Goal: Task Accomplishment & Management: Complete application form

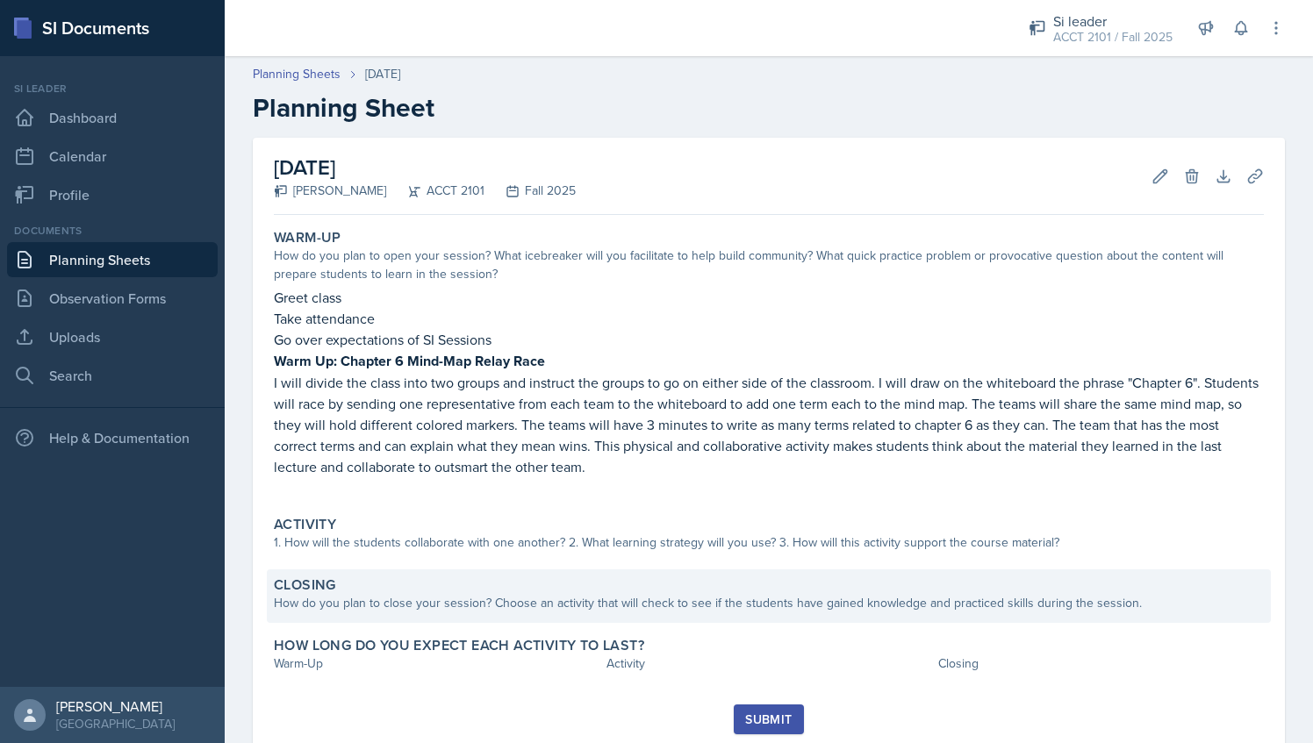
scroll to position [53, 0]
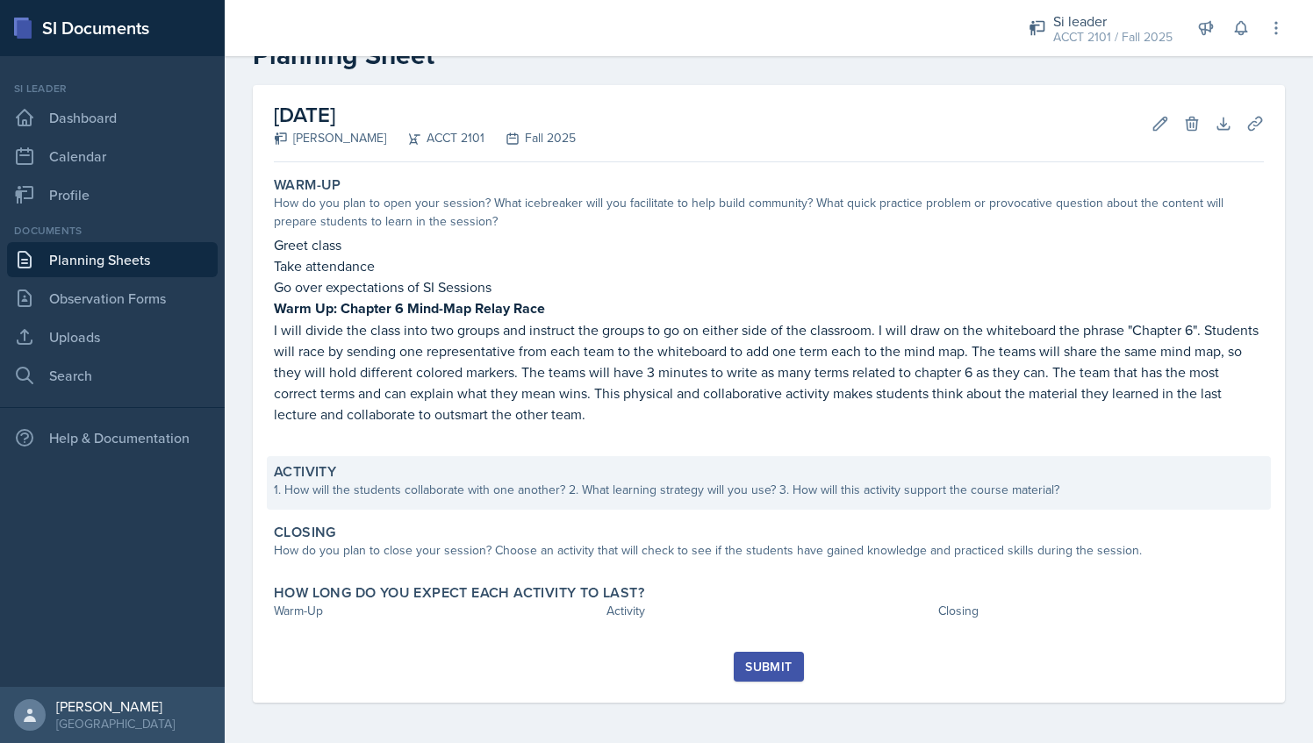
click at [368, 489] on div "1. How will the students collaborate with one another? 2. What learning strateg…" at bounding box center [769, 490] width 990 height 18
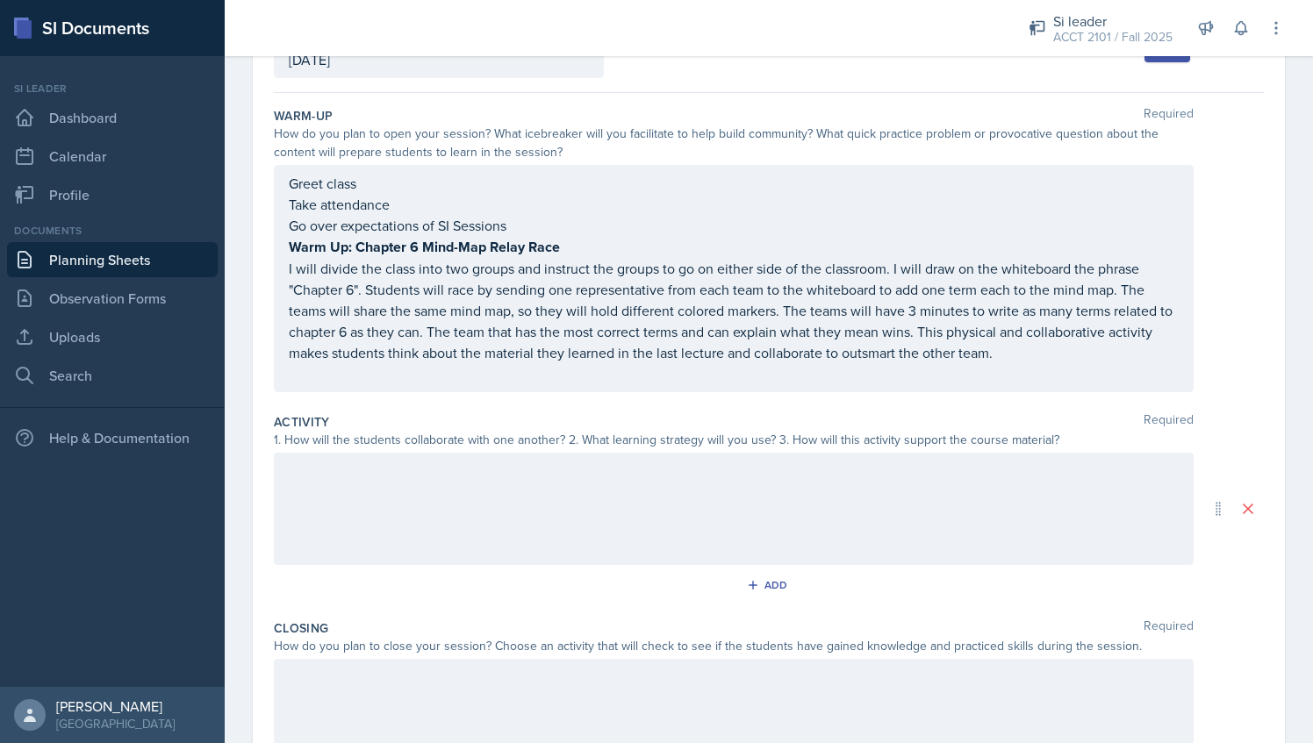
scroll to position [0, 0]
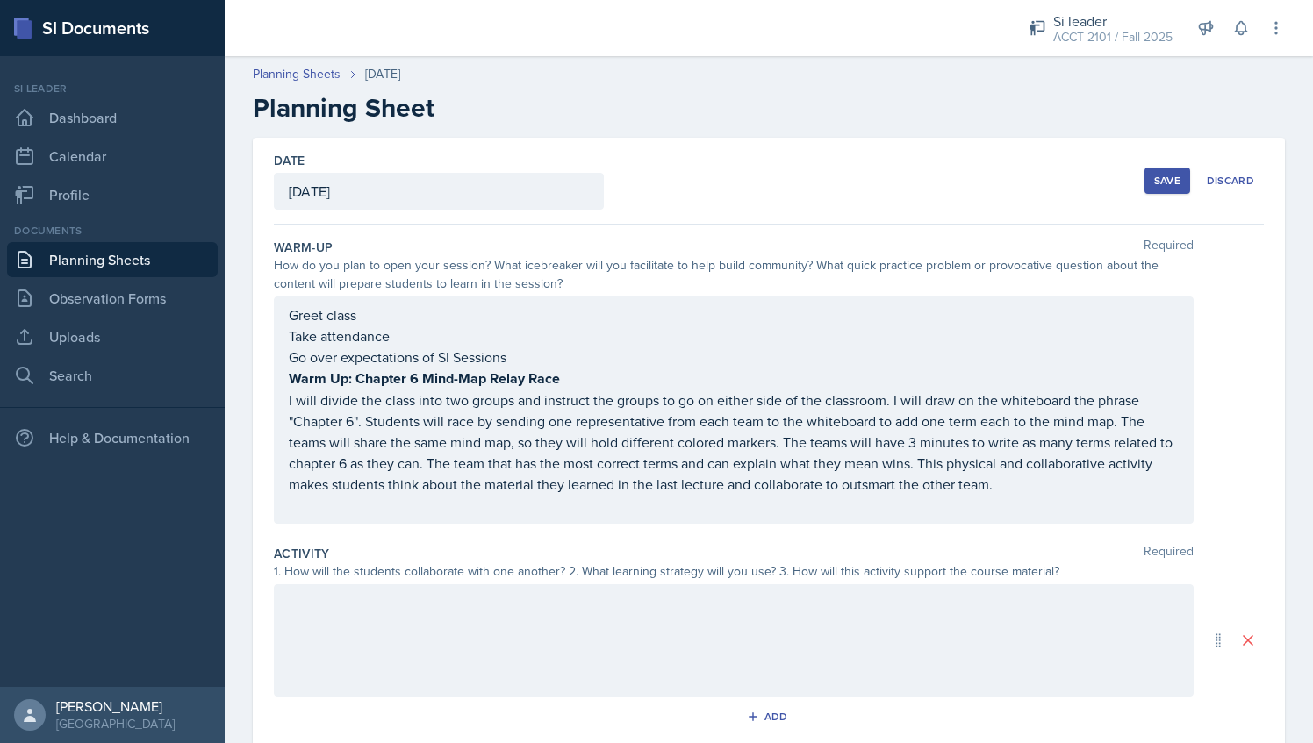
click at [1157, 184] on div "Save" at bounding box center [1167, 181] width 26 height 14
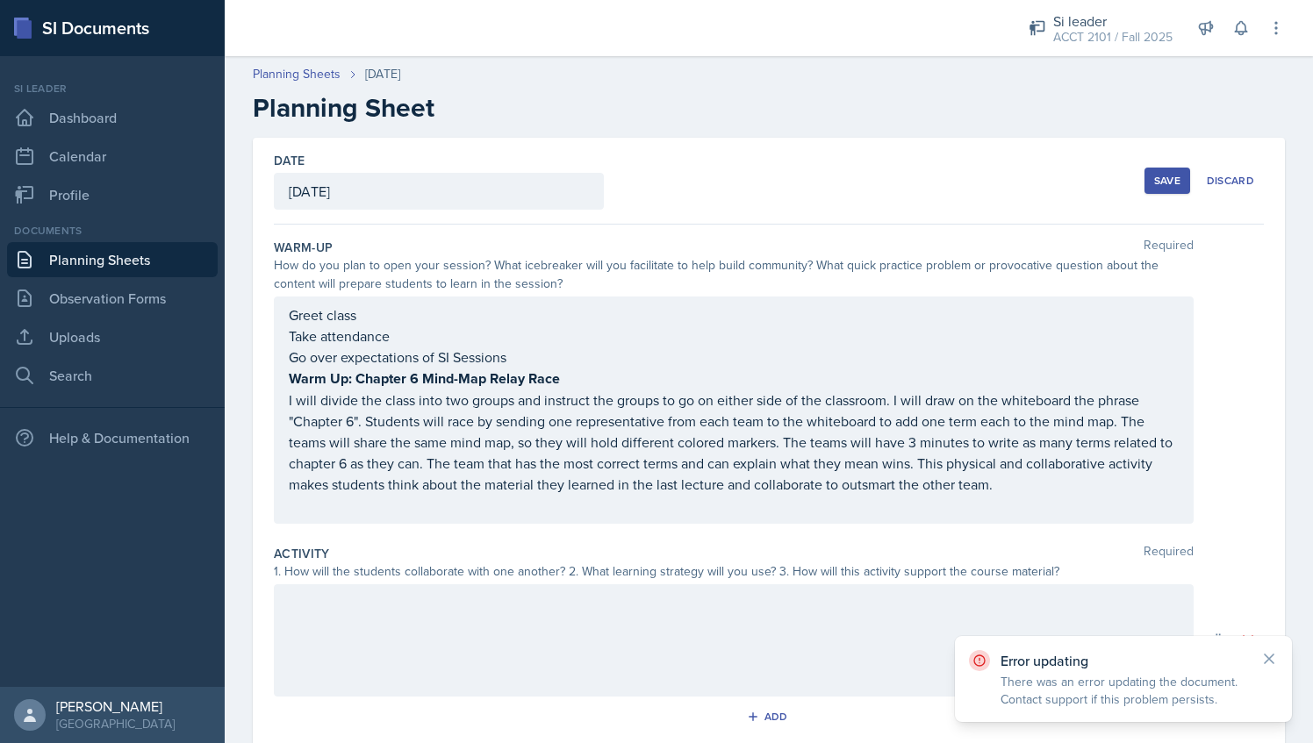
scroll to position [324, 0]
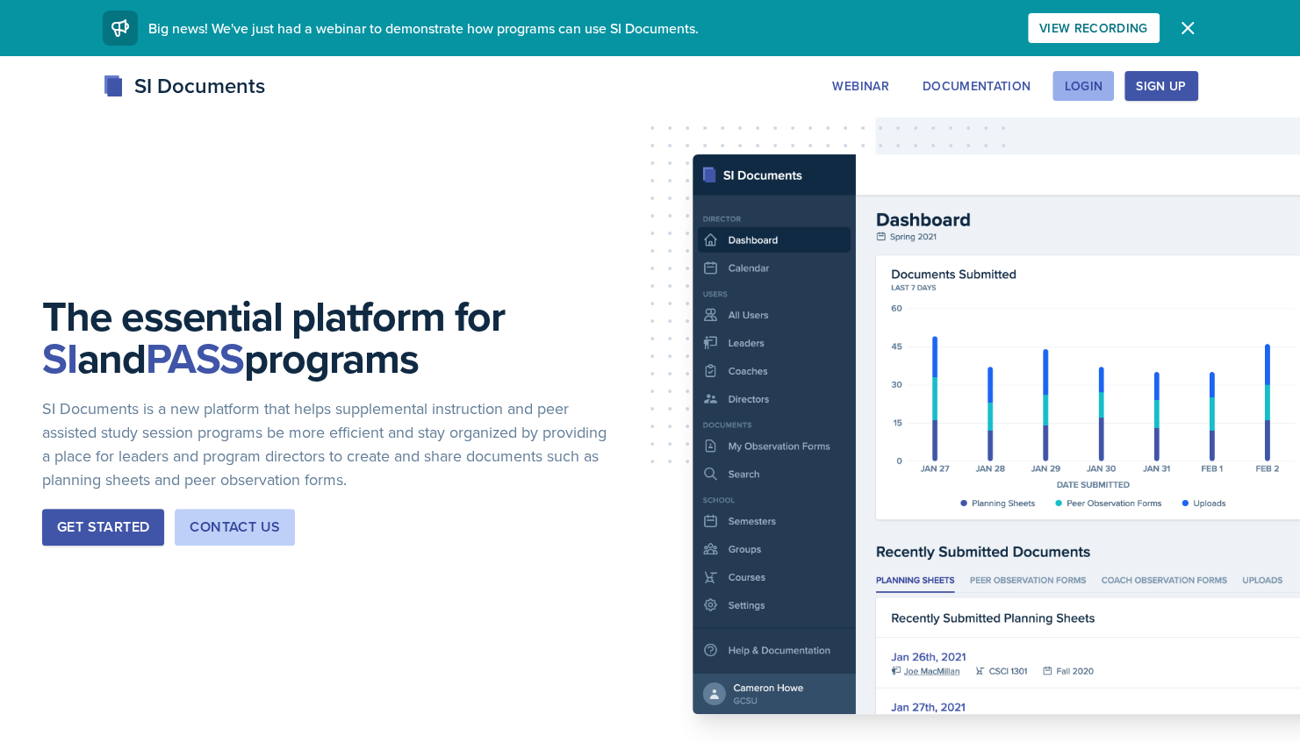
click at [1094, 83] on div "Login" at bounding box center [1083, 86] width 39 height 14
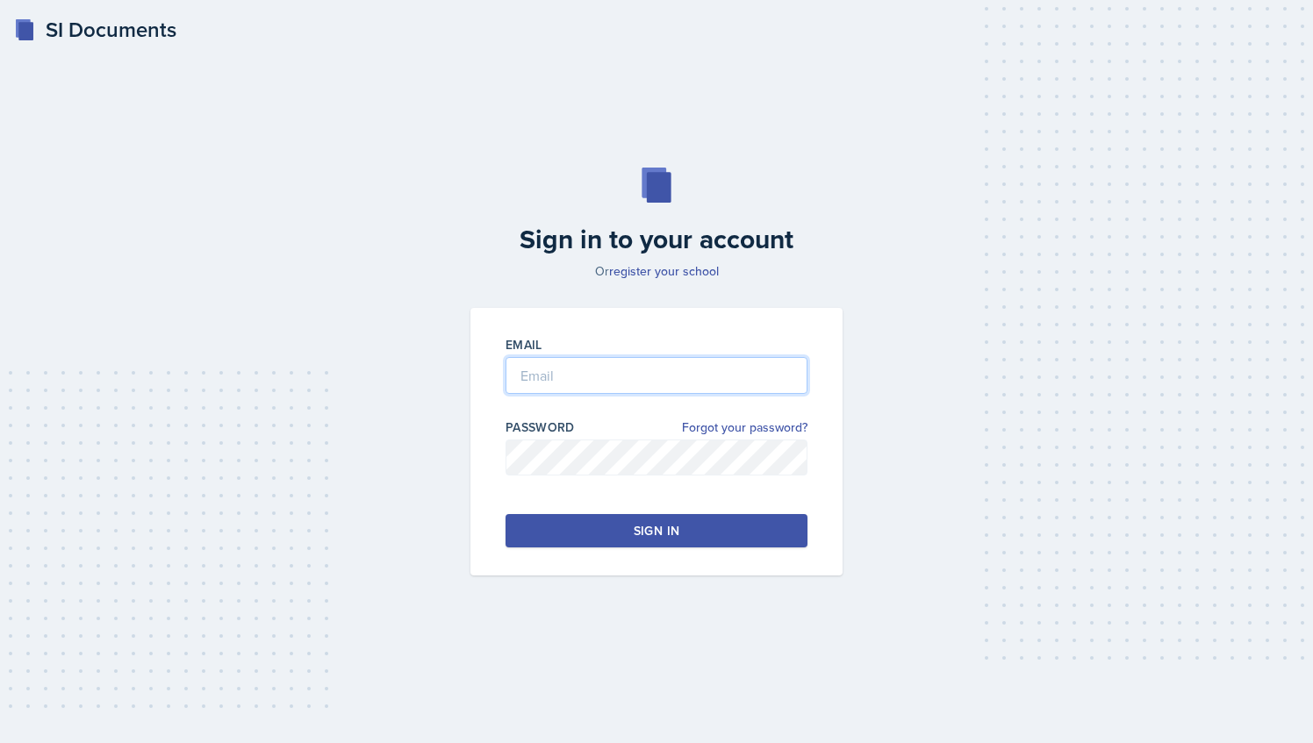
type input "[EMAIL_ADDRESS][DOMAIN_NAME]"
click at [691, 530] on button "Sign in" at bounding box center [657, 530] width 302 height 33
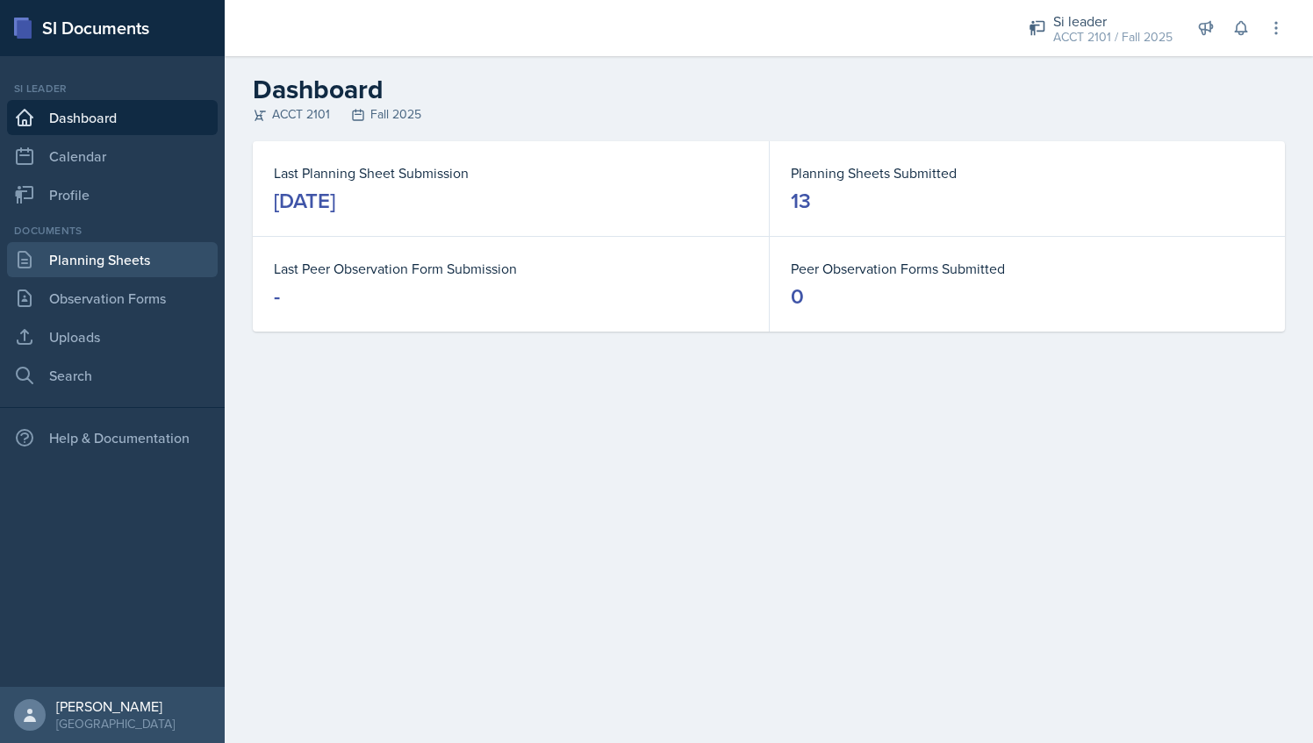
click at [176, 242] on link "Planning Sheets" at bounding box center [112, 259] width 211 height 35
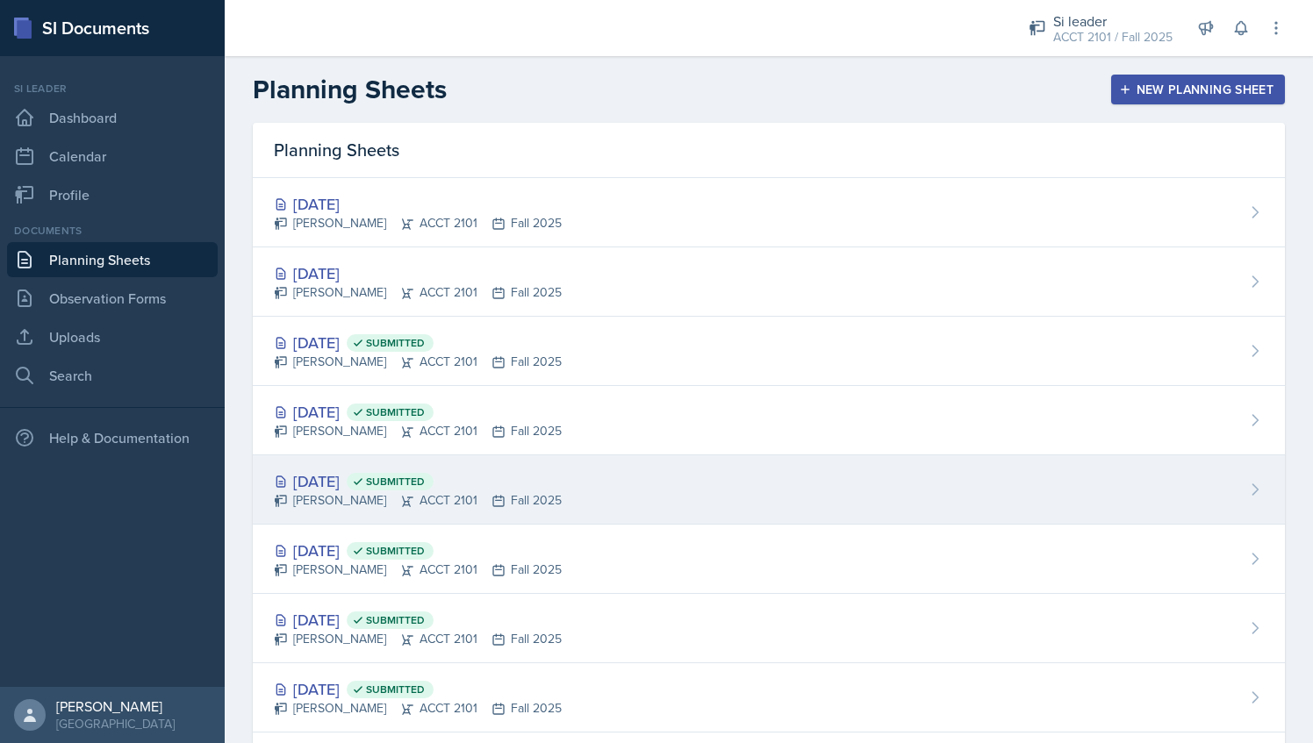
click at [589, 491] on div "[DATE] Submitted [PERSON_NAME] ACCT 2101 Fall 2025" at bounding box center [769, 489] width 1032 height 69
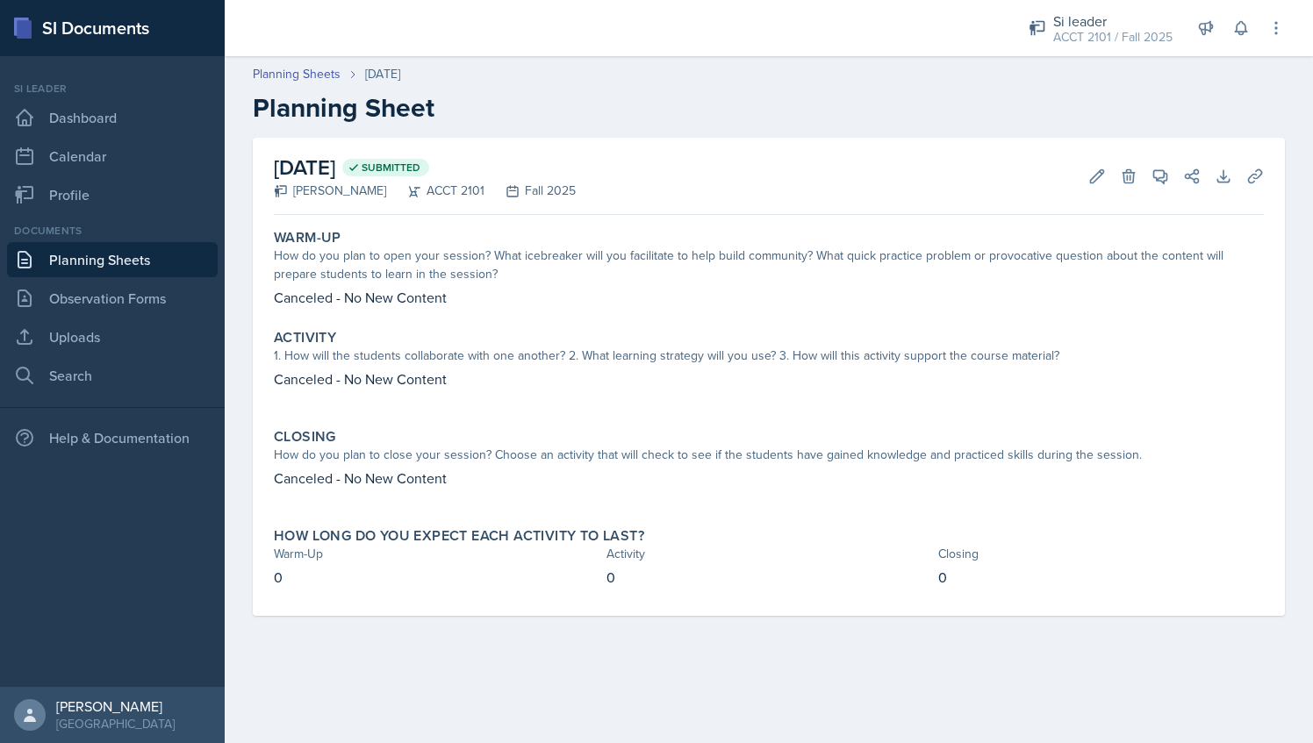
click at [313, 64] on header "Planning Sheets [DATE] Planning Sheet" at bounding box center [769, 94] width 1088 height 94
click at [318, 77] on link "Planning Sheets" at bounding box center [297, 74] width 88 height 18
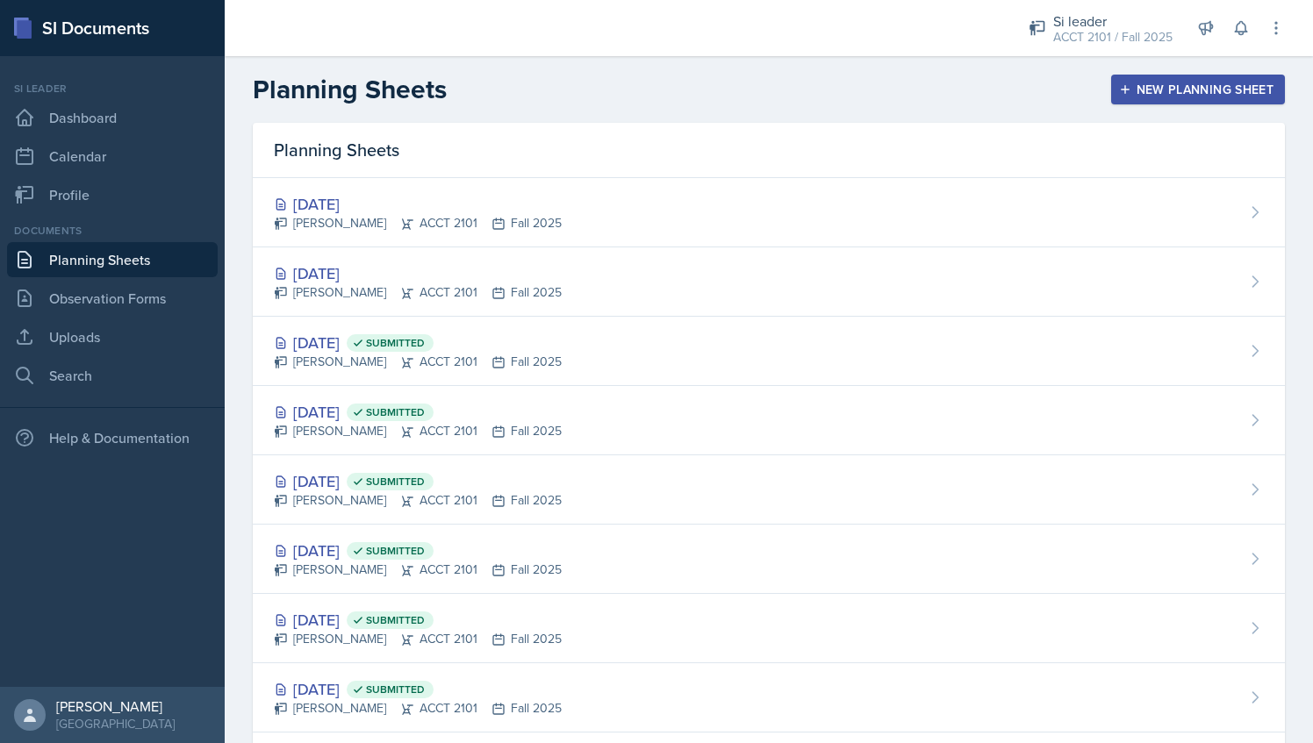
click at [438, 88] on h2 "Planning Sheets" at bounding box center [350, 90] width 194 height 32
click at [445, 90] on h2 "Planning Sheets" at bounding box center [350, 90] width 194 height 32
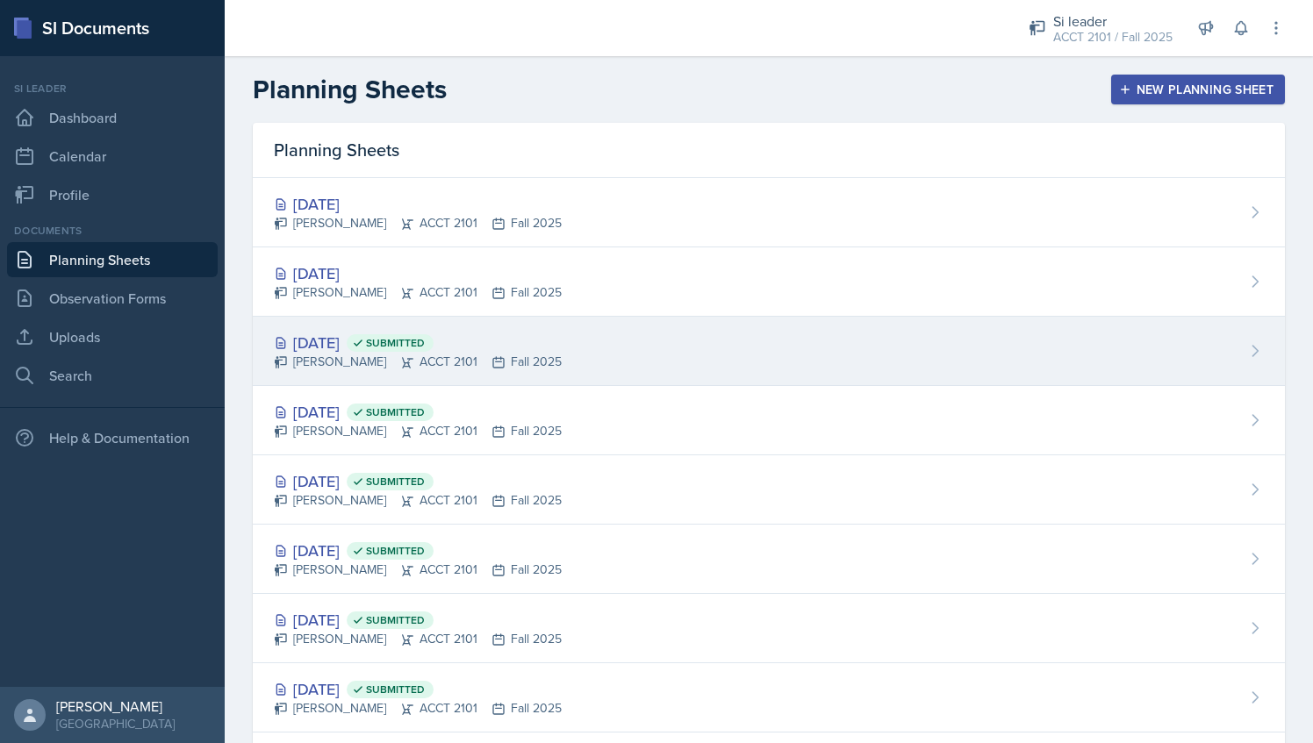
click at [580, 333] on div "[DATE] Submitted [PERSON_NAME] ACCT 2101 Fall 2025" at bounding box center [769, 351] width 1032 height 69
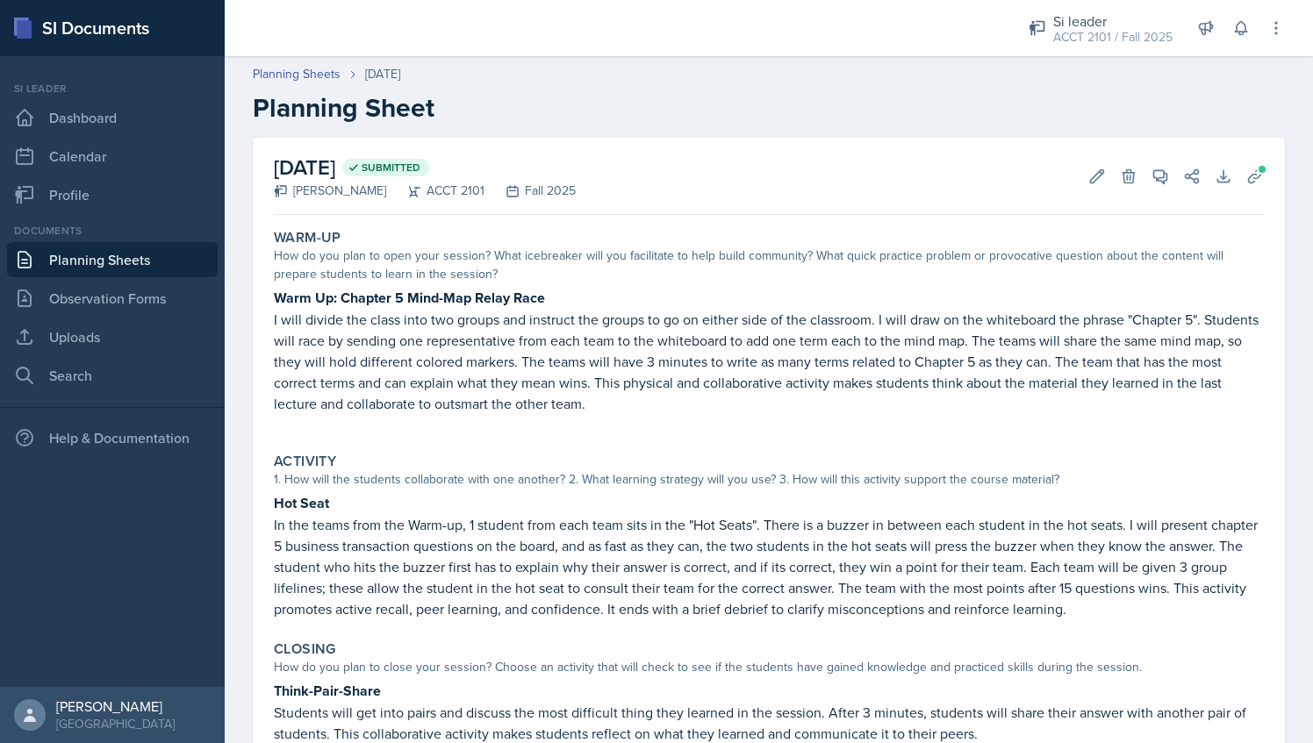
scroll to position [169, 0]
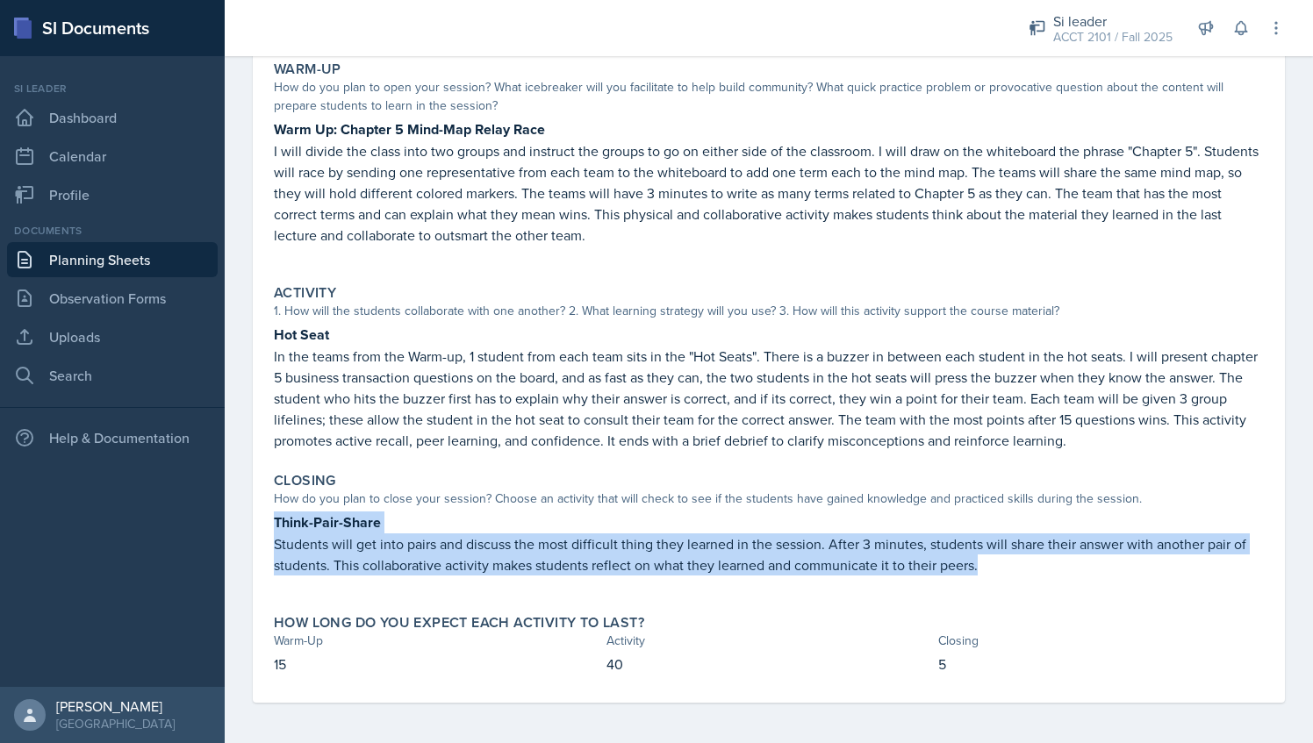
drag, startPoint x: 275, startPoint y: 525, endPoint x: 1092, endPoint y: 576, distance: 818.7
click at [1092, 576] on div "Think-Pair-Share Students will get into pairs and discuss the most difficult th…" at bounding box center [769, 553] width 990 height 82
copy div "Think-Pair-Share Students will get into pairs and discuss the most difficult th…"
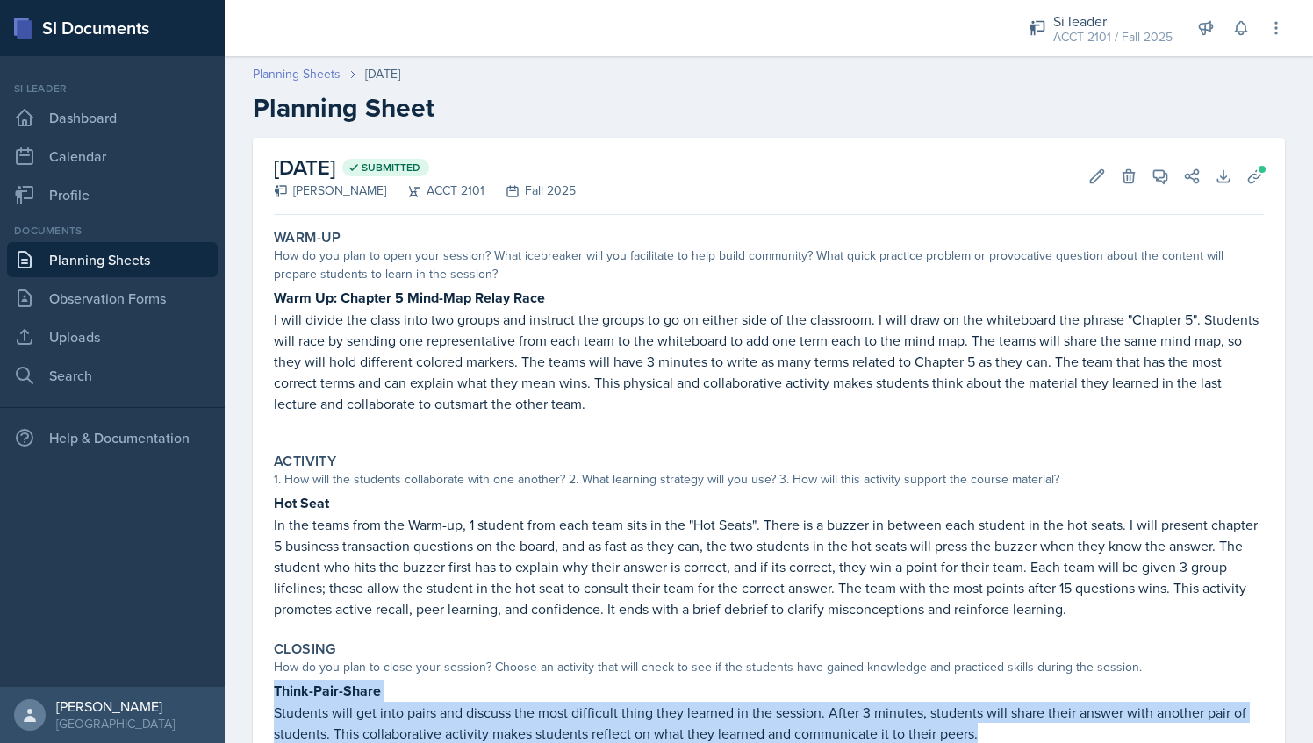
click at [303, 79] on link "Planning Sheets" at bounding box center [297, 74] width 88 height 18
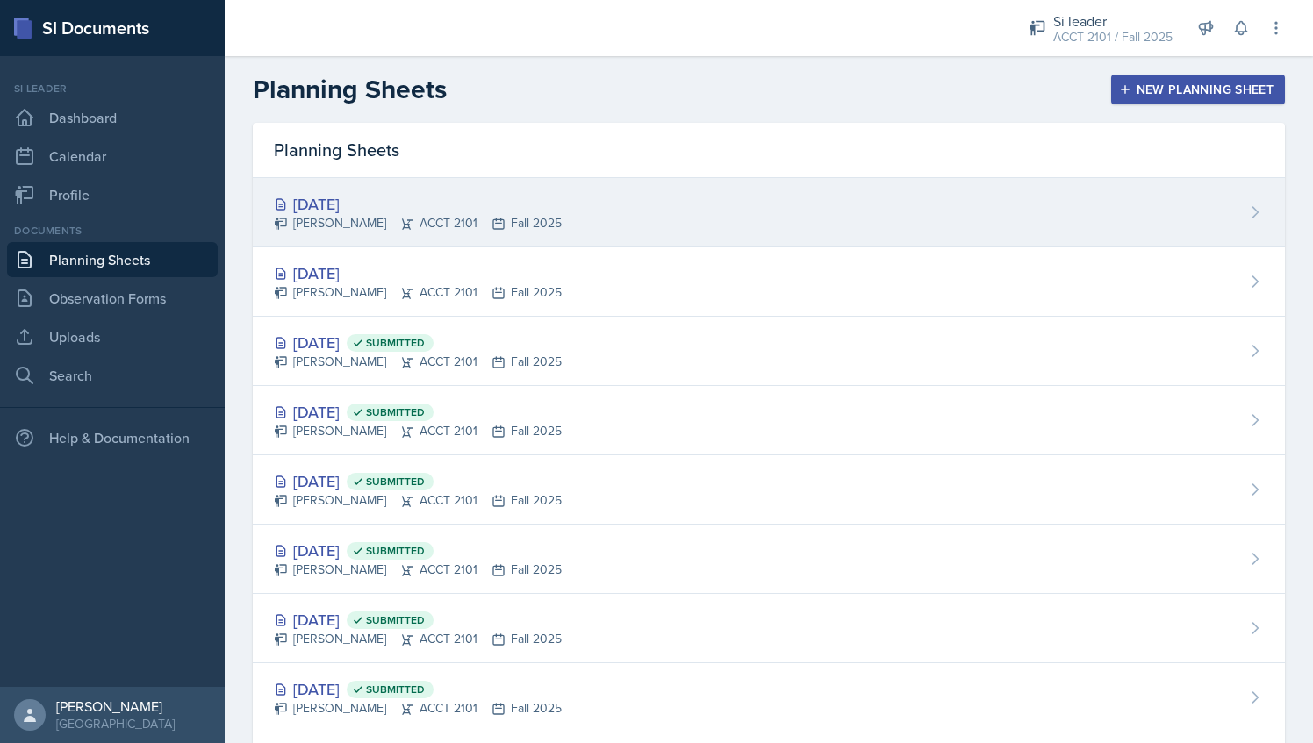
click at [465, 219] on div "[PERSON_NAME] ACCT 2101 Fall 2025" at bounding box center [418, 223] width 288 height 18
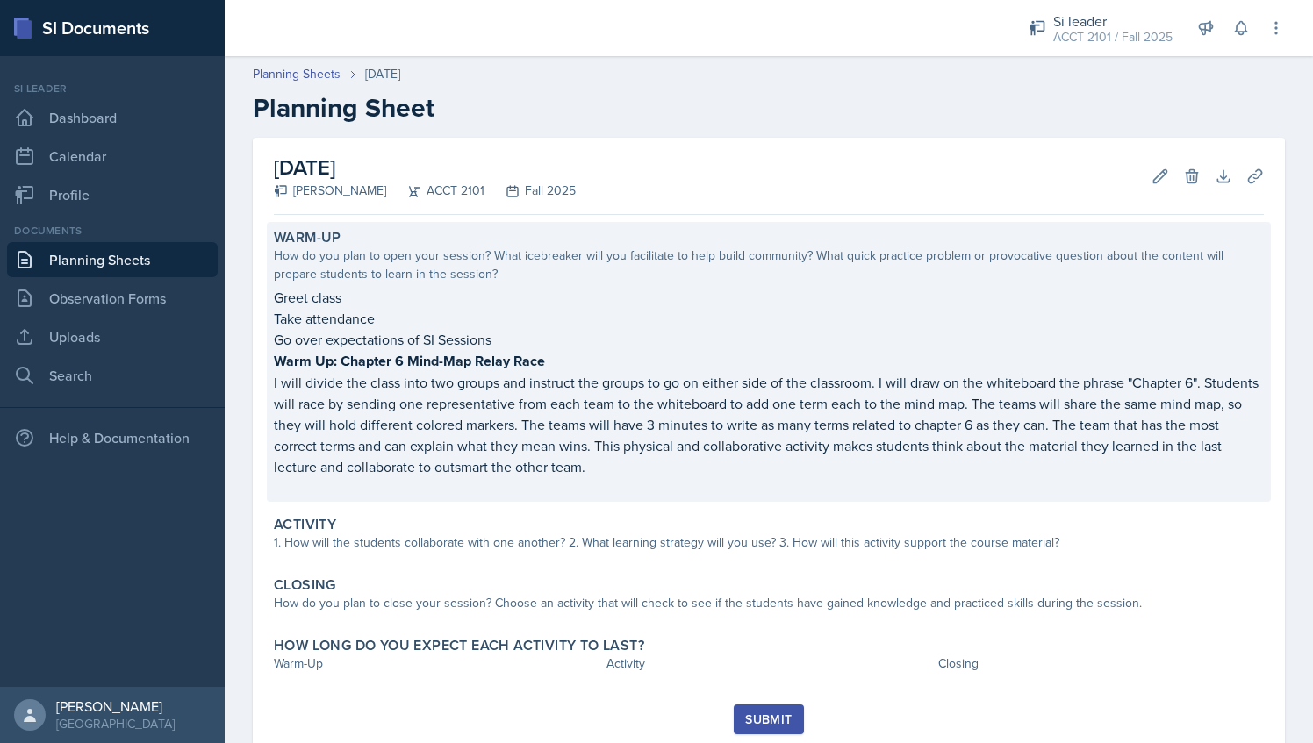
scroll to position [53, 0]
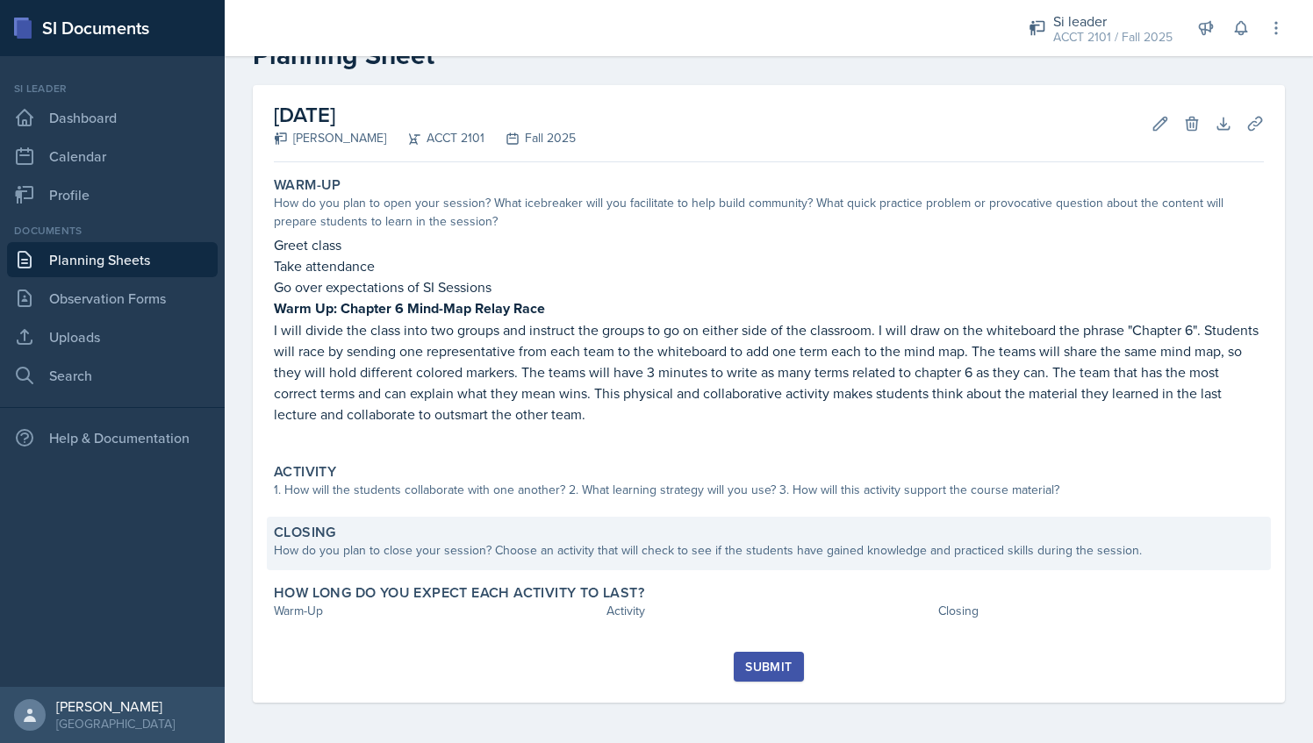
click at [527, 537] on div "Closing" at bounding box center [769, 533] width 990 height 18
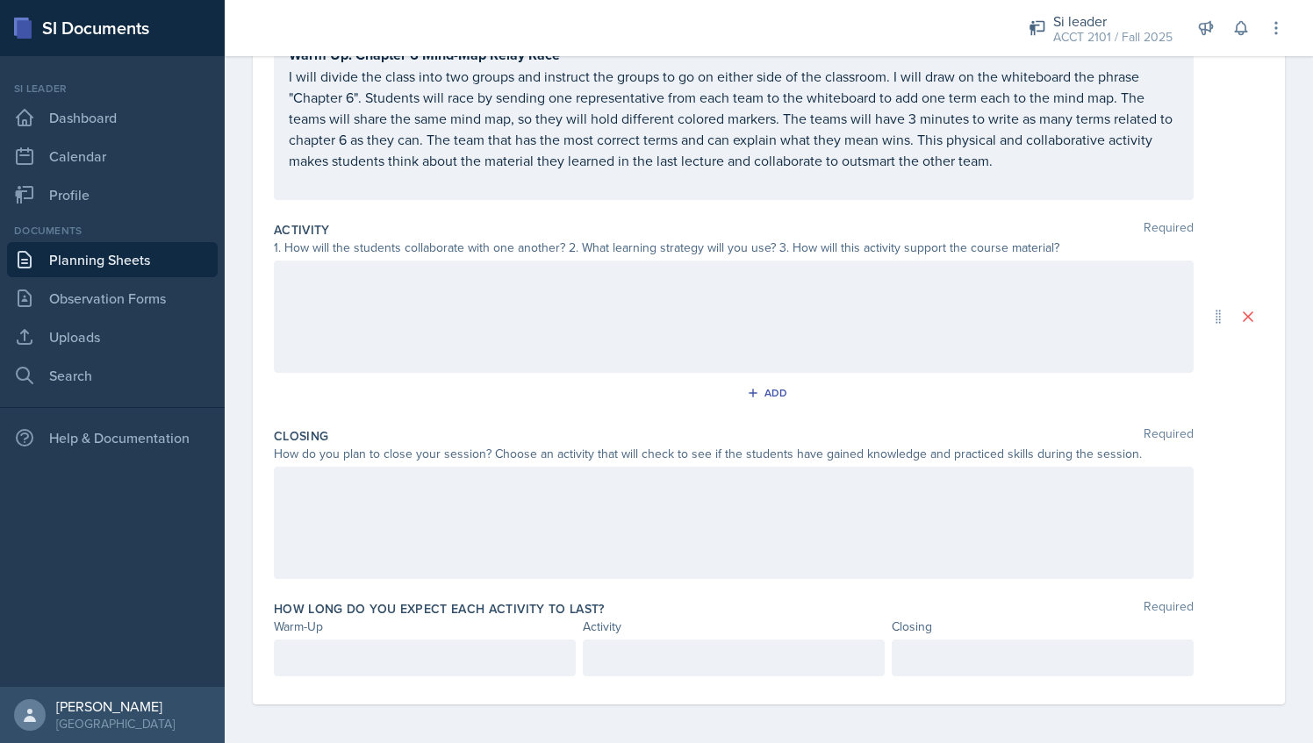
click at [523, 554] on div at bounding box center [734, 523] width 920 height 112
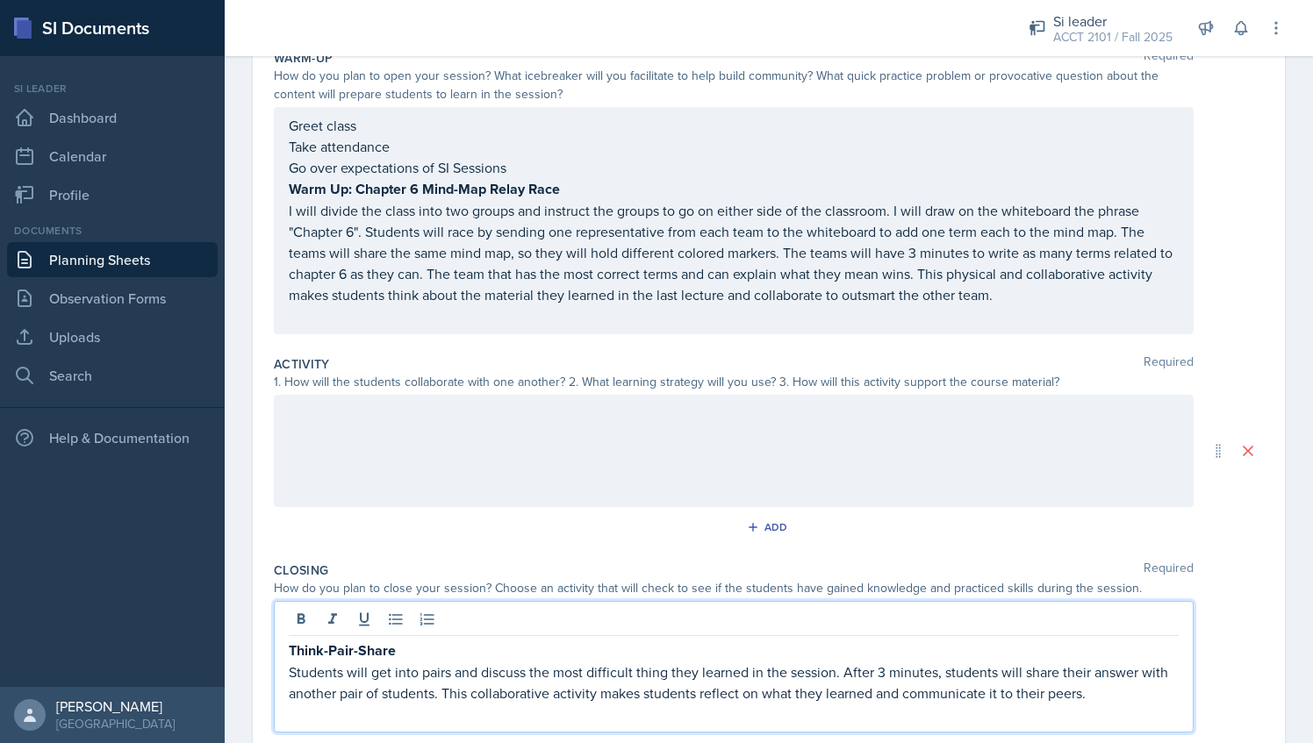
scroll to position [0, 0]
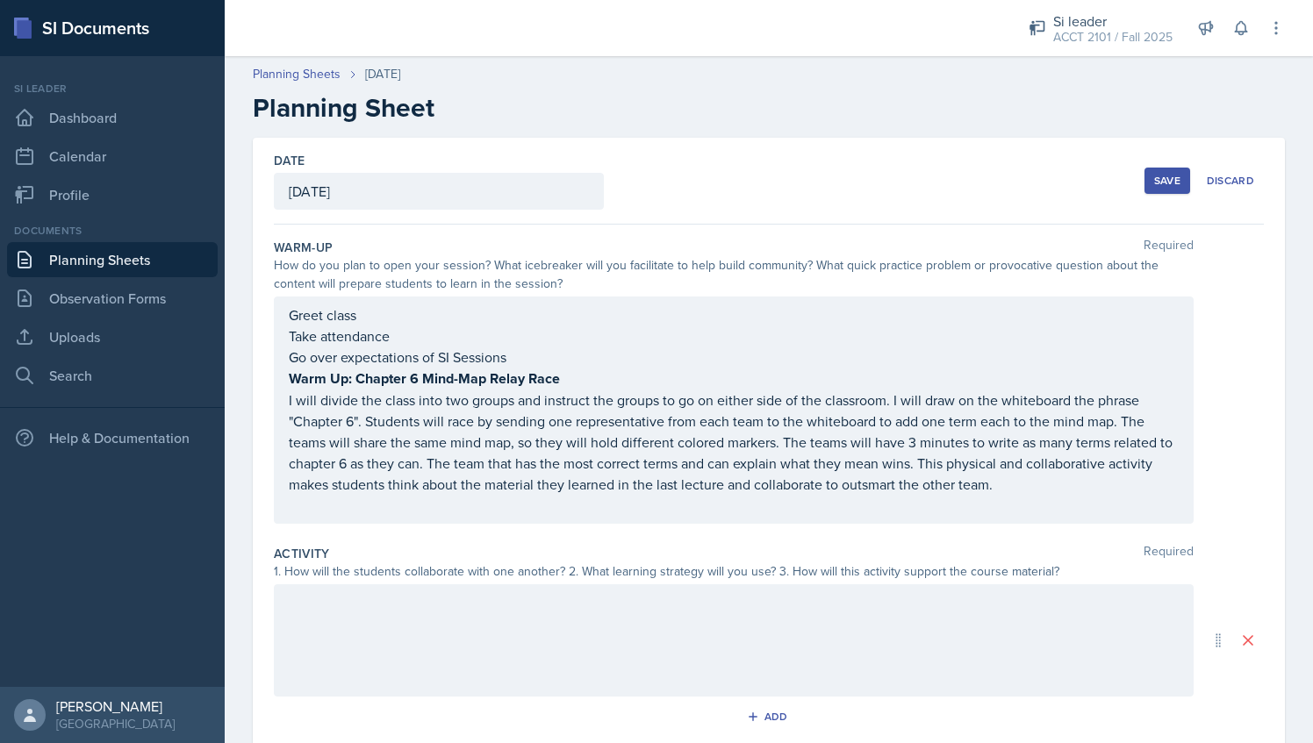
click at [1157, 177] on div "Save" at bounding box center [1167, 181] width 26 height 14
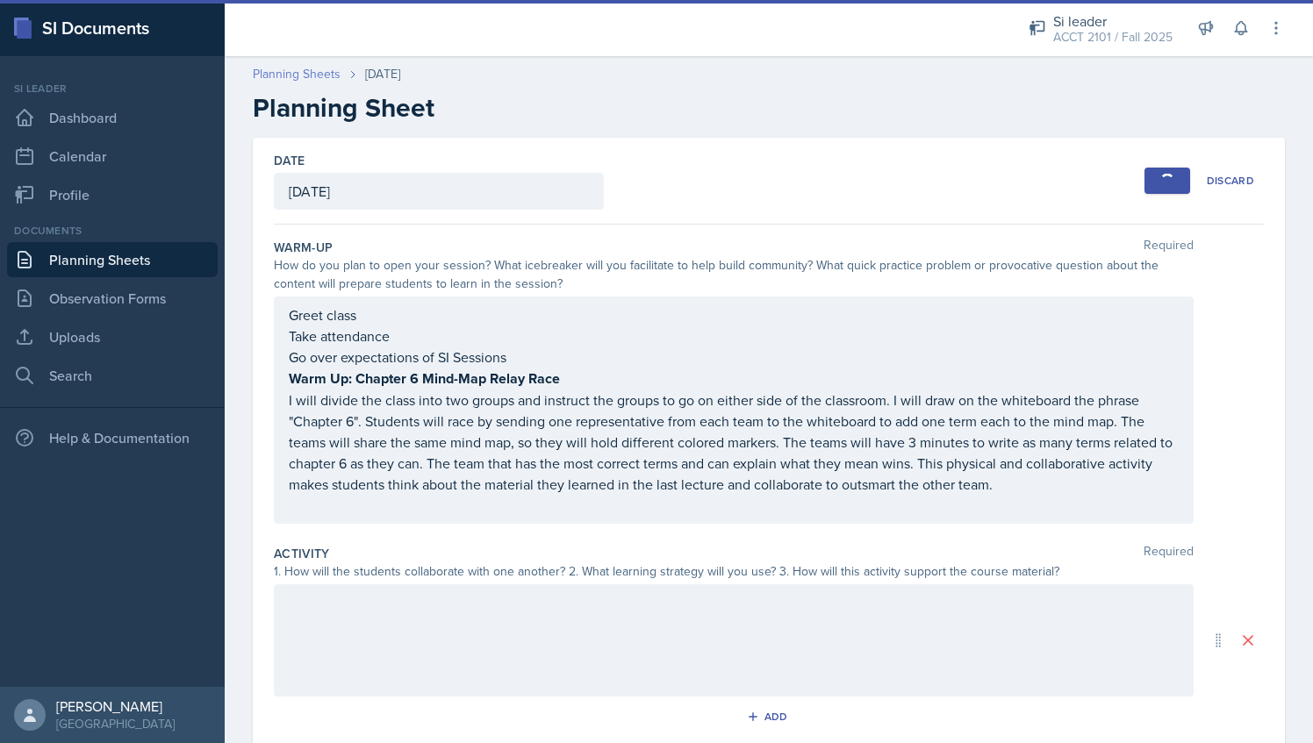
click at [295, 82] on link "Planning Sheets" at bounding box center [297, 74] width 88 height 18
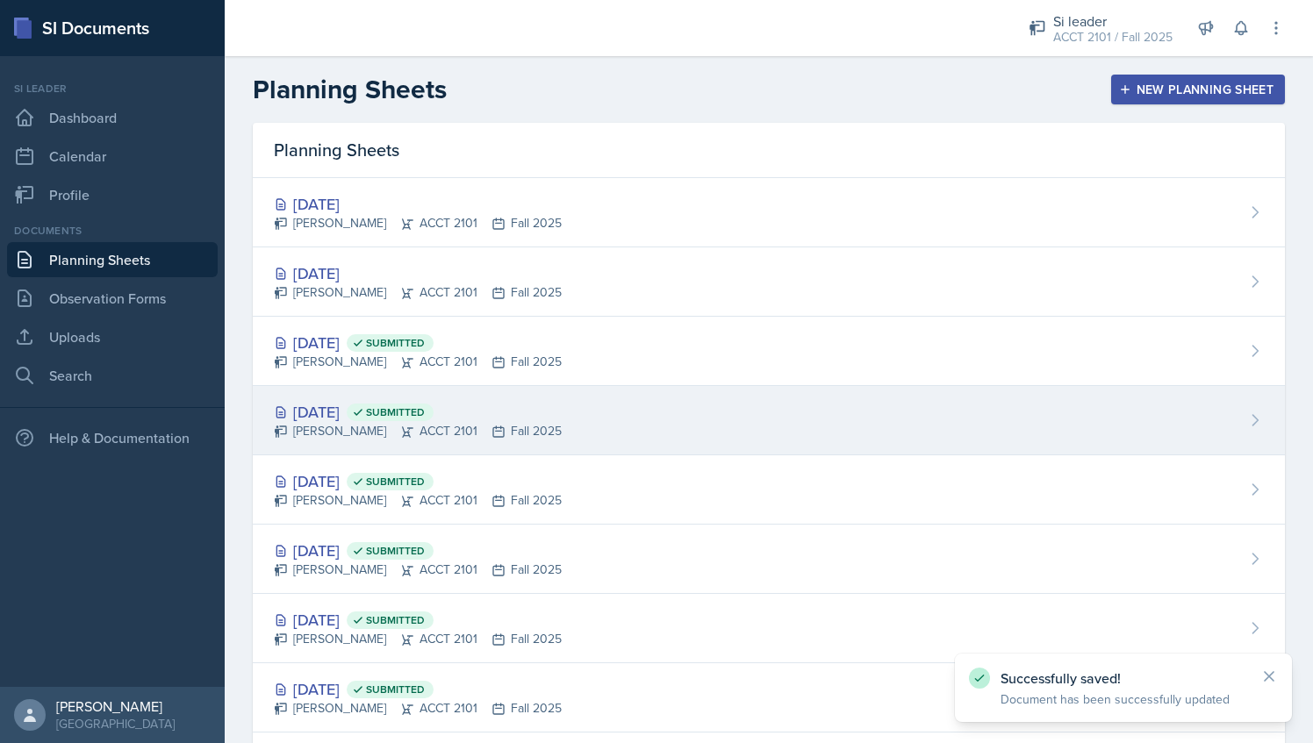
click at [521, 412] on div "[DATE] Submitted" at bounding box center [418, 412] width 288 height 24
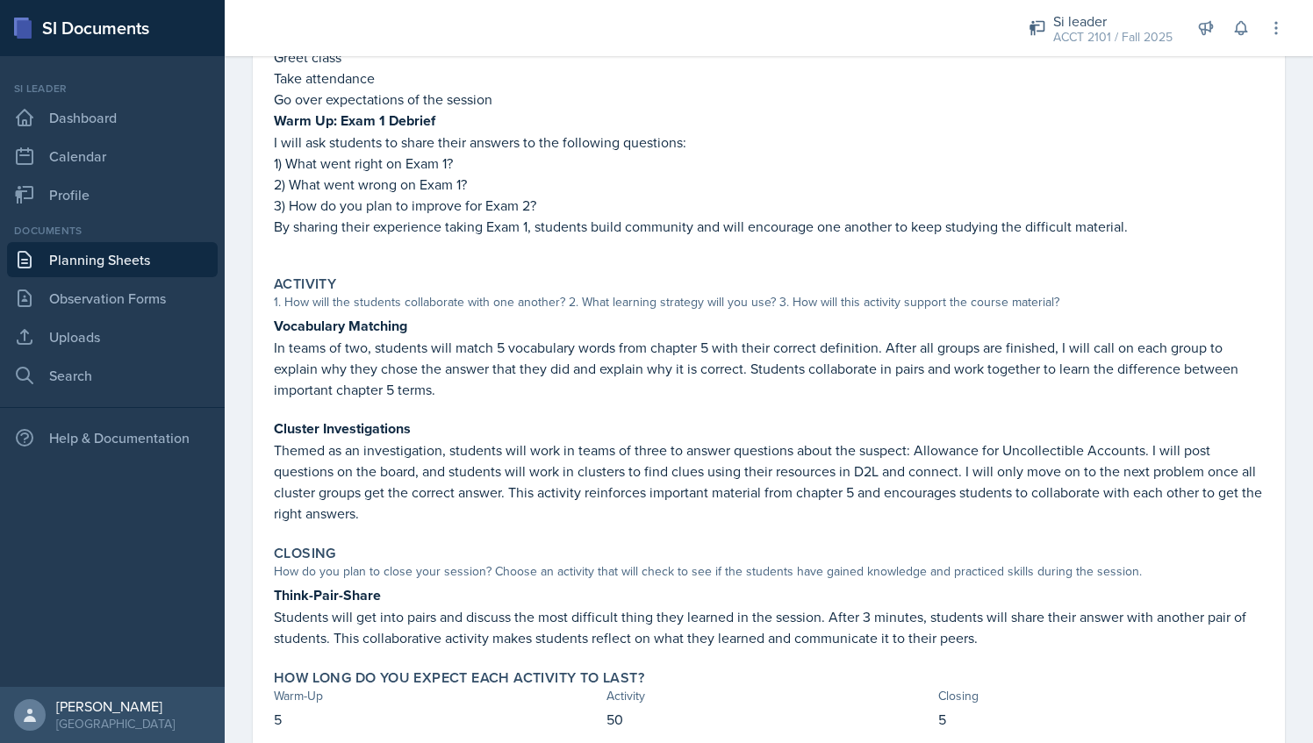
scroll to position [244, 0]
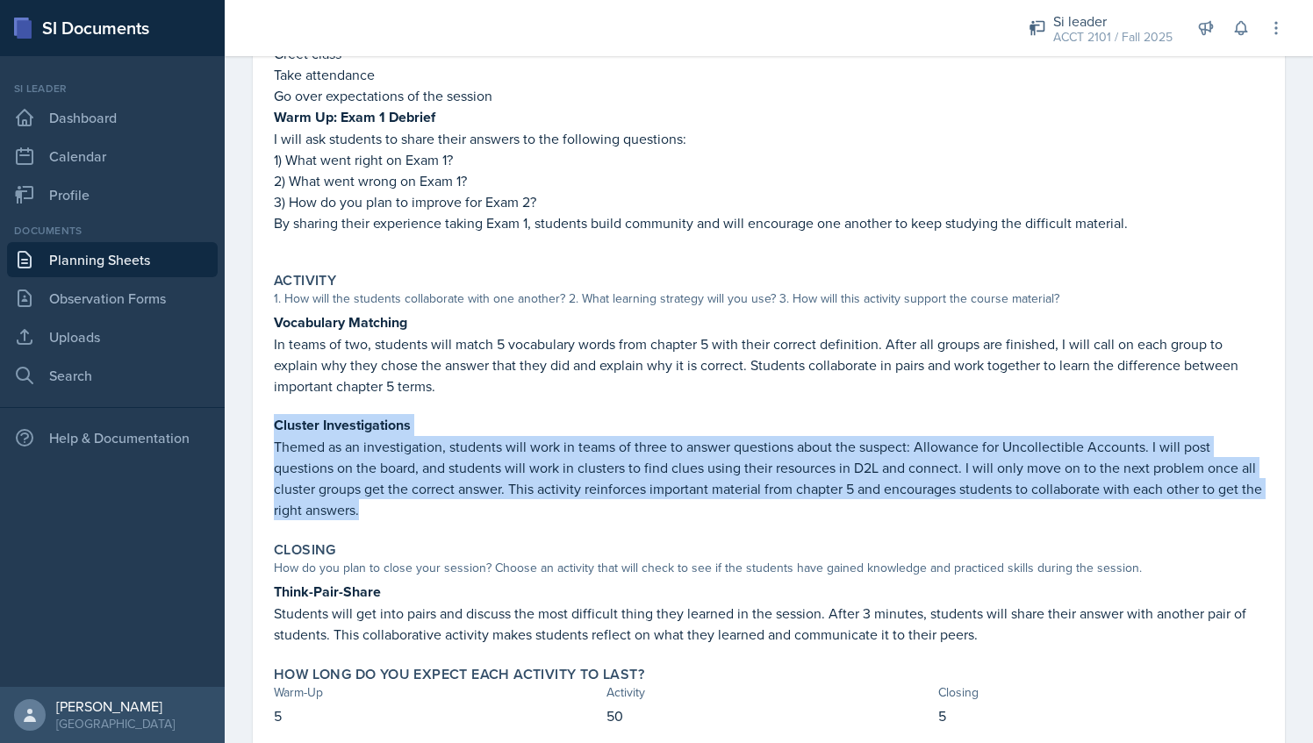
drag, startPoint x: 273, startPoint y: 422, endPoint x: 422, endPoint y: 502, distance: 169.2
click at [422, 502] on div "Activity 1. How will the students collaborate with one another? 2. What learnin…" at bounding box center [769, 396] width 1004 height 262
copy div "Cluster Investigations Themed as an investigation, students will work in teams …"
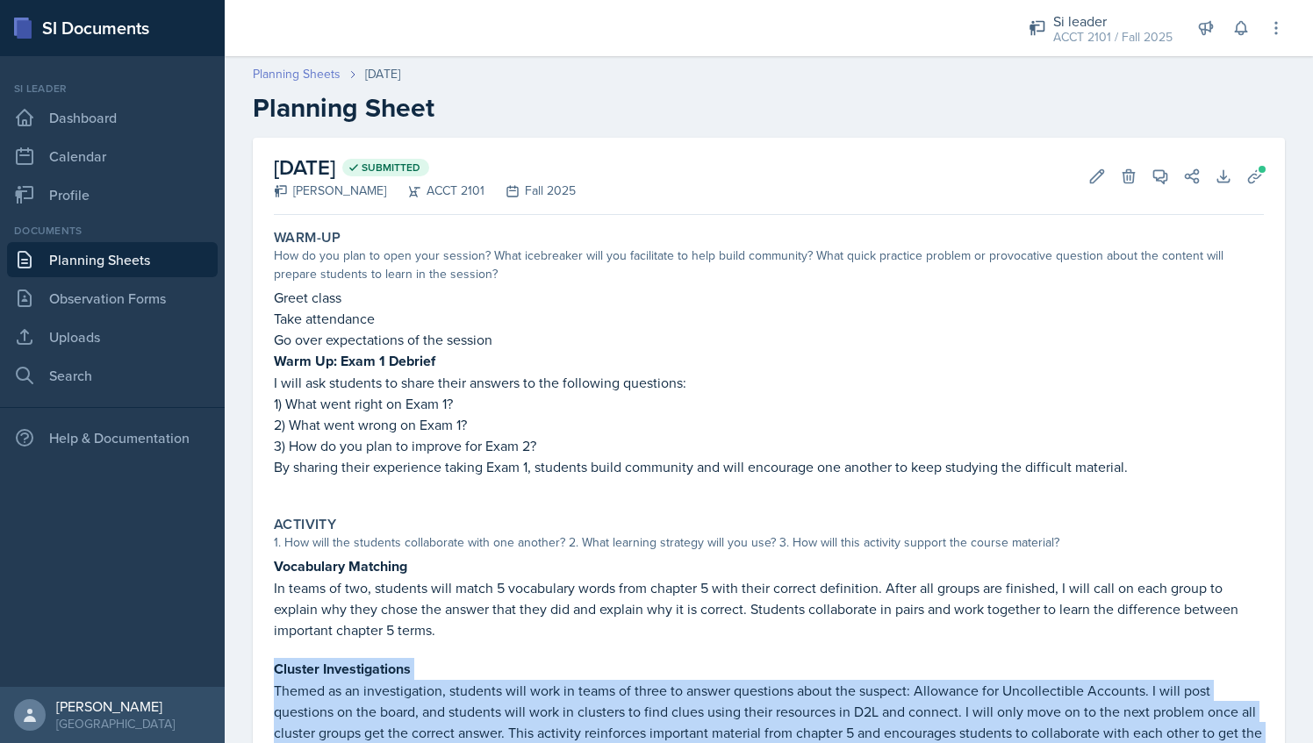
click at [312, 75] on link "Planning Sheets" at bounding box center [297, 74] width 88 height 18
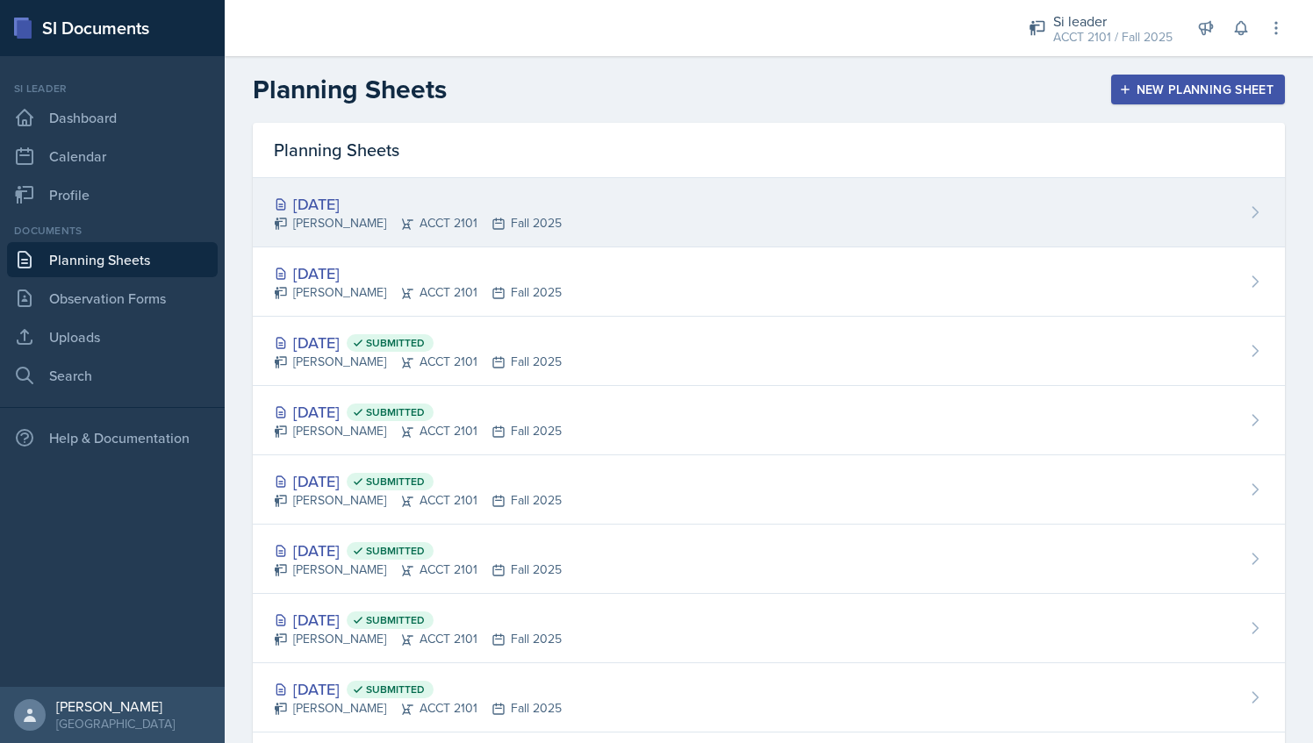
click at [491, 207] on div "[DATE]" at bounding box center [418, 204] width 288 height 24
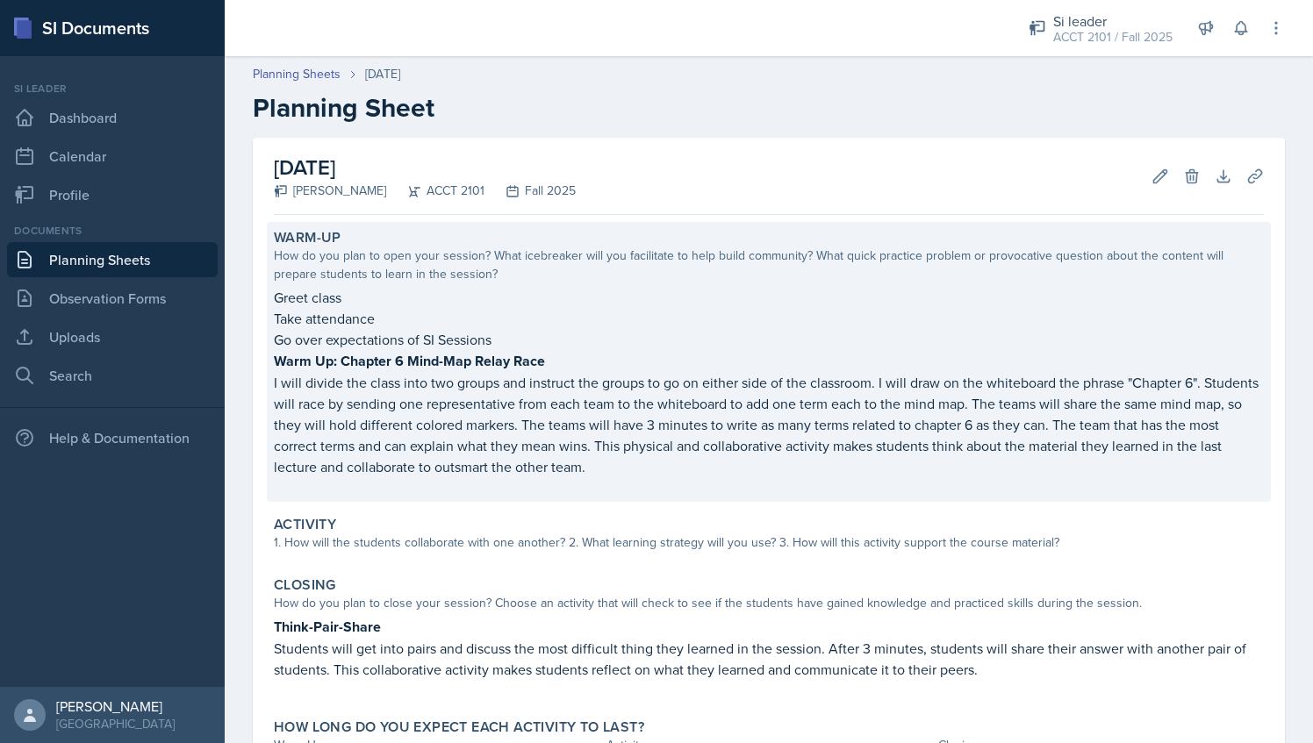
scroll to position [134, 0]
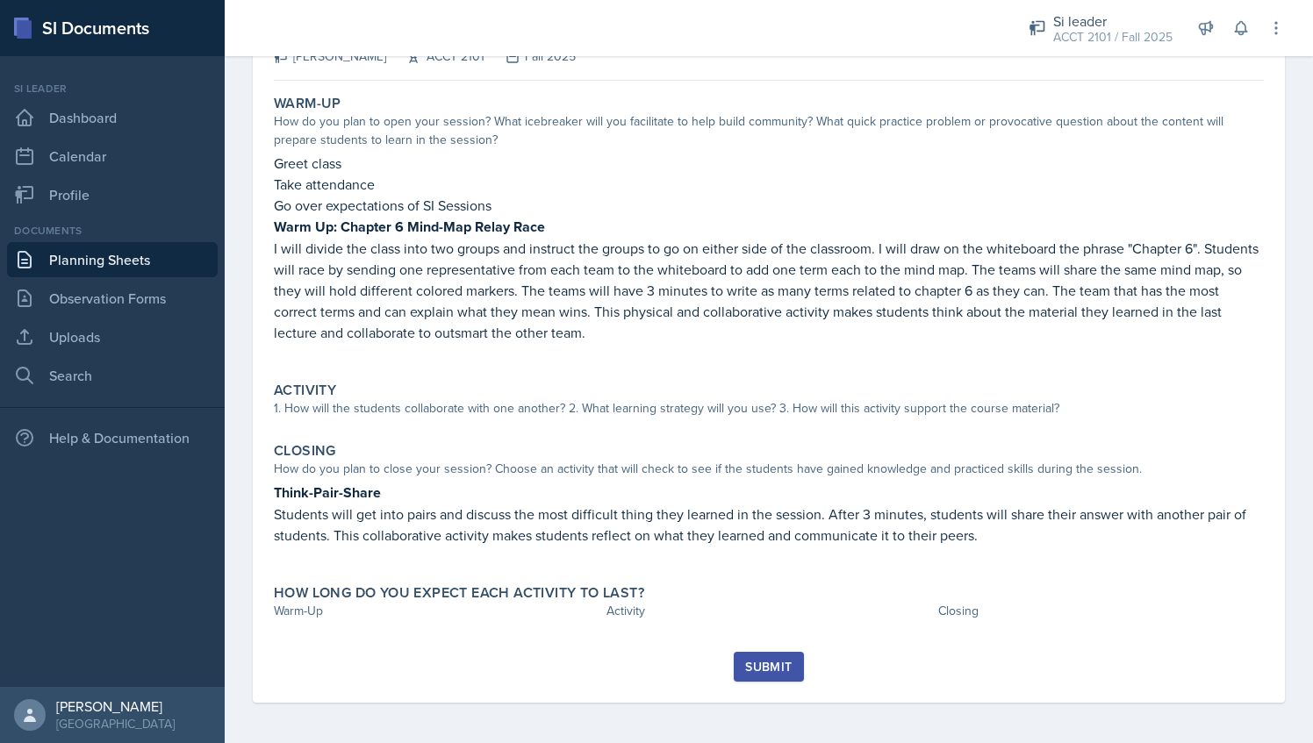
click at [494, 428] on div "Warm-Up How do you plan to open your session? What icebreaker will you facilita…" at bounding box center [769, 370] width 990 height 564
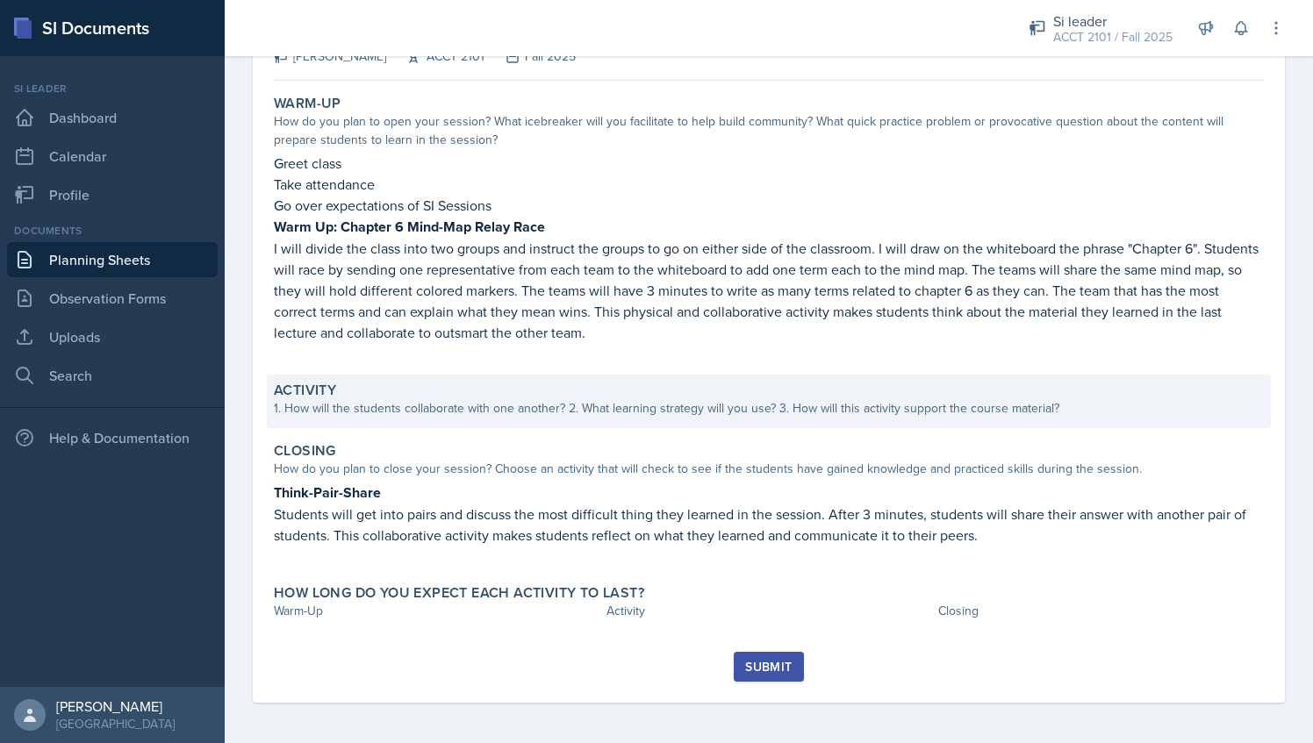
click at [484, 411] on div "1. How will the students collaborate with one another? 2. What learning strateg…" at bounding box center [769, 408] width 990 height 18
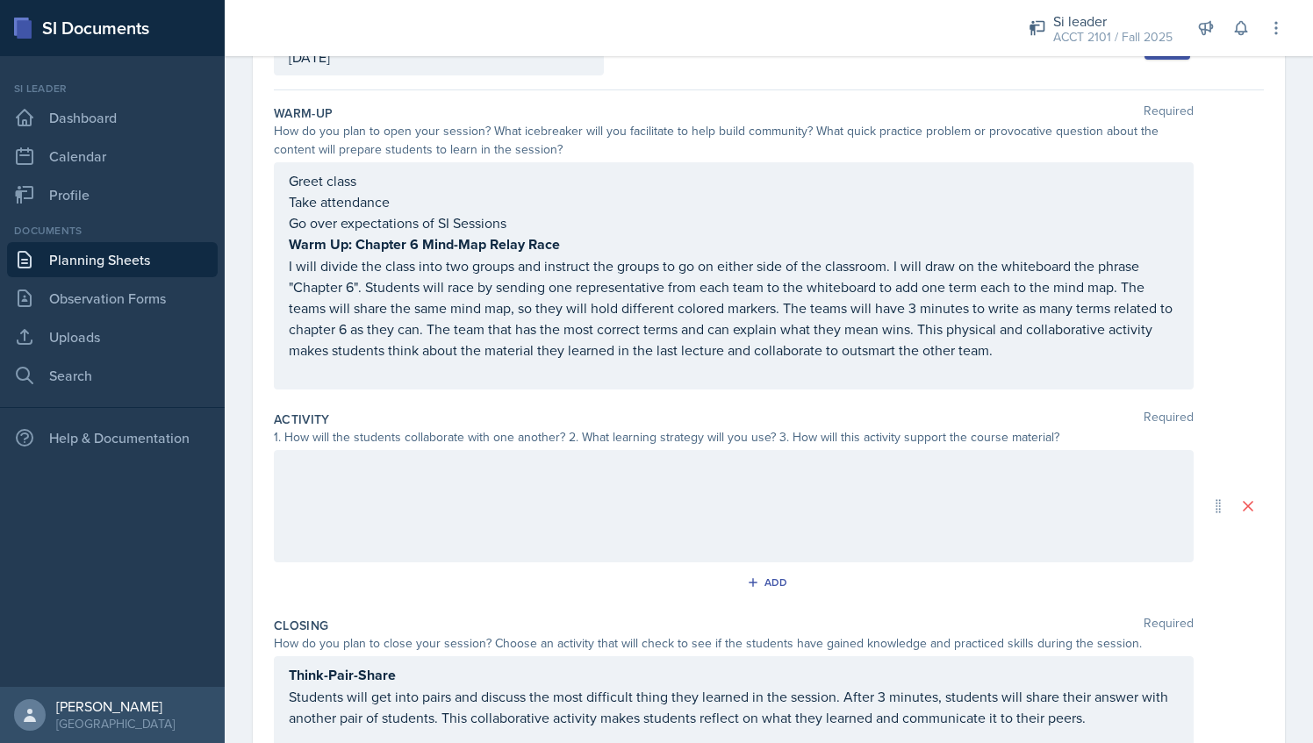
click at [380, 498] on div at bounding box center [734, 506] width 920 height 112
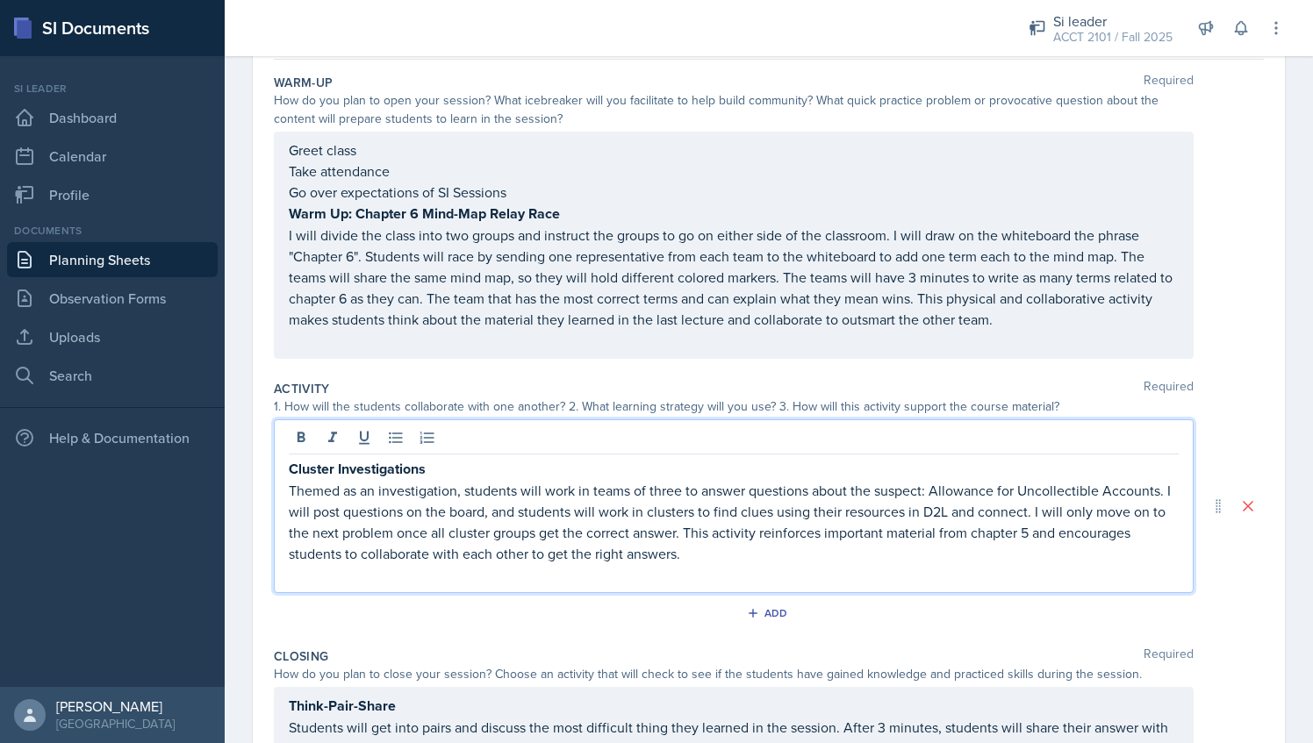
click at [660, 585] on div "Cluster Investigations Themed as an investigation, students will work in teams …" at bounding box center [734, 507] width 920 height 174
click at [659, 579] on p at bounding box center [734, 574] width 890 height 21
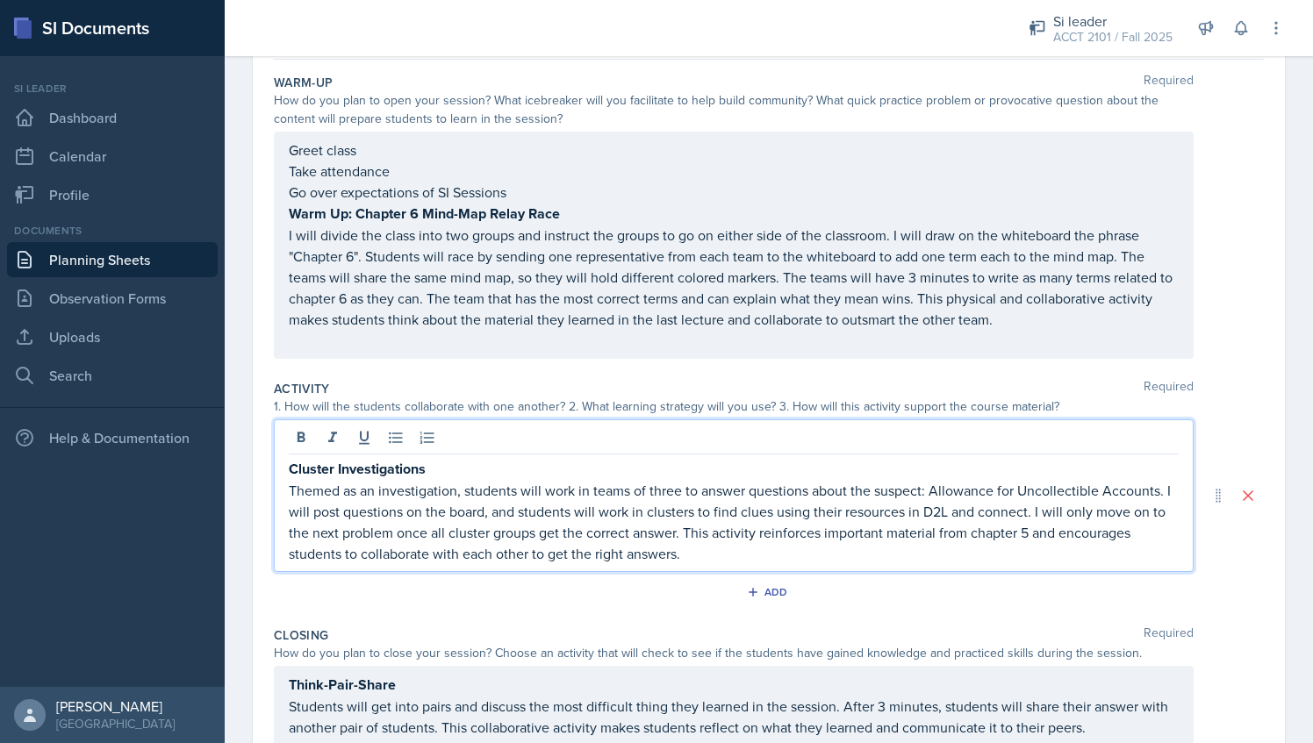
click at [1045, 532] on p "Themed as an investigation, students will work in teams of three to answer ques…" at bounding box center [734, 522] width 890 height 84
drag, startPoint x: 930, startPoint y: 486, endPoint x: 1155, endPoint y: 488, distance: 224.7
click at [1155, 488] on p "Themed as an investigation, students will work in teams of three to answer ques…" at bounding box center [734, 522] width 890 height 84
click at [646, 549] on p "Themed as an investigation, students will work in teams of three to answer ques…" at bounding box center [734, 522] width 890 height 84
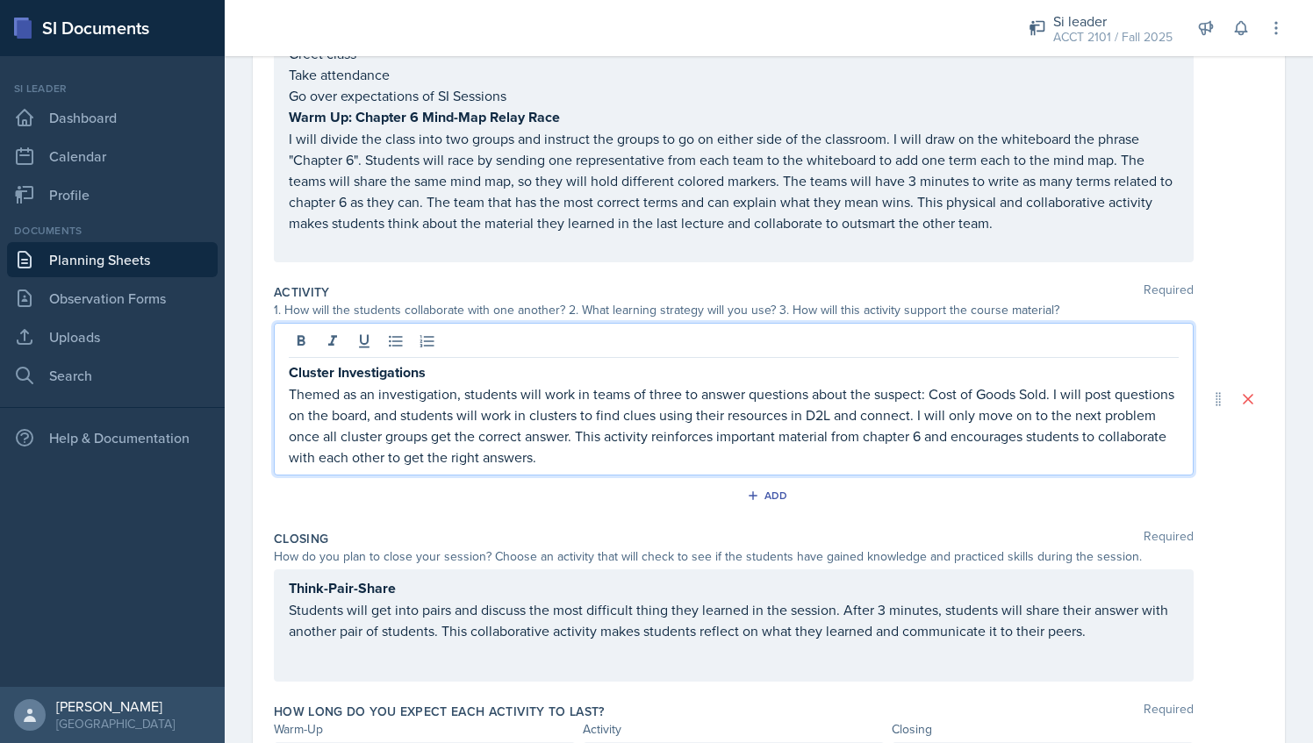
scroll to position [0, 0]
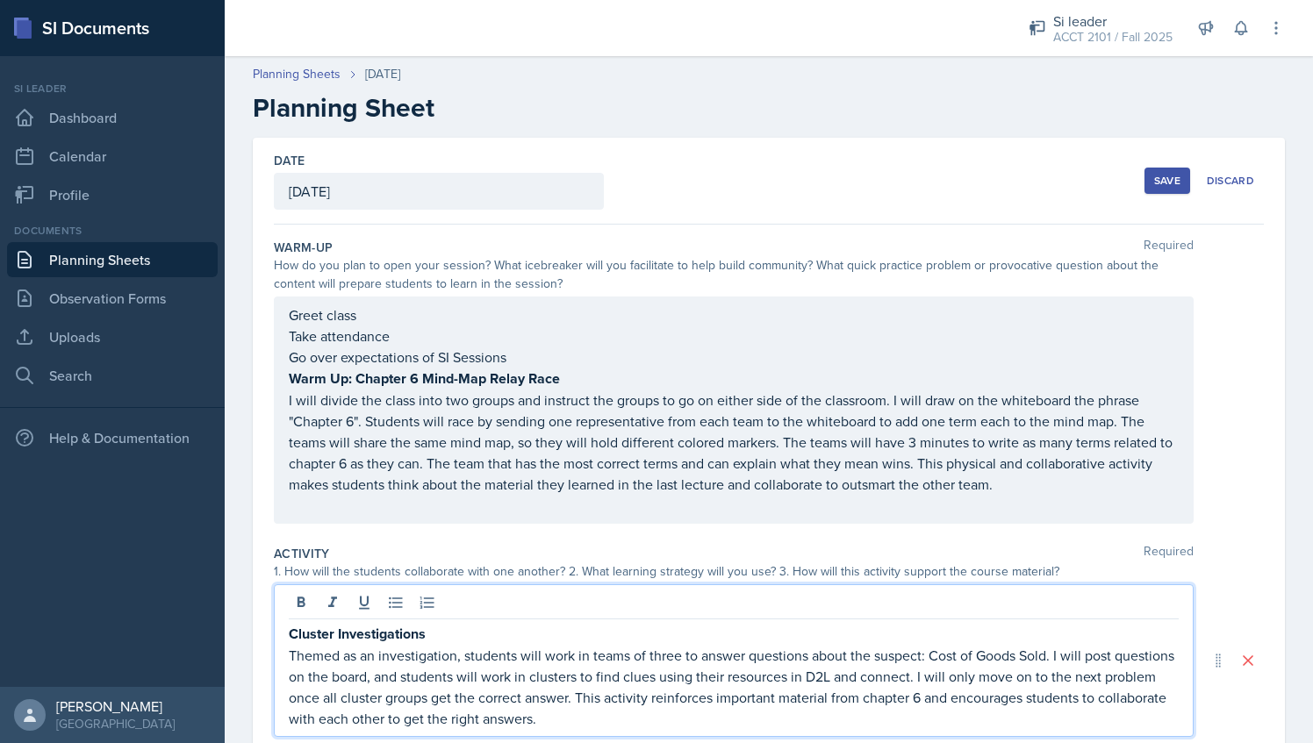
click at [1163, 172] on button "Save" at bounding box center [1167, 181] width 46 height 26
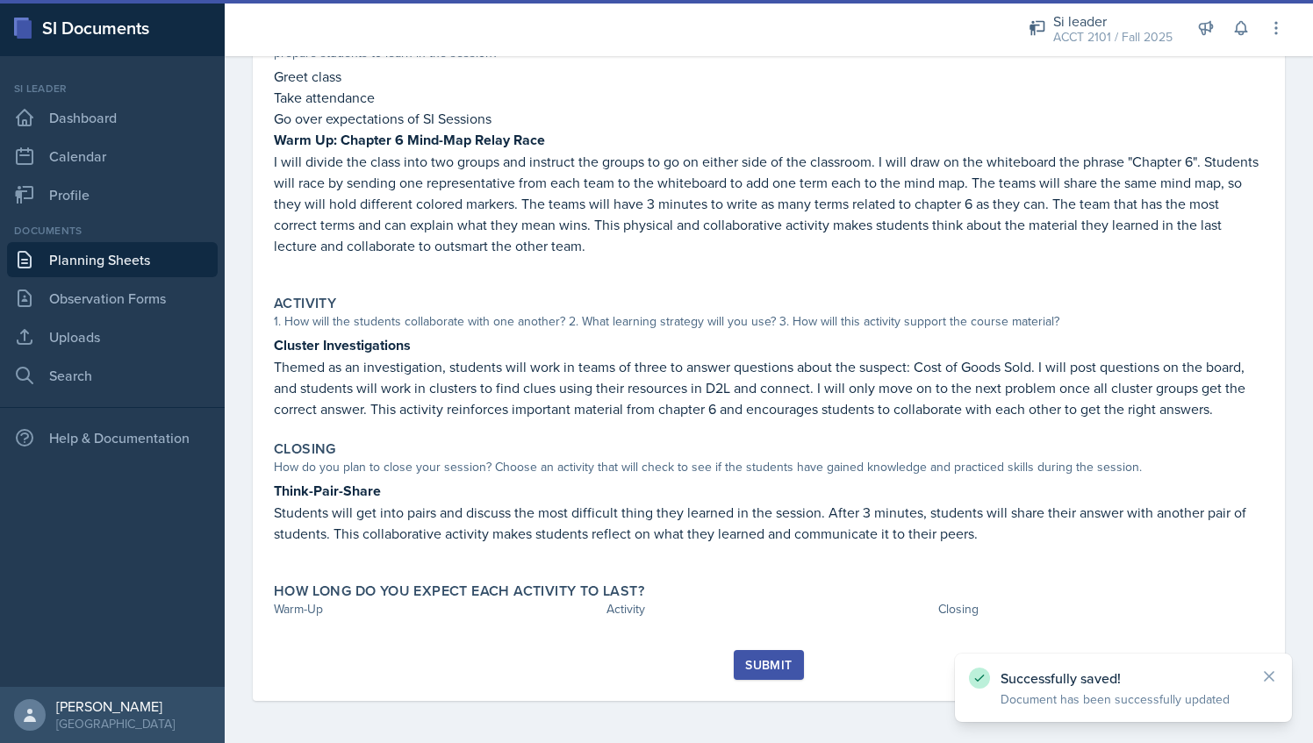
scroll to position [219, 0]
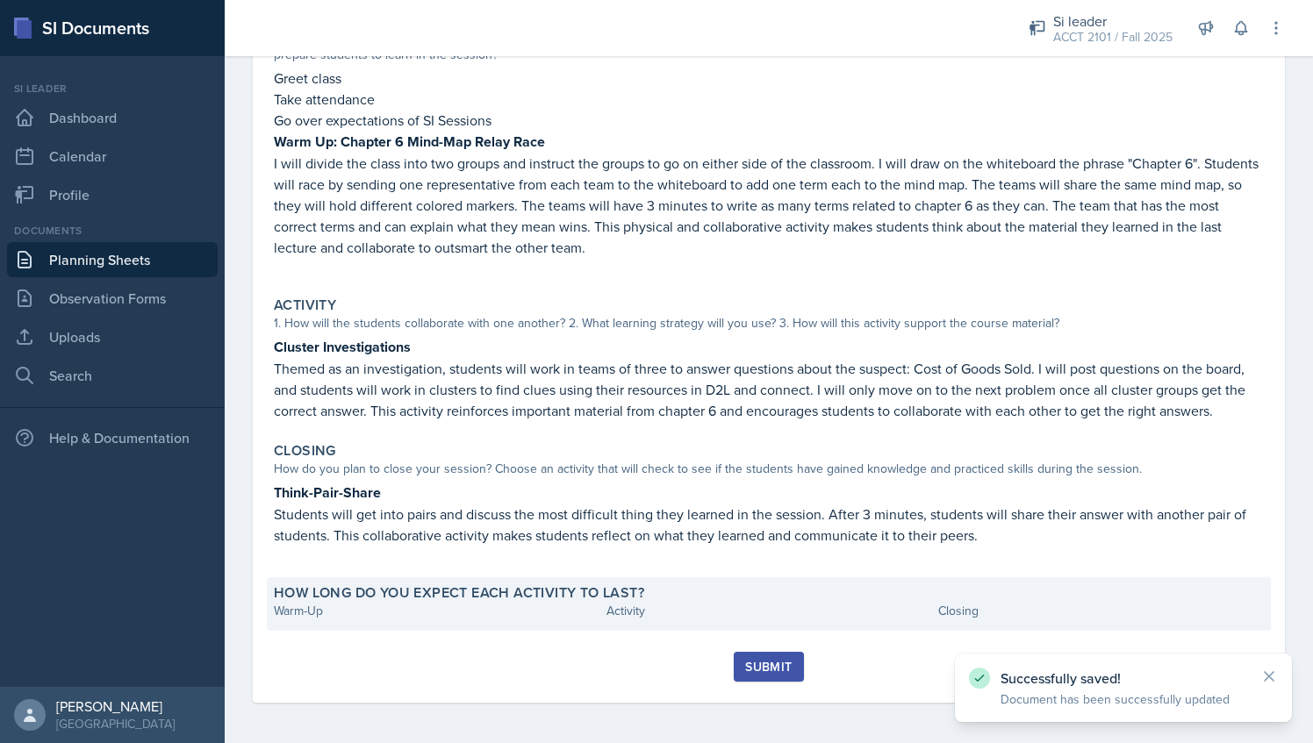
click at [469, 628] on div "How long do you expect each activity to last? Warm-Up Activity Closing" at bounding box center [769, 604] width 1004 height 54
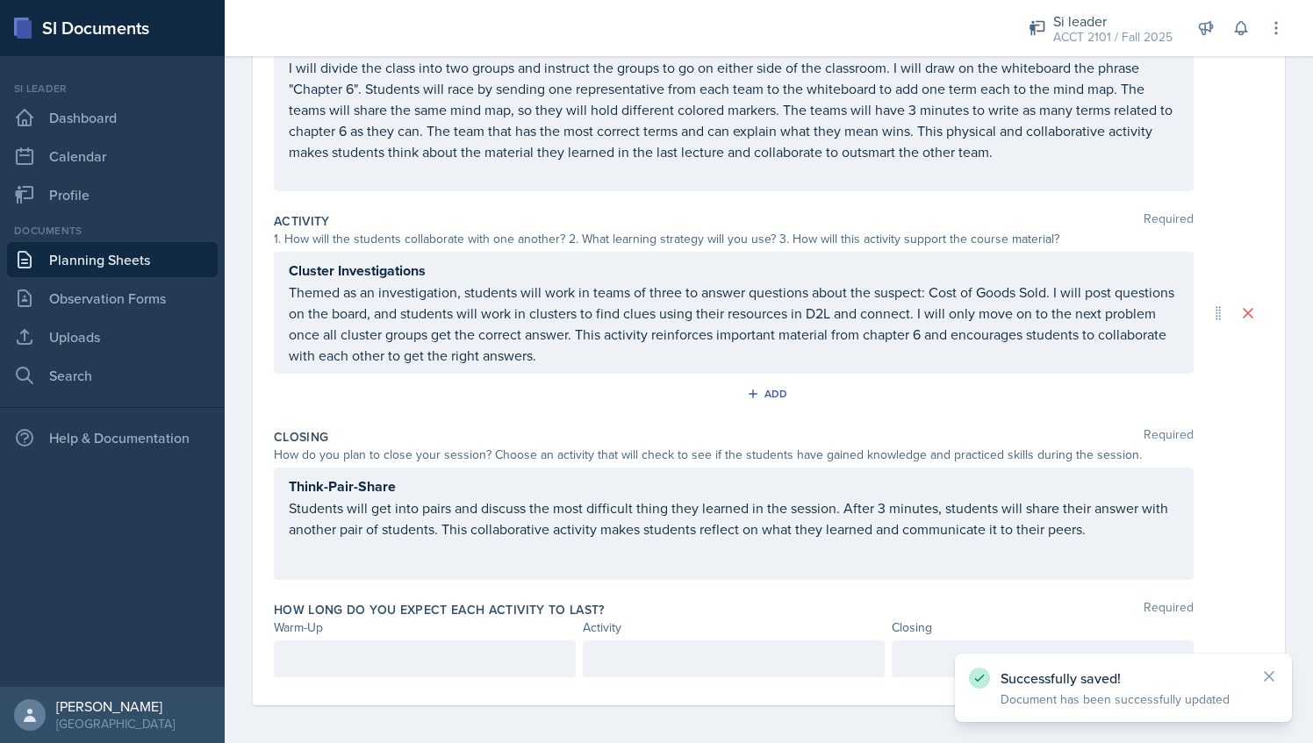
click at [393, 641] on div at bounding box center [425, 659] width 302 height 37
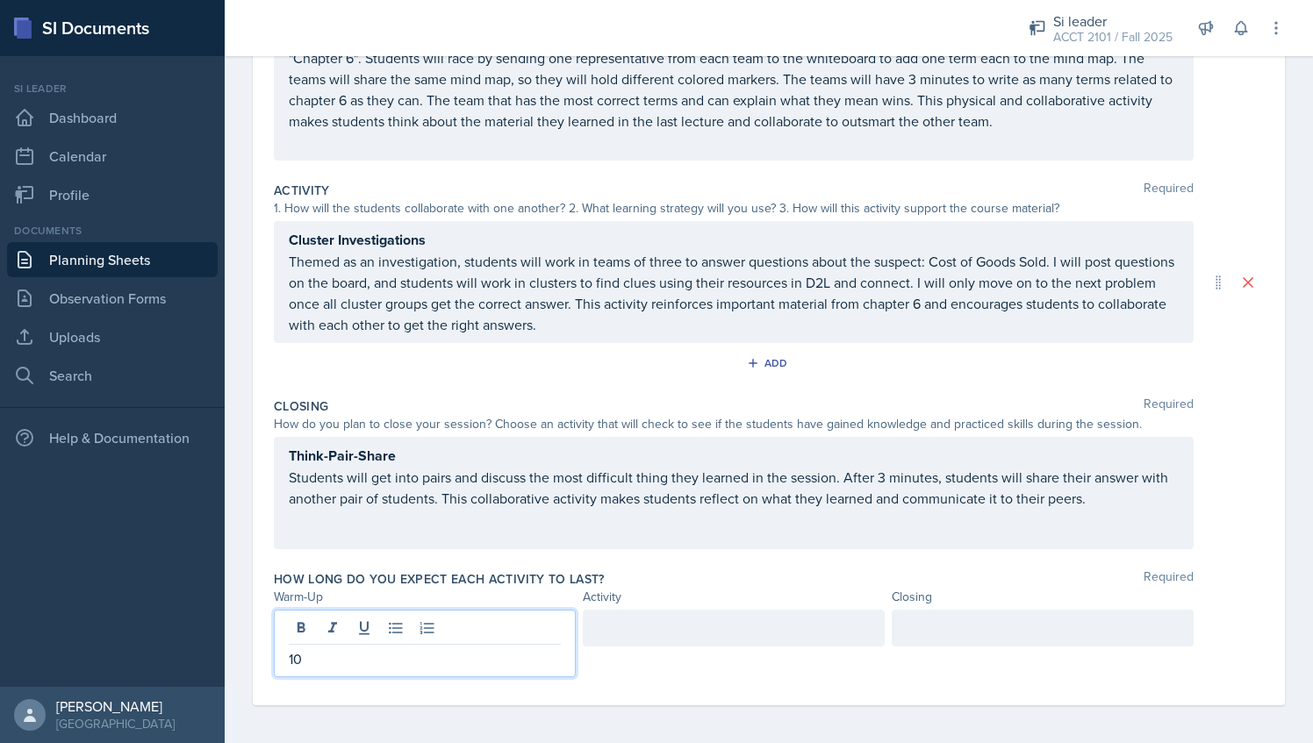
click at [659, 635] on div at bounding box center [734, 628] width 302 height 37
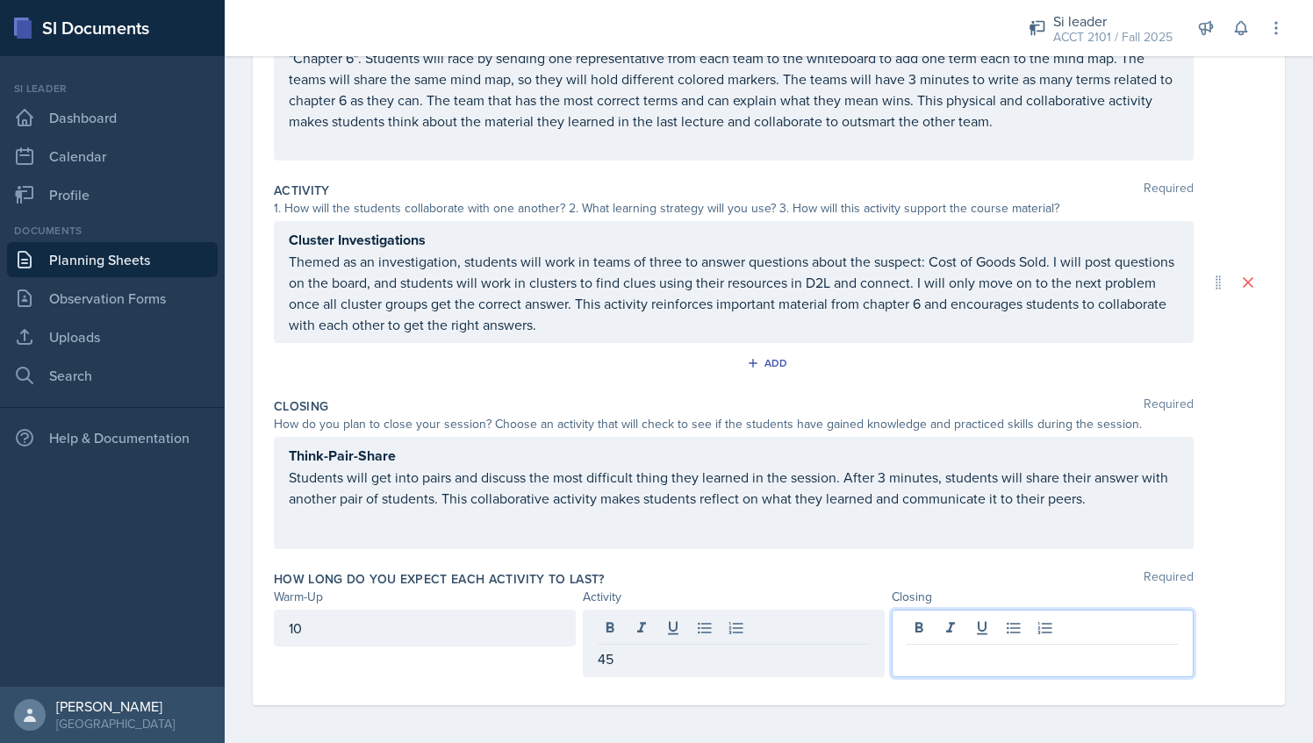
click at [993, 627] on div at bounding box center [1043, 644] width 302 height 68
click at [922, 556] on div "Closing Required How do you plan to close your session? Choose an activity that…" at bounding box center [769, 477] width 990 height 173
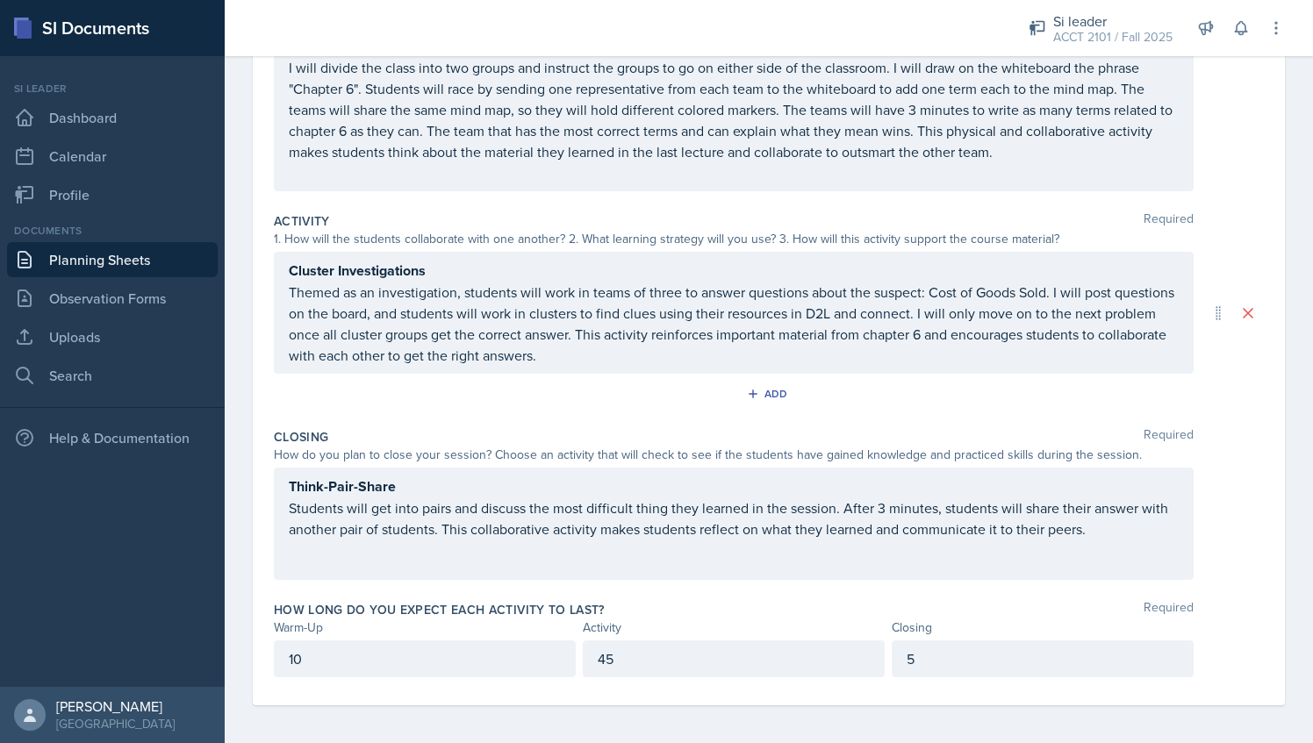
scroll to position [0, 0]
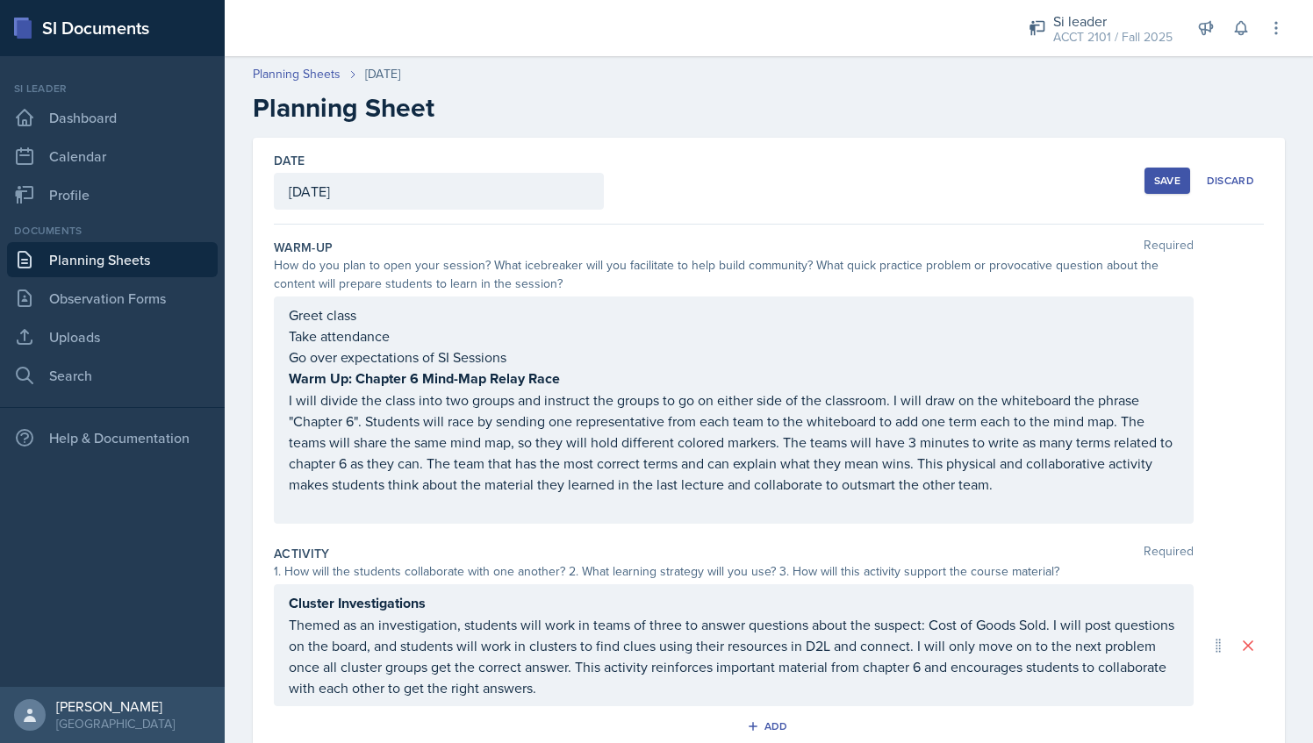
click at [1157, 193] on div "Save Discard" at bounding box center [1203, 181] width 119 height 40
click at [1154, 183] on div "Save" at bounding box center [1167, 181] width 26 height 14
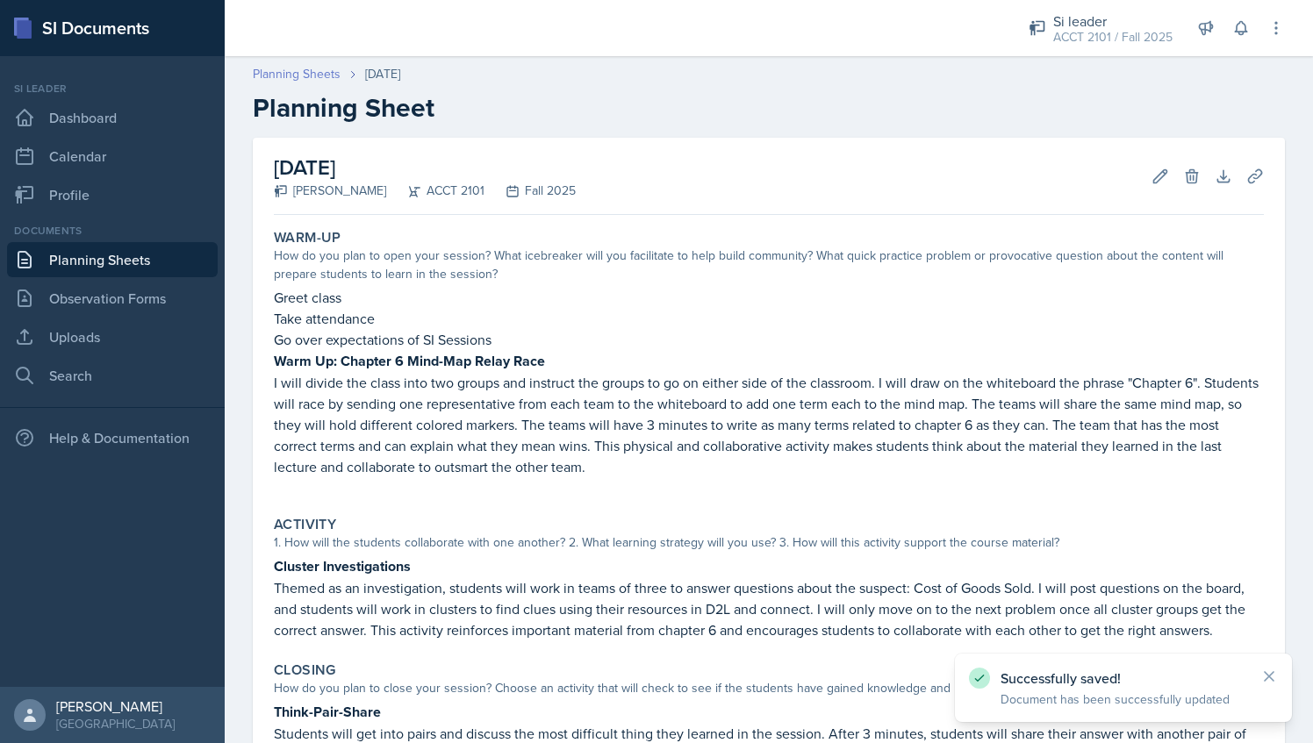
click at [312, 75] on link "Planning Sheets" at bounding box center [297, 74] width 88 height 18
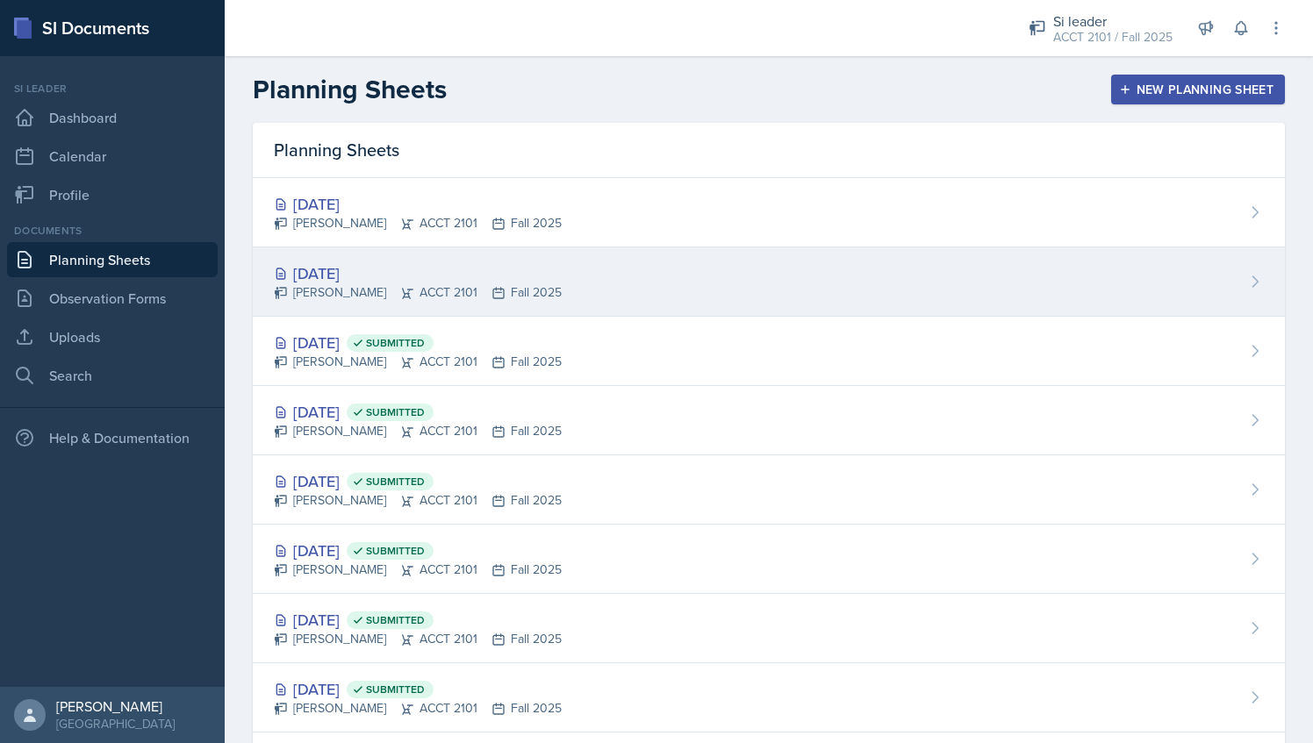
click at [439, 276] on div "[DATE]" at bounding box center [418, 274] width 288 height 24
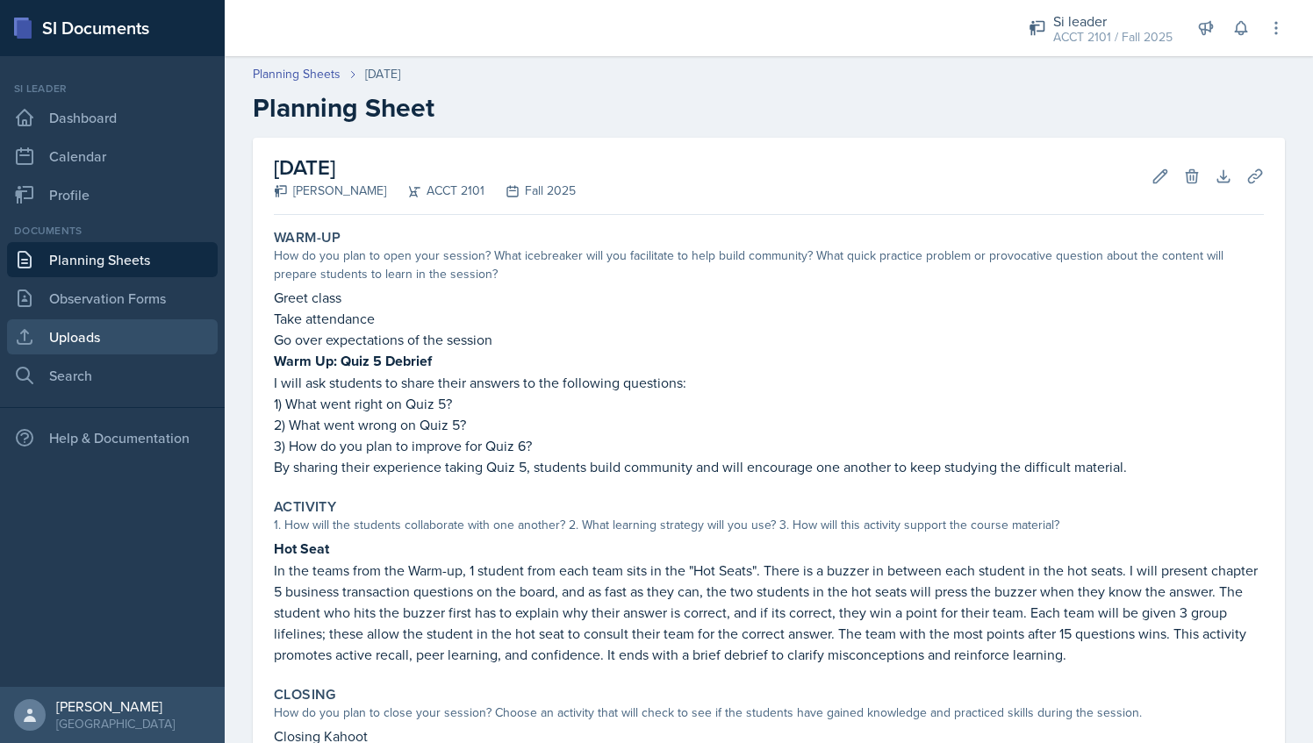
click at [109, 330] on link "Uploads" at bounding box center [112, 336] width 211 height 35
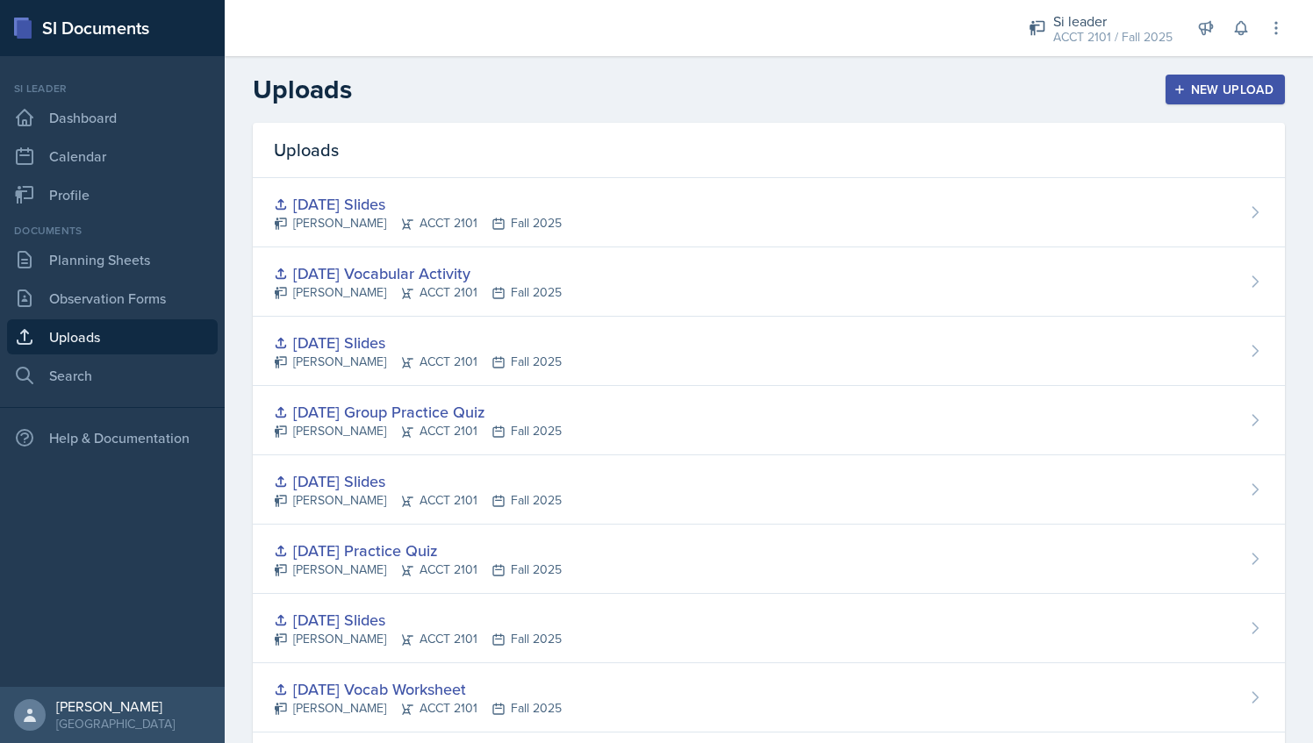
click at [1211, 91] on div "New Upload" at bounding box center [1225, 89] width 97 height 14
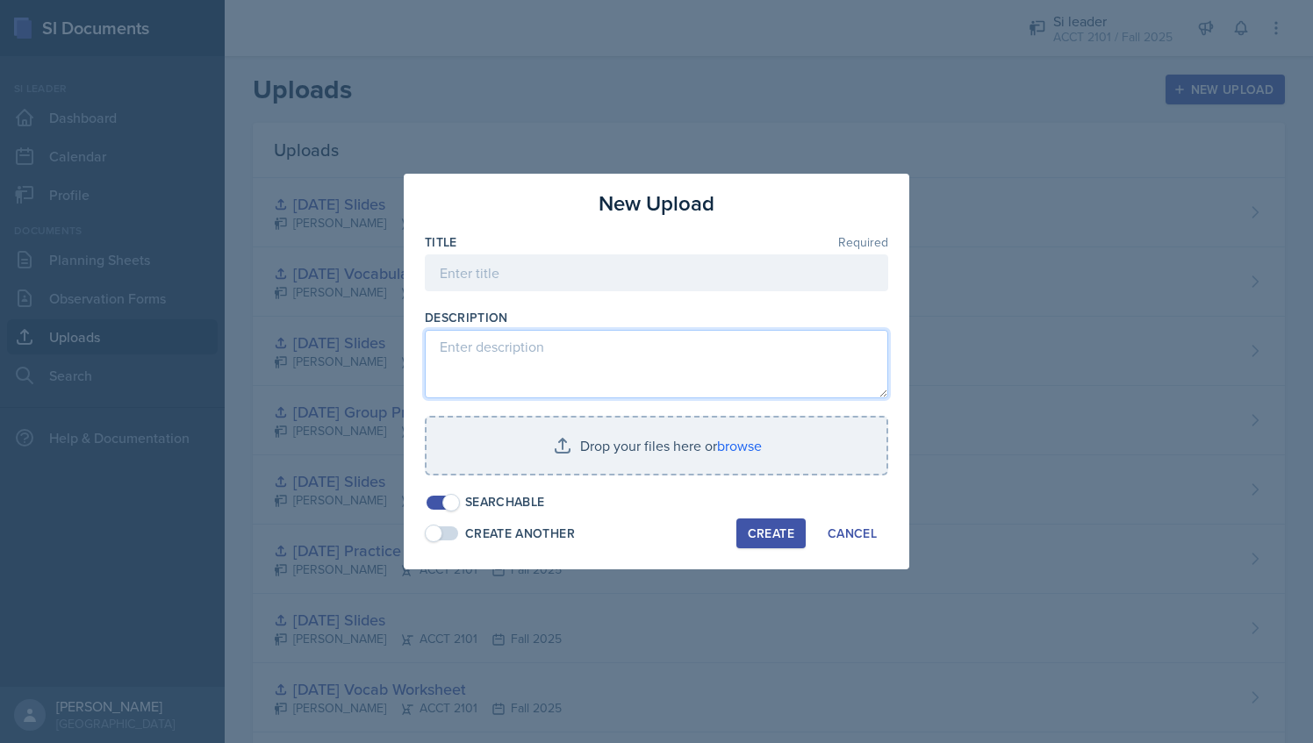
click at [583, 344] on textarea at bounding box center [656, 364] width 463 height 68
paste textarea "[URL][DOMAIN_NAME]"
type textarea "[URL][DOMAIN_NAME]"
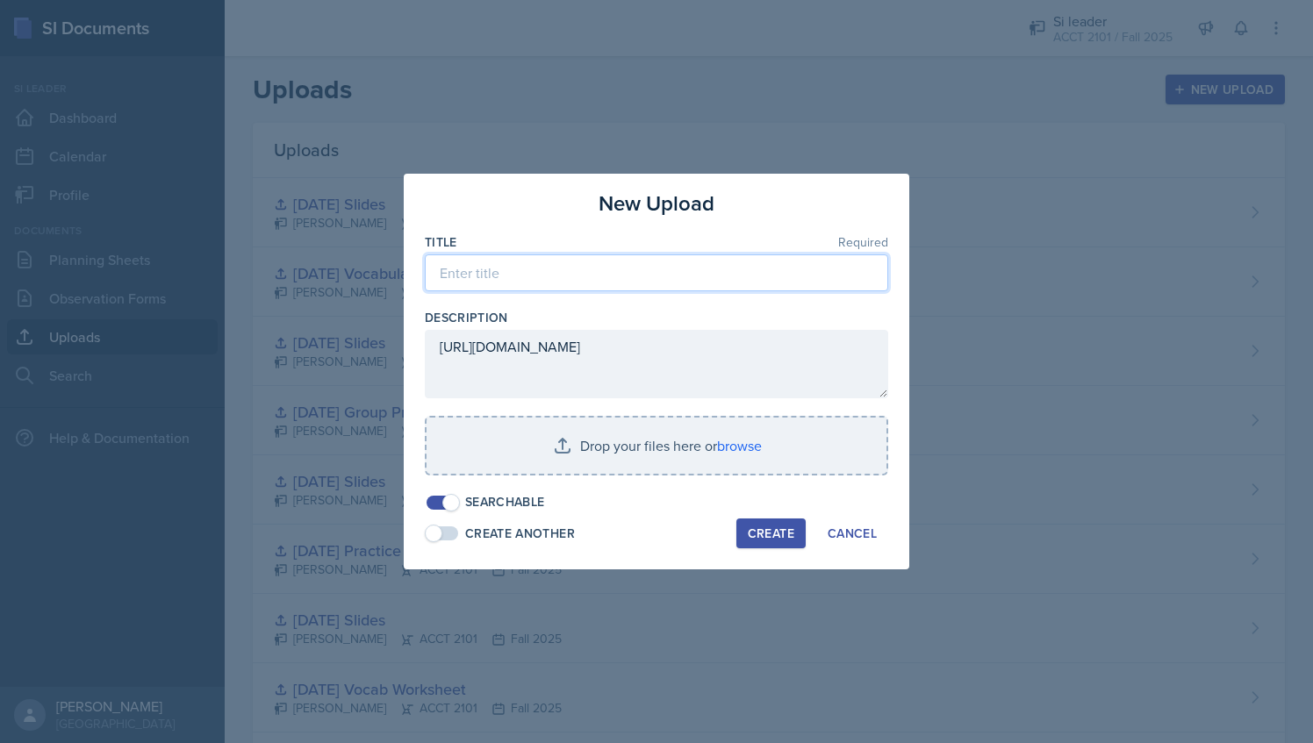
click at [556, 284] on input at bounding box center [656, 273] width 463 height 37
type input "[DATE] Kahoot"
click at [752, 516] on div "New Upload Title Required [DATE] Kahoot Description [URL][DOMAIN_NAME] Drop you…" at bounding box center [657, 372] width 506 height 396
click at [760, 527] on div "Create" at bounding box center [771, 534] width 47 height 14
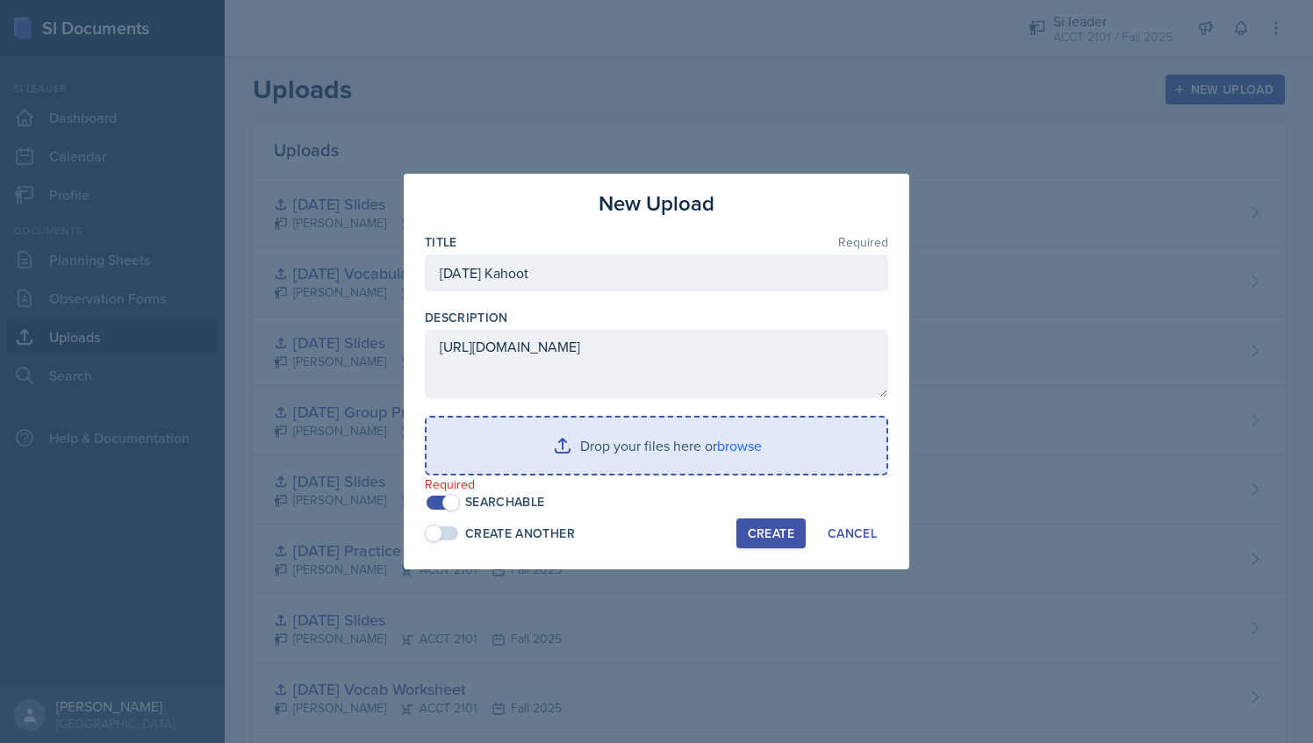
click at [657, 455] on input "file" at bounding box center [657, 446] width 460 height 56
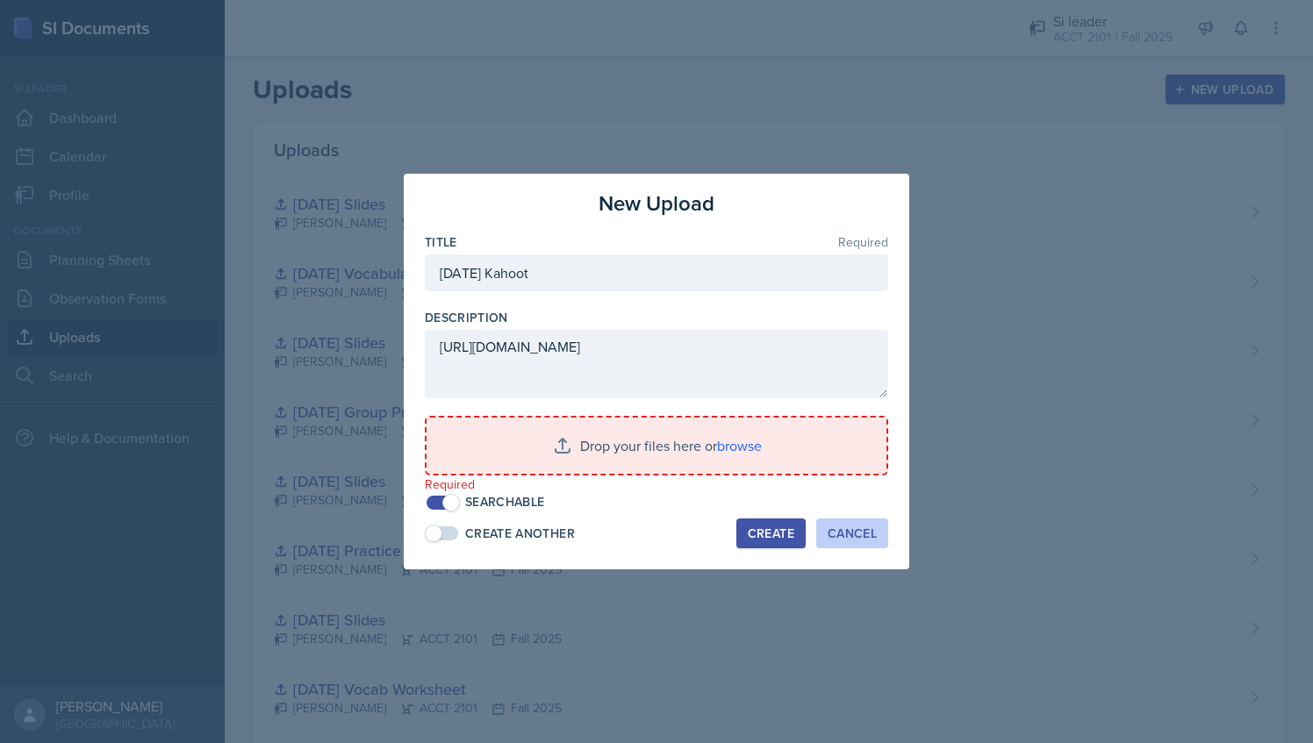
click at [851, 544] on button "Cancel" at bounding box center [852, 534] width 72 height 30
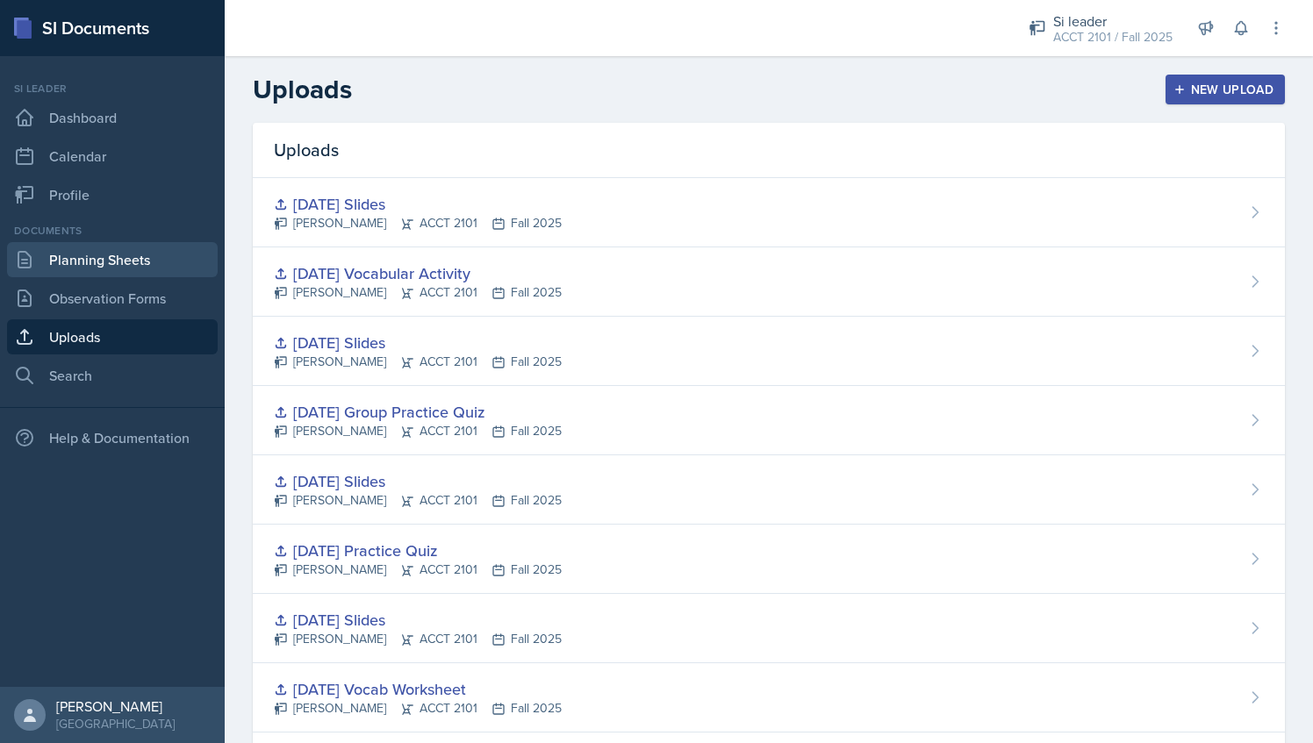
click at [117, 243] on link "Planning Sheets" at bounding box center [112, 259] width 211 height 35
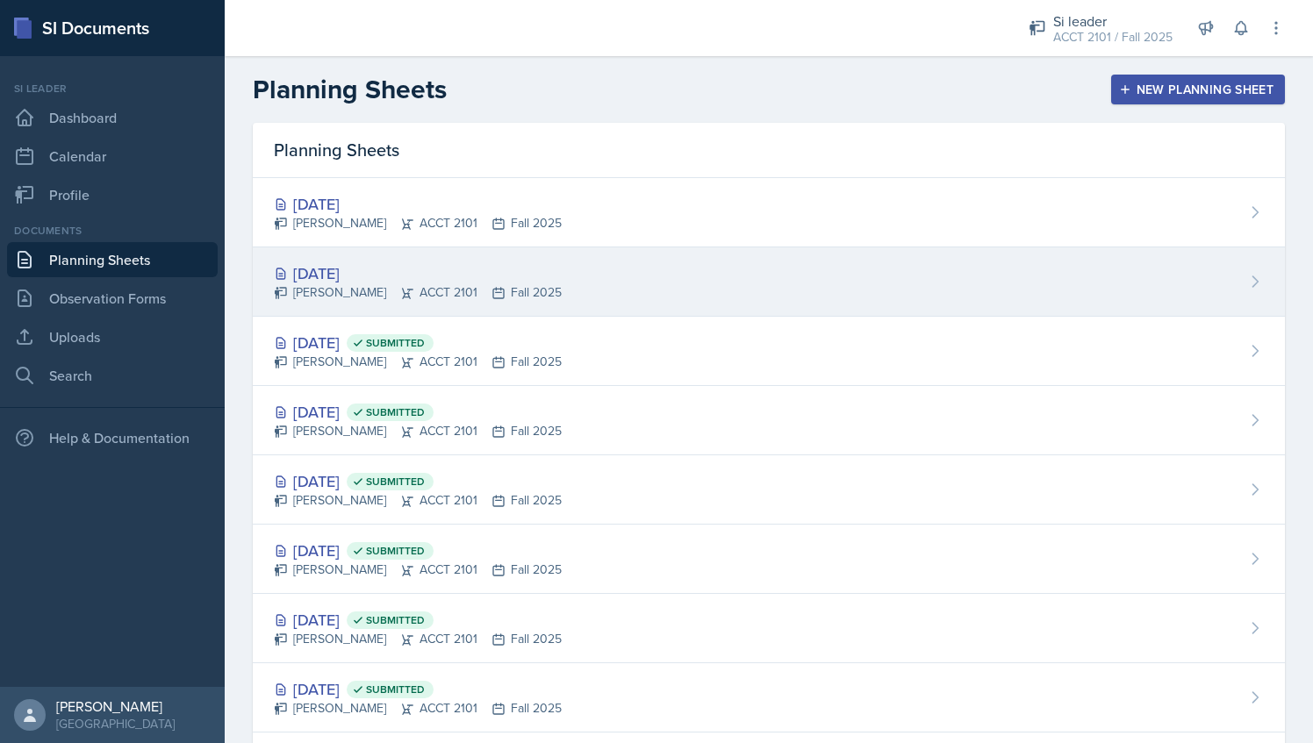
click at [491, 269] on div "[DATE]" at bounding box center [418, 274] width 288 height 24
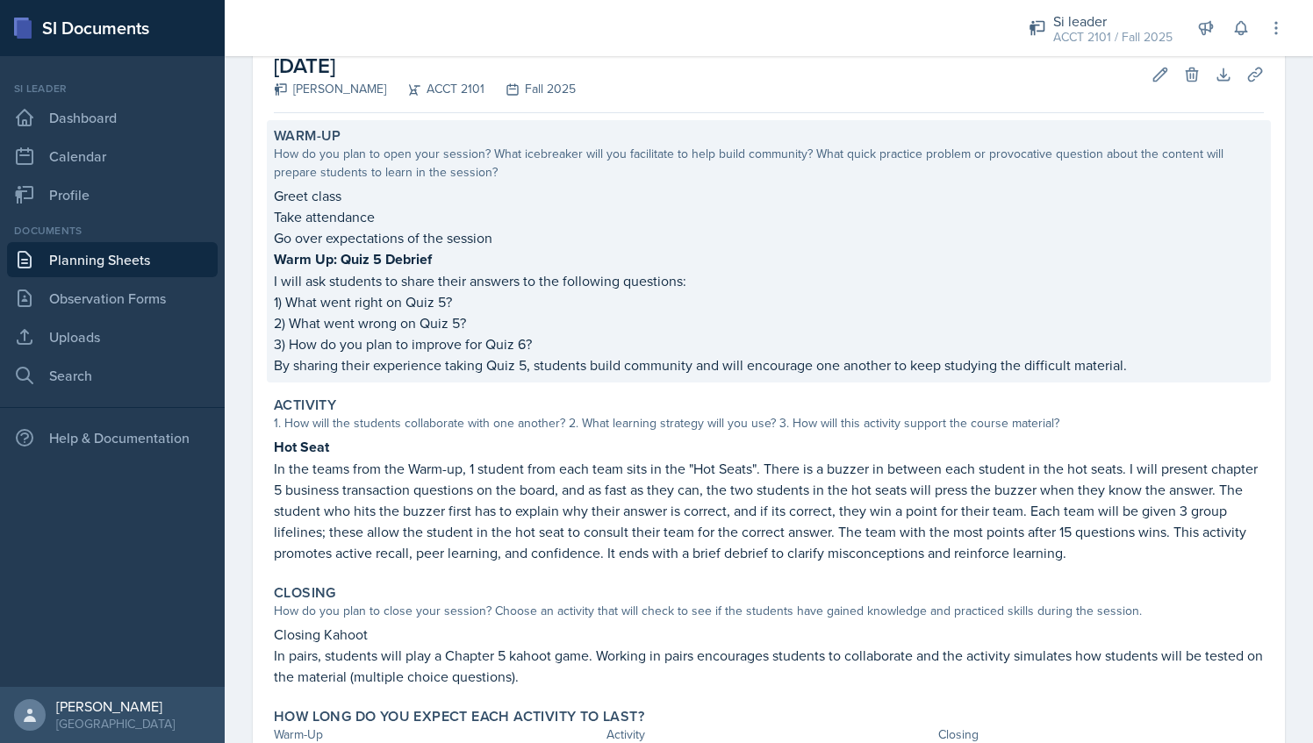
scroll to position [247, 0]
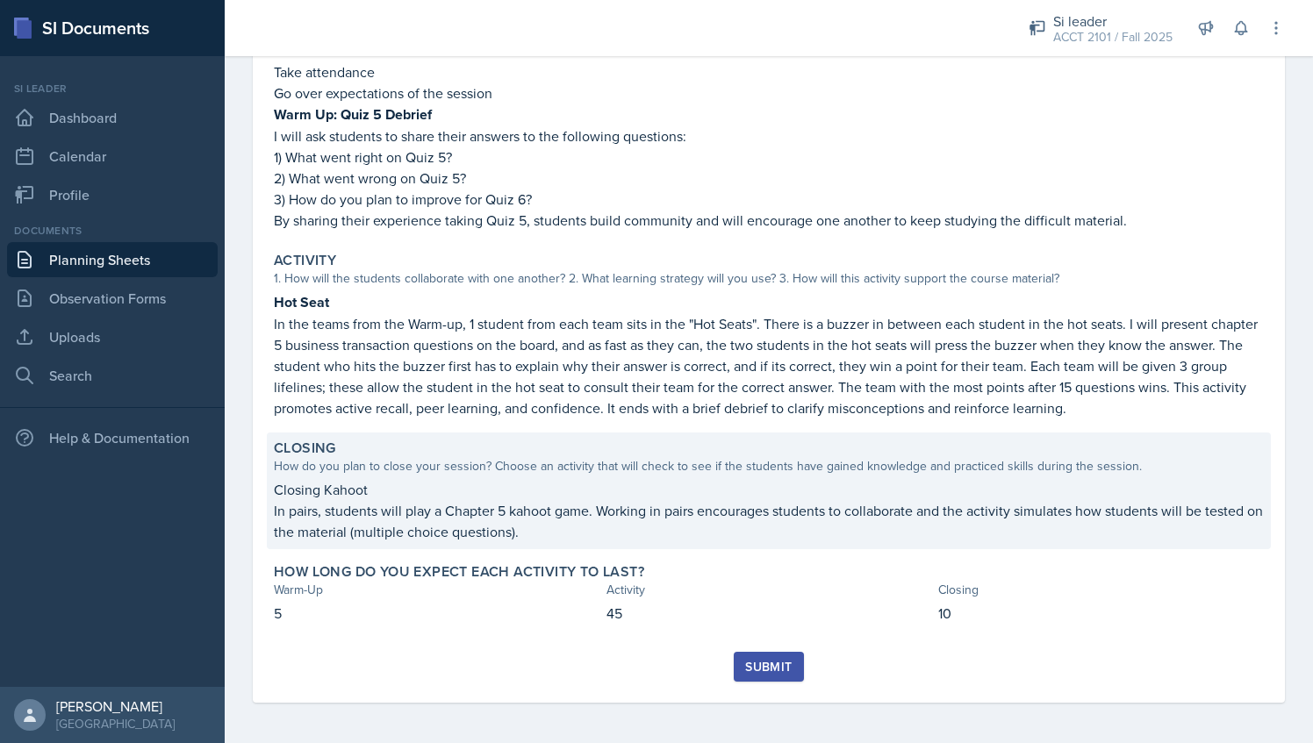
click at [567, 520] on p "In pairs, students will play a Chapter 5 kahoot game. Working in pairs encourag…" at bounding box center [769, 521] width 990 height 42
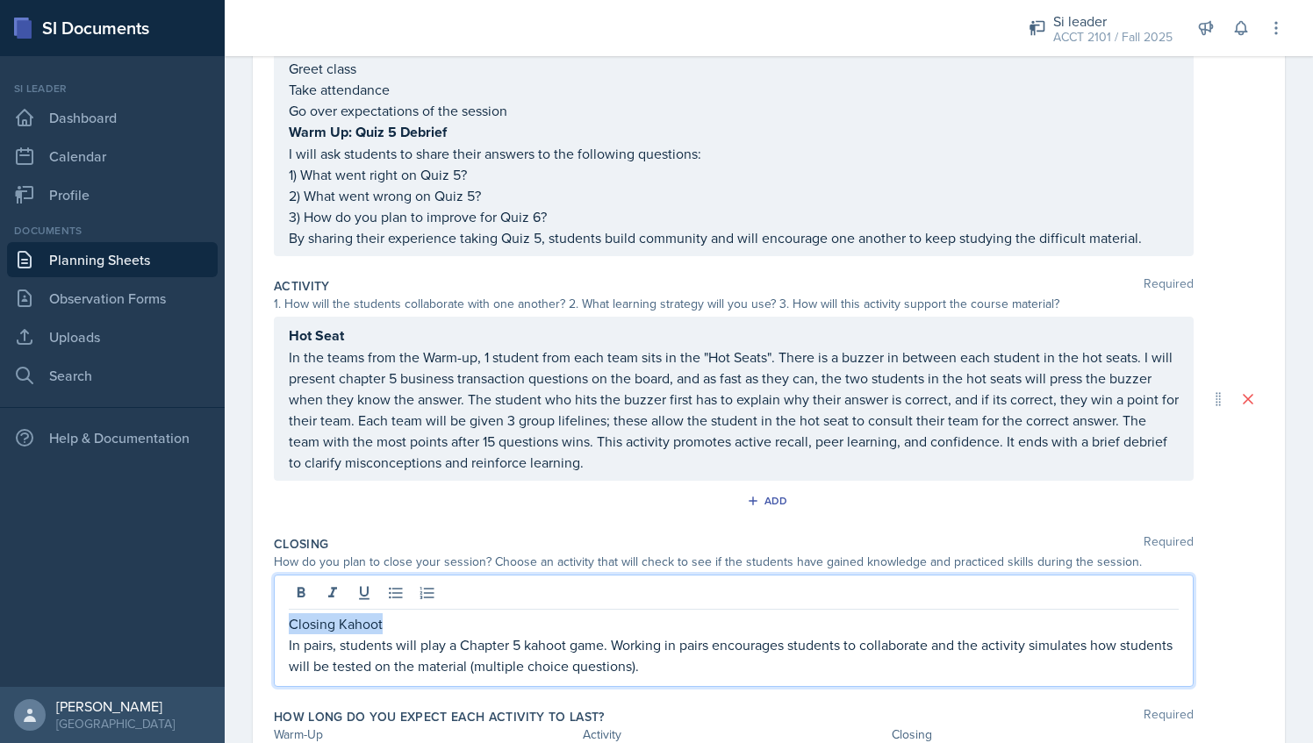
drag, startPoint x: 386, startPoint y: 589, endPoint x: 263, endPoint y: 594, distance: 123.0
click at [263, 594] on div "Date [DATE] [DATE] 28 29 30 1 2 3 4 5 6 7 8 9 10 11 12 13 14 15 16 17 18 19 20 …" at bounding box center [769, 352] width 1032 height 922
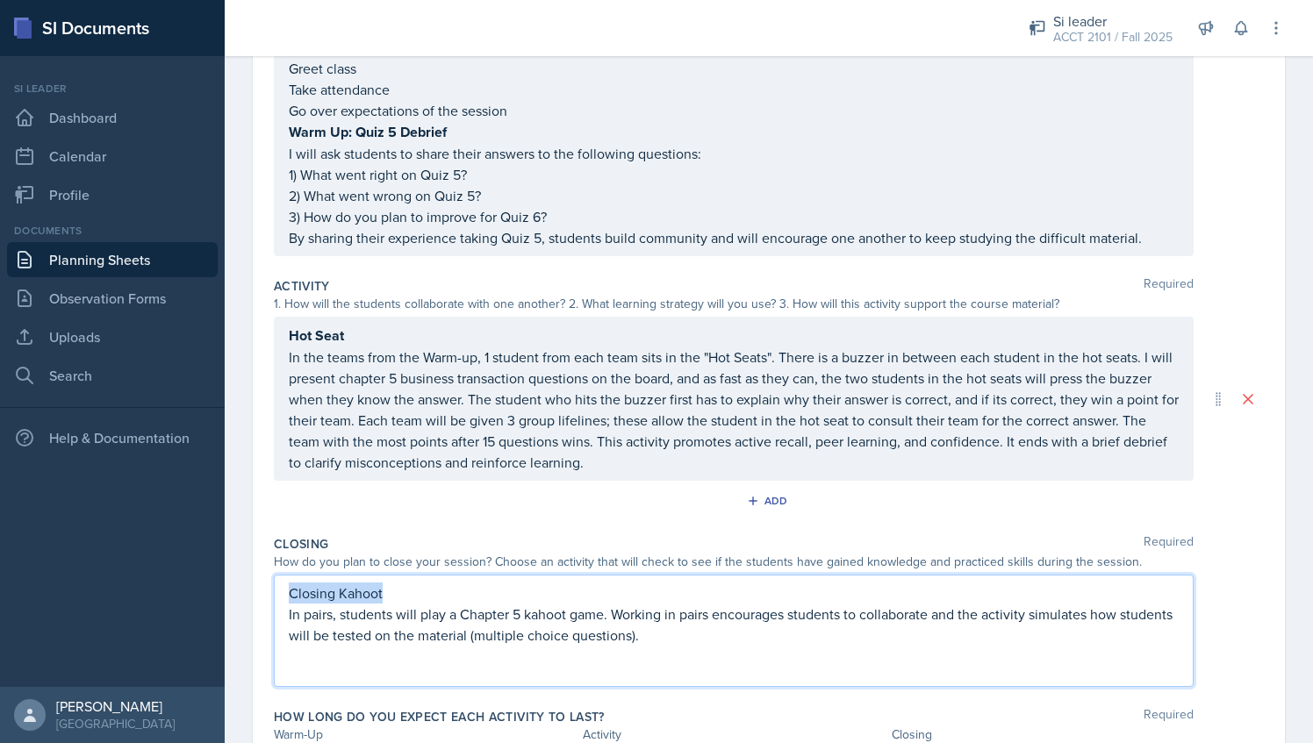
scroll to position [216, 0]
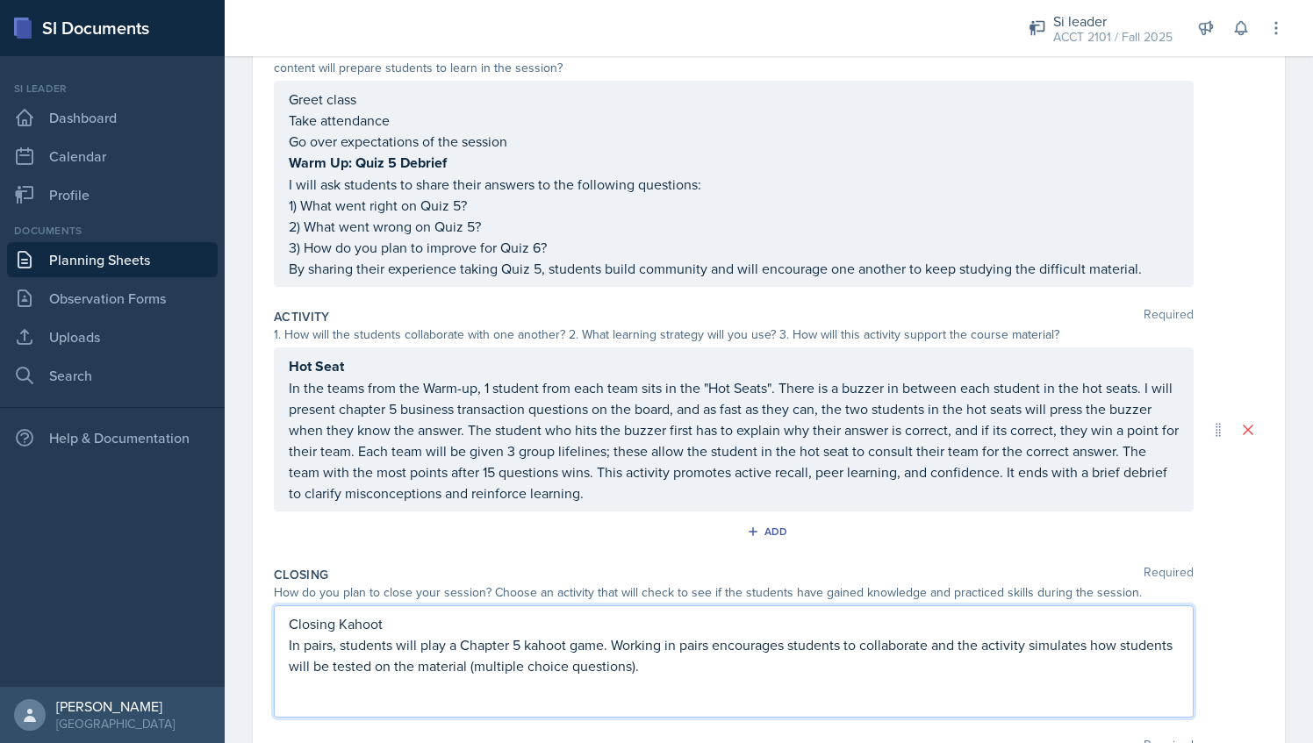
drag, startPoint x: 300, startPoint y: 625, endPoint x: 394, endPoint y: 630, distance: 94.1
click at [394, 635] on p "In pairs, students will play a Chapter 5 kahoot game. Working in pairs encourag…" at bounding box center [734, 656] width 890 height 42
drag, startPoint x: 390, startPoint y: 616, endPoint x: 289, endPoint y: 627, distance: 101.5
click at [289, 627] on p "Closing Kahoot" at bounding box center [734, 623] width 890 height 21
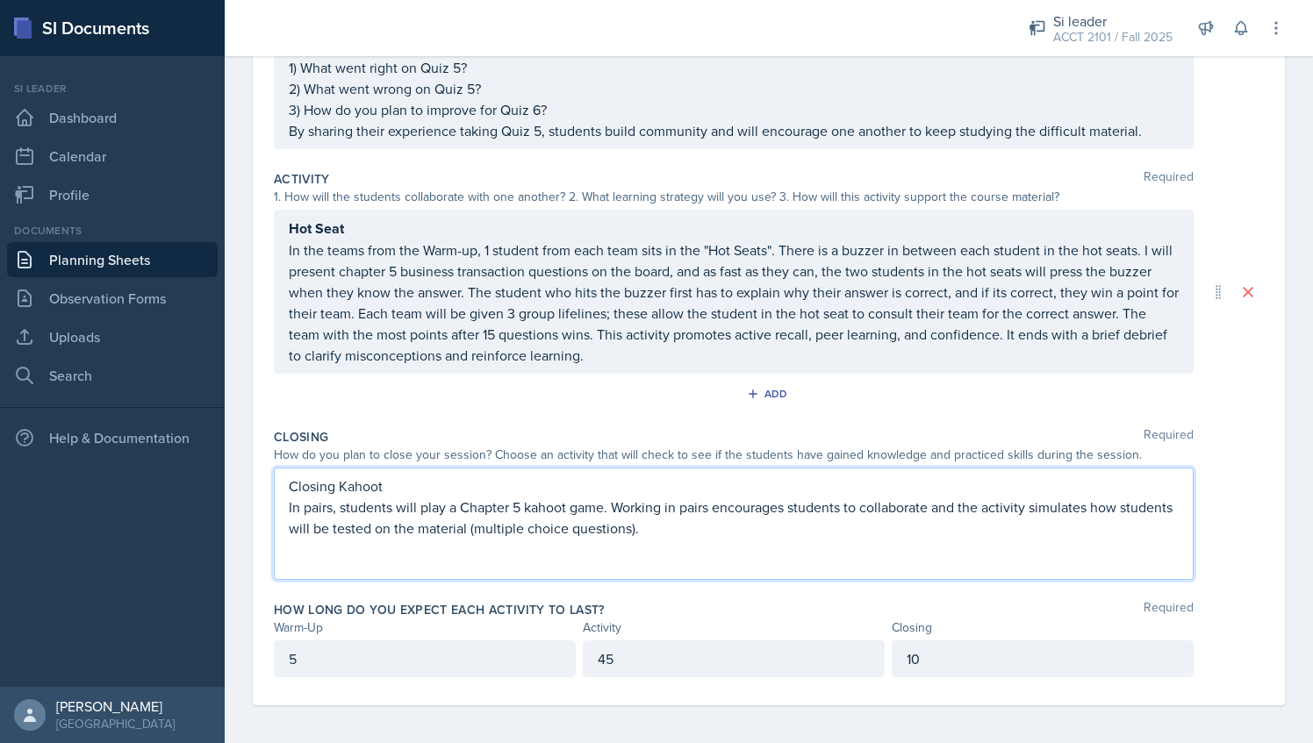
click at [439, 527] on p "In pairs, students will play a Chapter 5 kahoot game. Working in pairs encourag…" at bounding box center [734, 518] width 890 height 42
click at [490, 551] on div "Closing Kahoot In pairs, students will play a Chapter 5 kahoot game. Working in…" at bounding box center [734, 524] width 920 height 112
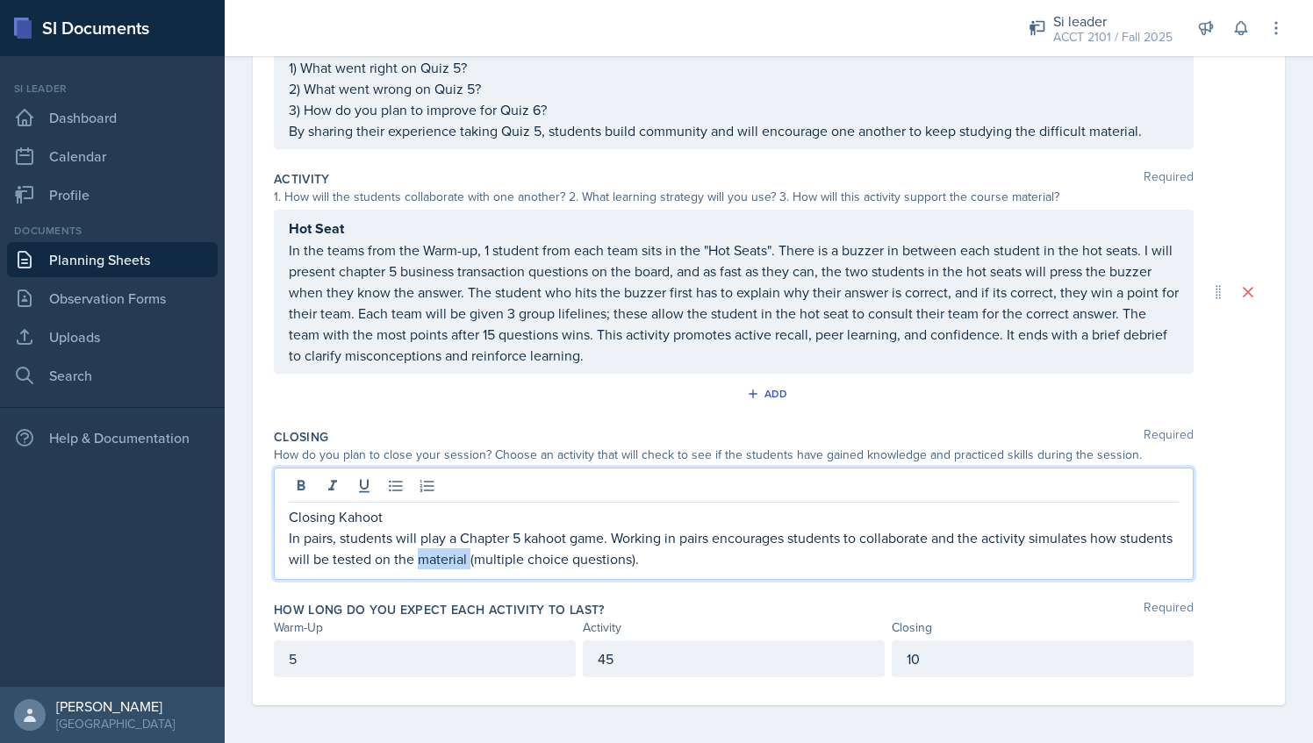
click at [490, 551] on p "In pairs, students will play a Chapter 5 kahoot game. Working in pairs encourag…" at bounding box center [734, 548] width 890 height 42
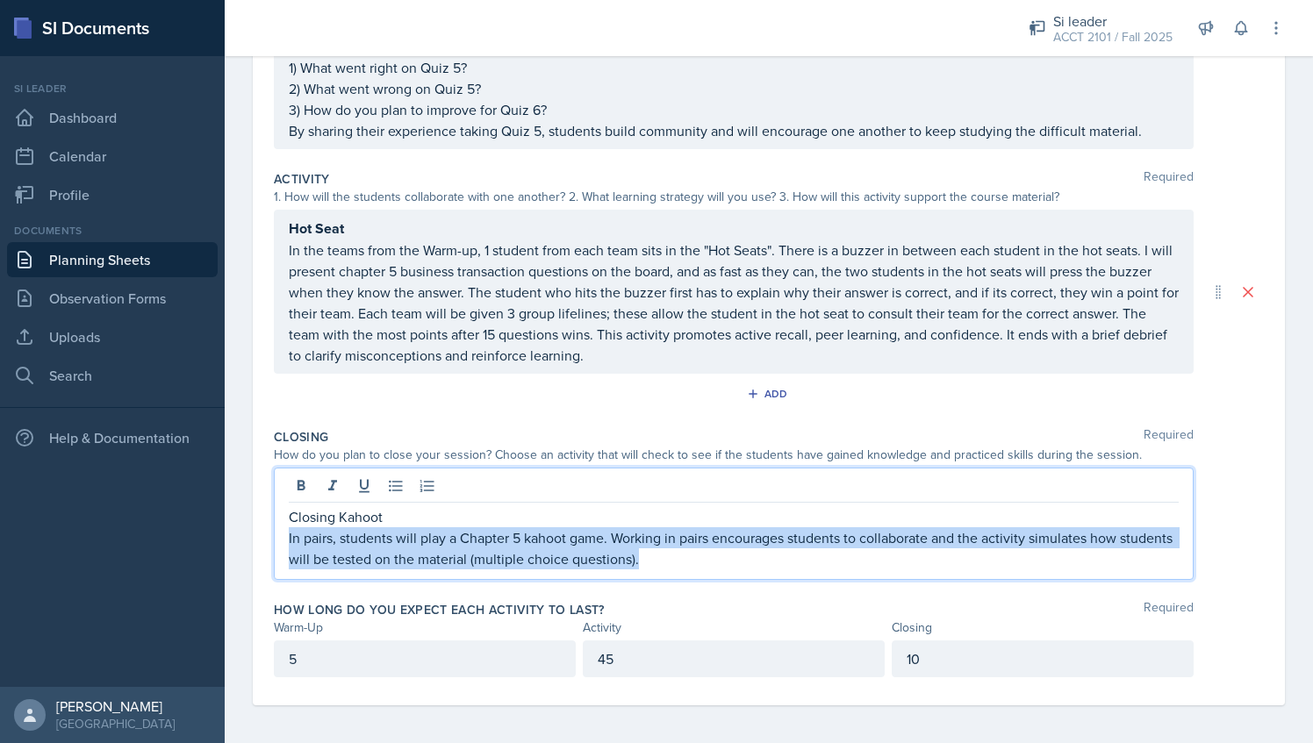
click at [490, 551] on p "In pairs, students will play a Chapter 5 kahoot game. Working in pairs encourag…" at bounding box center [734, 548] width 890 height 42
click at [348, 550] on p "In pairs, students will play a Chapter 5 kahoot game. Working in pairs encourag…" at bounding box center [734, 548] width 890 height 42
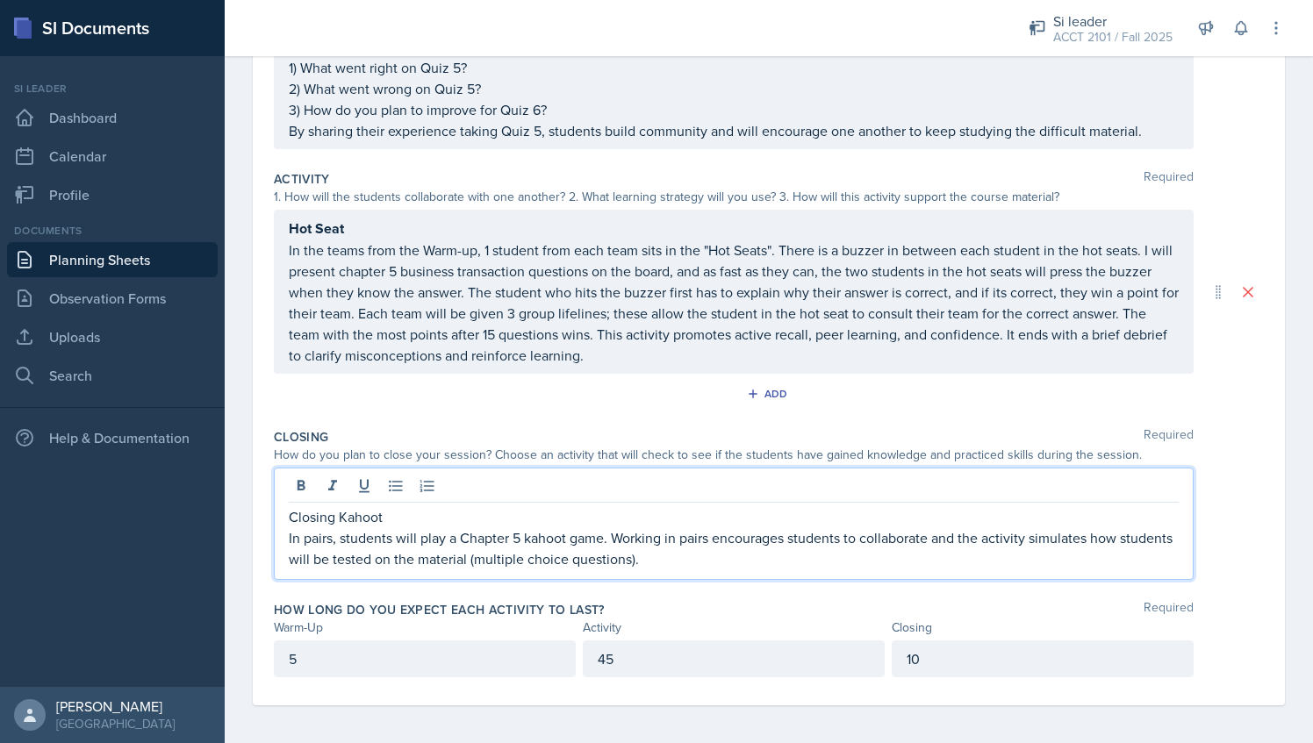
click at [351, 519] on p "Closing Kahoot" at bounding box center [734, 516] width 890 height 21
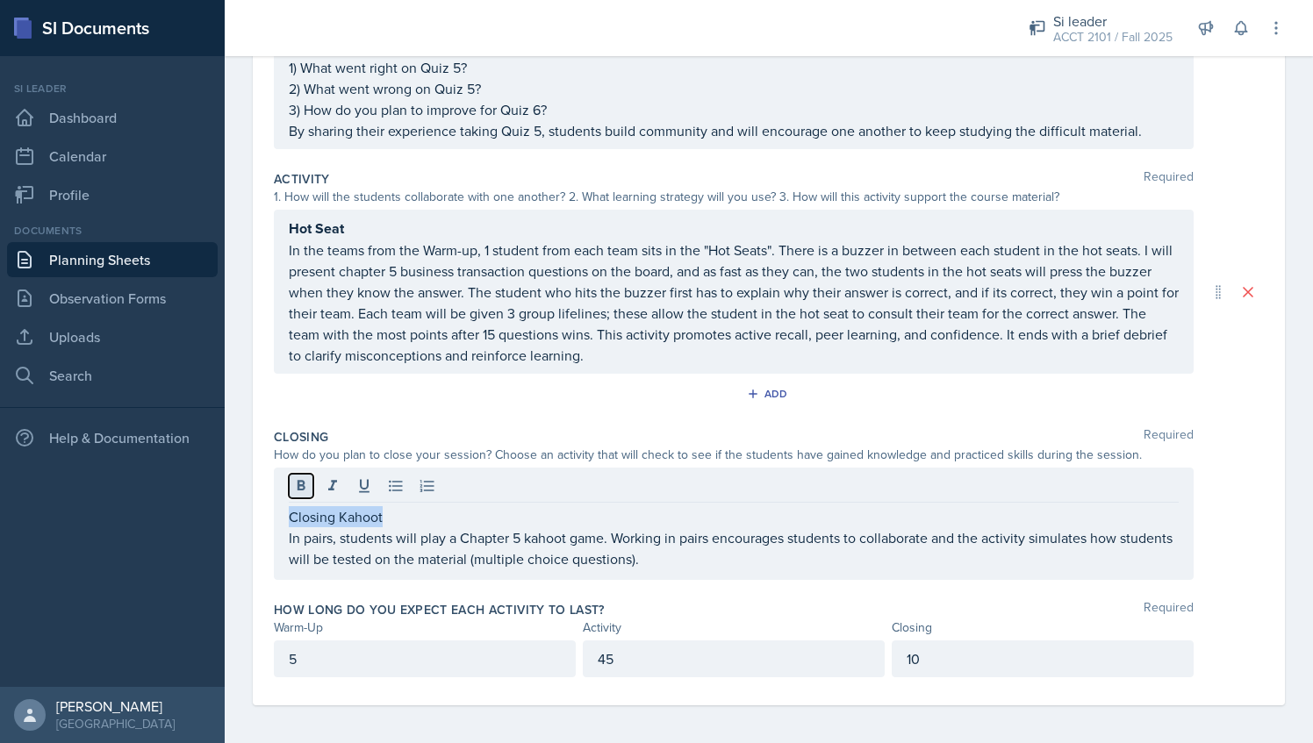
drag, startPoint x: 351, startPoint y: 519, endPoint x: 298, endPoint y: 488, distance: 61.0
click at [298, 488] on icon at bounding box center [301, 486] width 18 height 18
click at [806, 578] on div "Closing Required How do you plan to close your session? Choose an activity that…" at bounding box center [769, 507] width 990 height 173
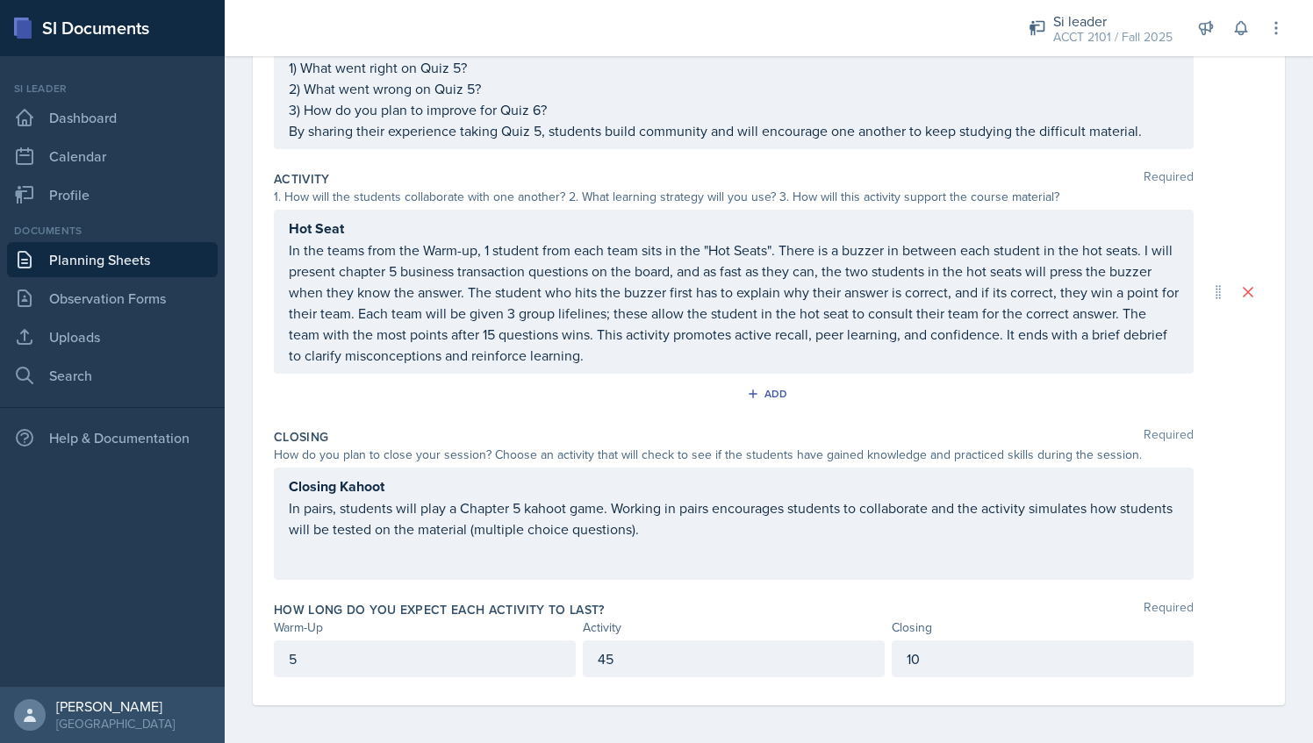
click at [753, 557] on div "Closing Kahoot In pairs, students will play a Chapter 5 kahoot game. Working in…" at bounding box center [734, 524] width 920 height 112
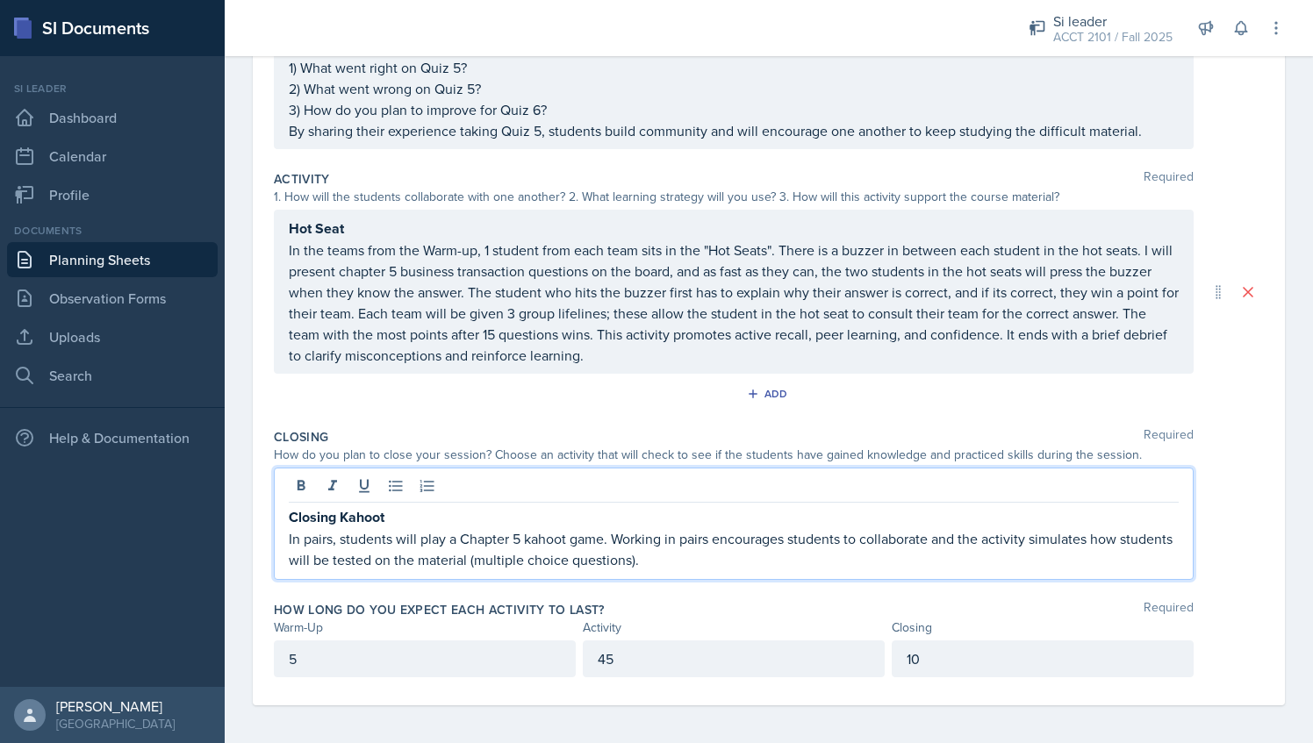
click at [737, 557] on p "In pairs, students will play a Chapter 5 kahoot game. Working in pairs encourag…" at bounding box center [734, 549] width 890 height 42
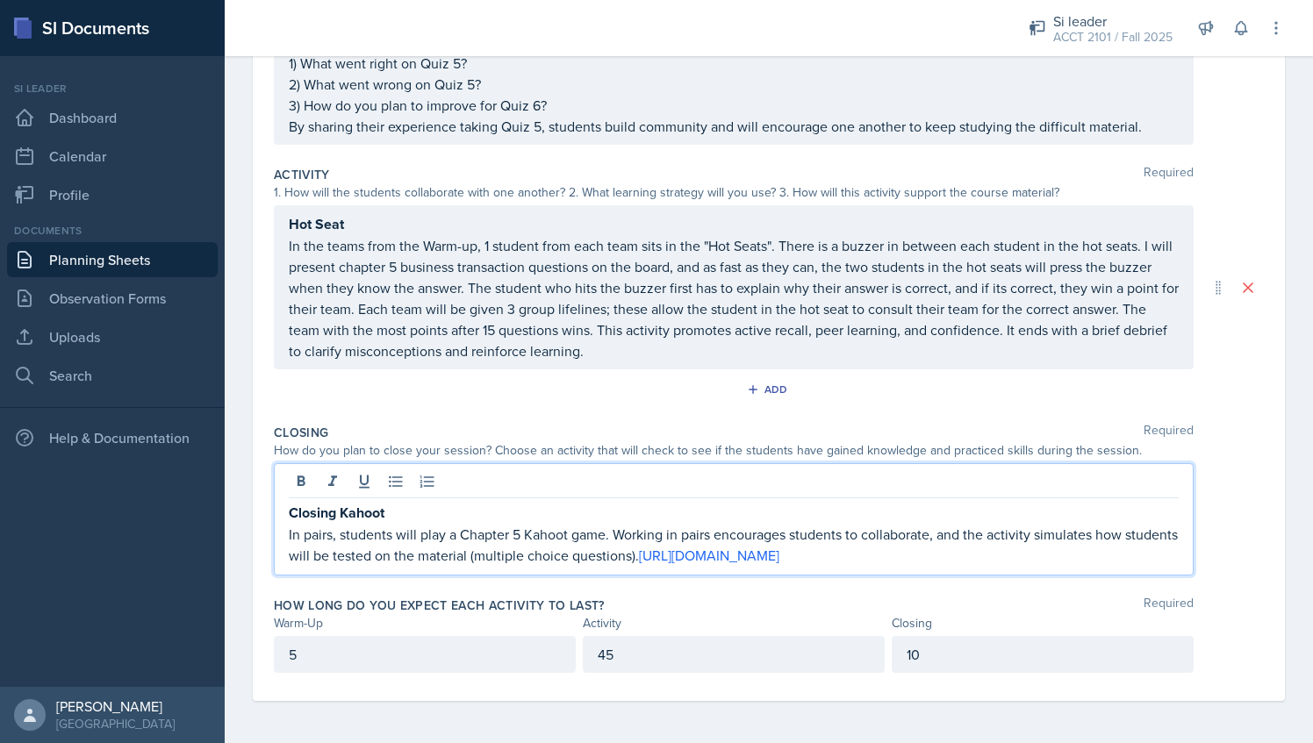
click at [464, 524] on p "In pairs, students will play a Chapter 5 Kahoot game. Working in pairs encourag…" at bounding box center [734, 545] width 890 height 42
click at [463, 574] on div "Closing Kahoot In pairs, students will play a Chapter 5 Kahoot game. Working in…" at bounding box center [734, 519] width 920 height 112
click at [455, 563] on p "In pairs, students will play a Chapter 5 Kahoot game. Working in pairs encourag…" at bounding box center [734, 545] width 890 height 42
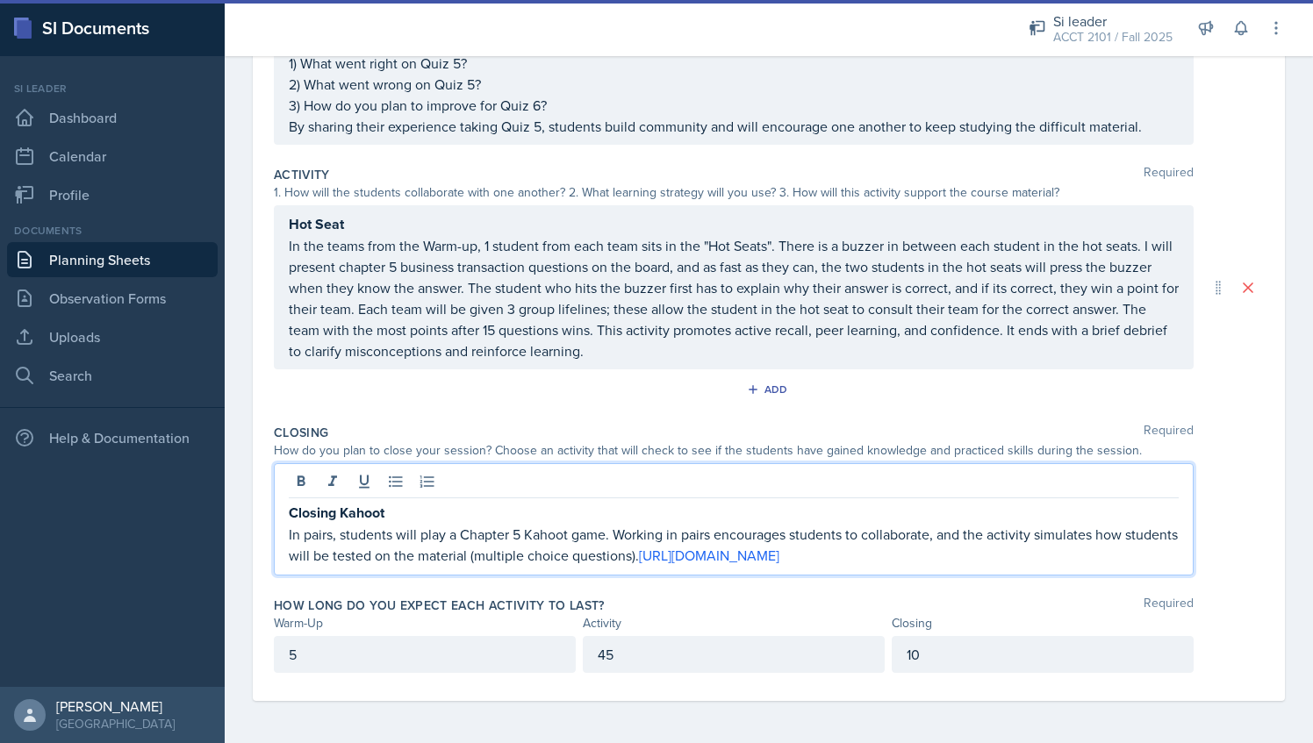
click at [586, 502] on p "Closing Kahoot" at bounding box center [734, 513] width 890 height 22
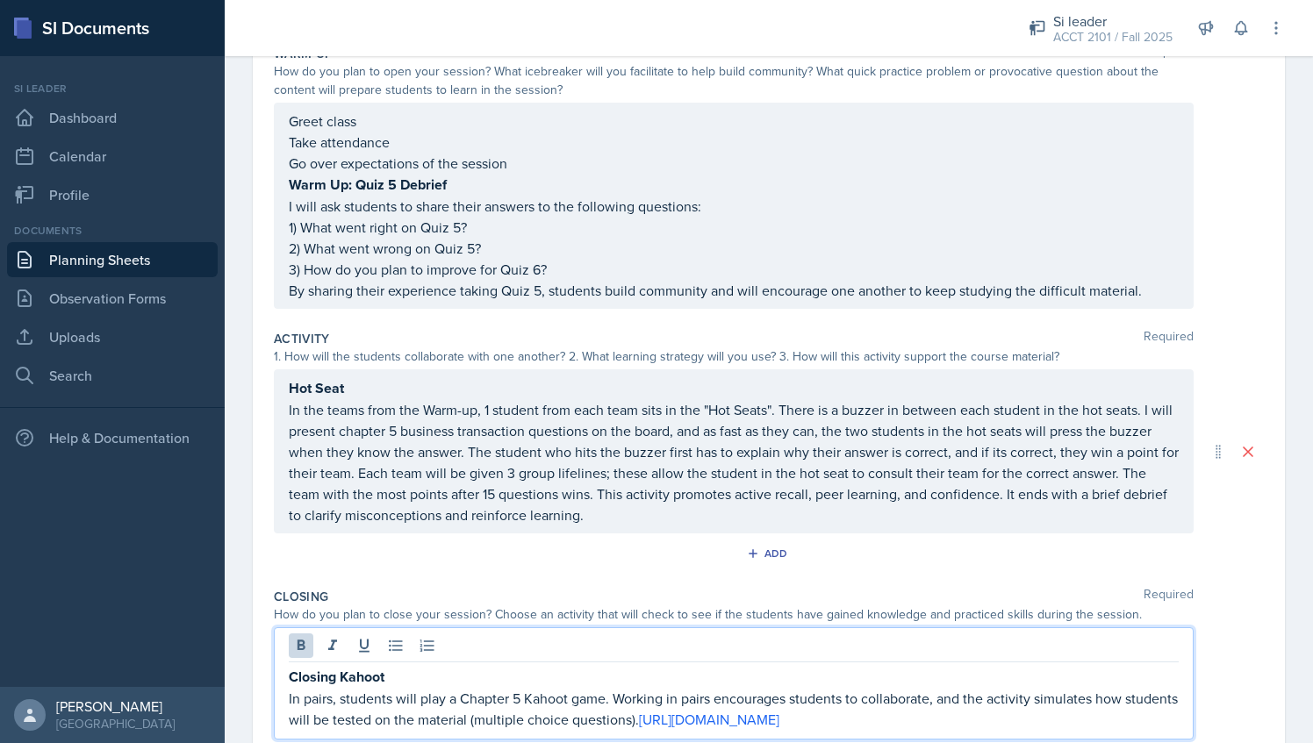
scroll to position [0, 0]
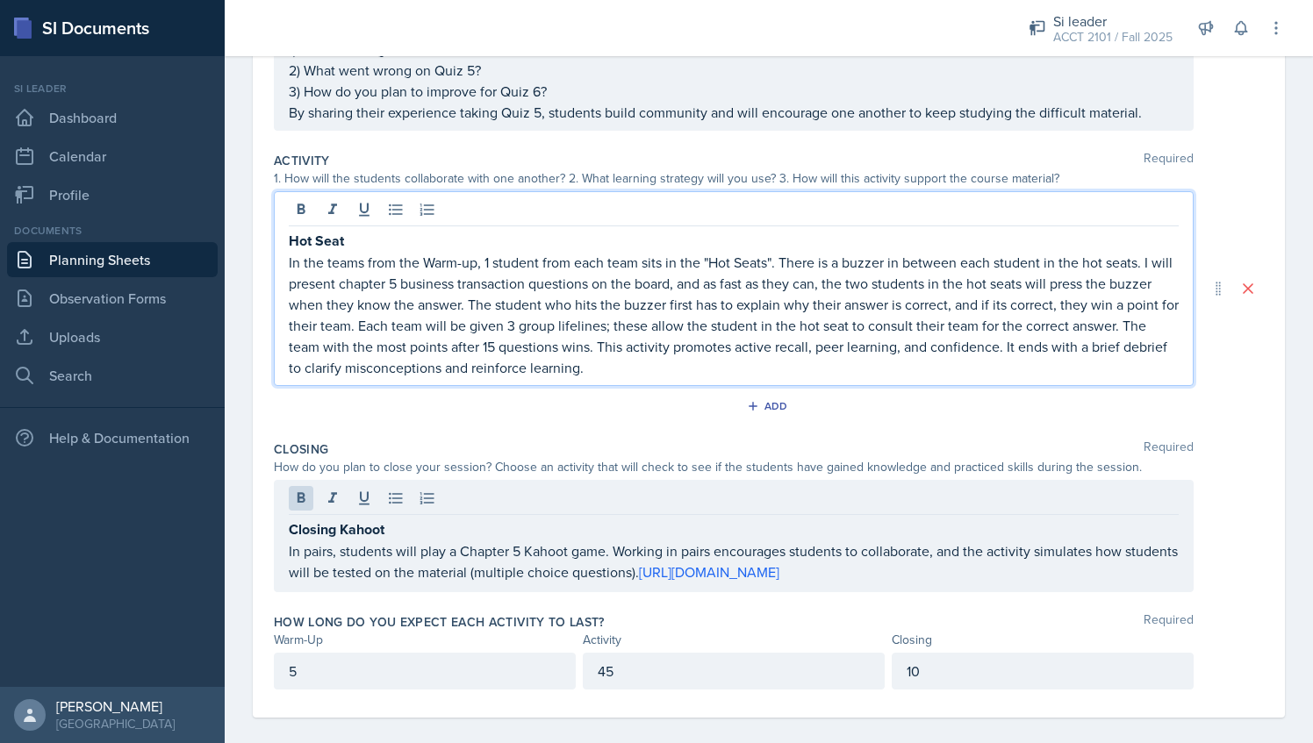
click at [764, 252] on p "In the teams from the Warm-up, 1 student from each team sits in the "Hot Seats"…" at bounding box center [734, 315] width 890 height 126
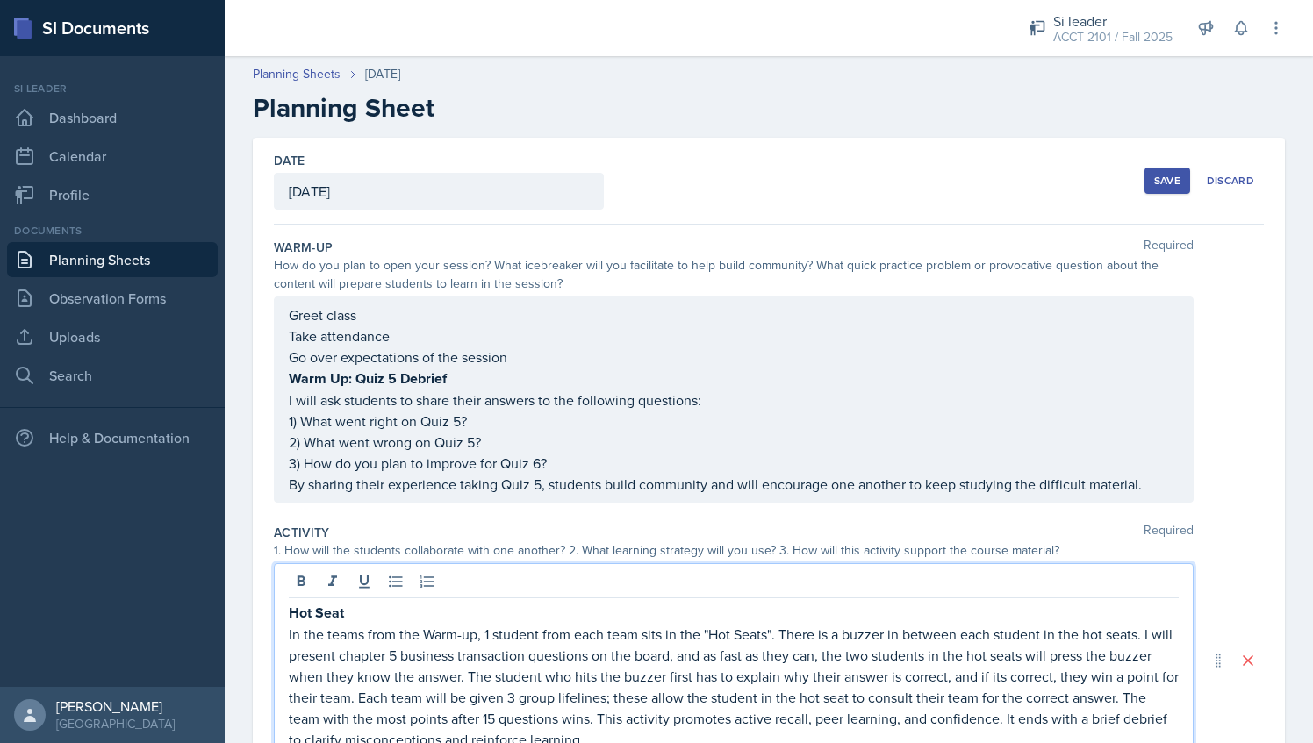
click at [1144, 181] on button "Save" at bounding box center [1167, 181] width 46 height 26
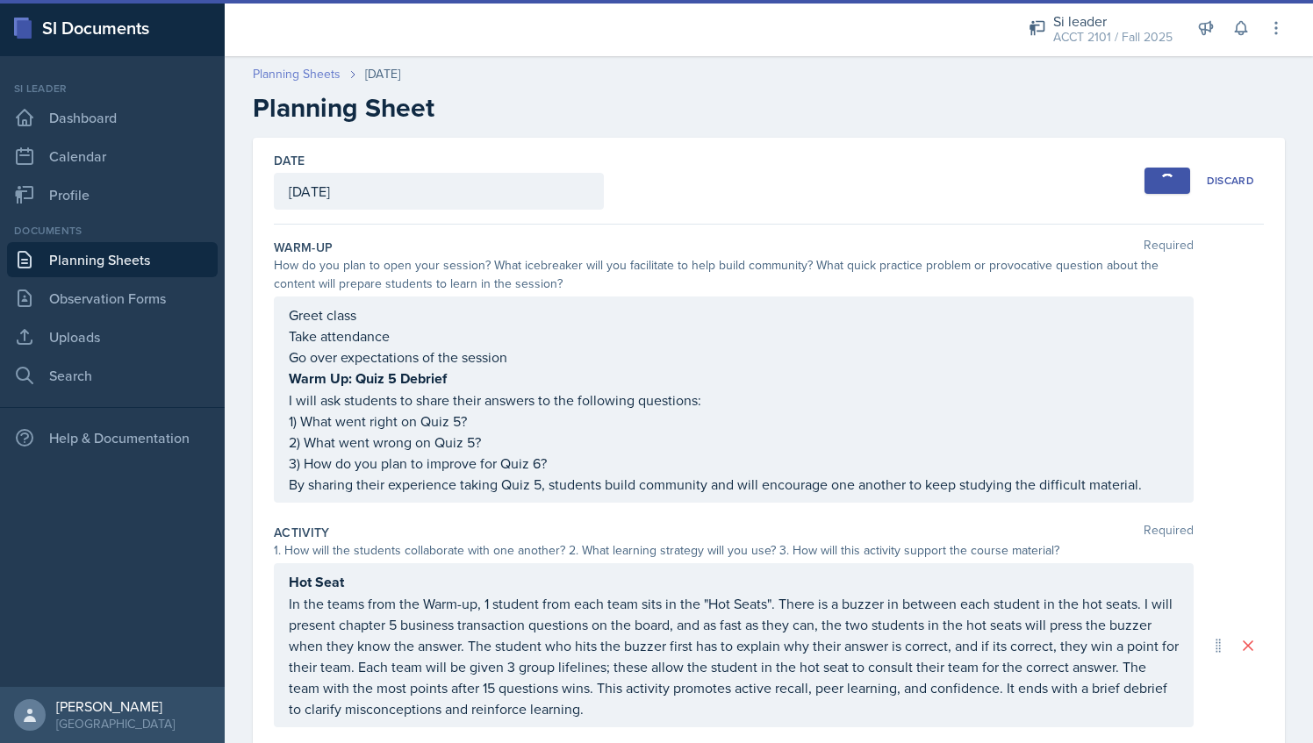
click at [297, 73] on link "Planning Sheets" at bounding box center [297, 74] width 88 height 18
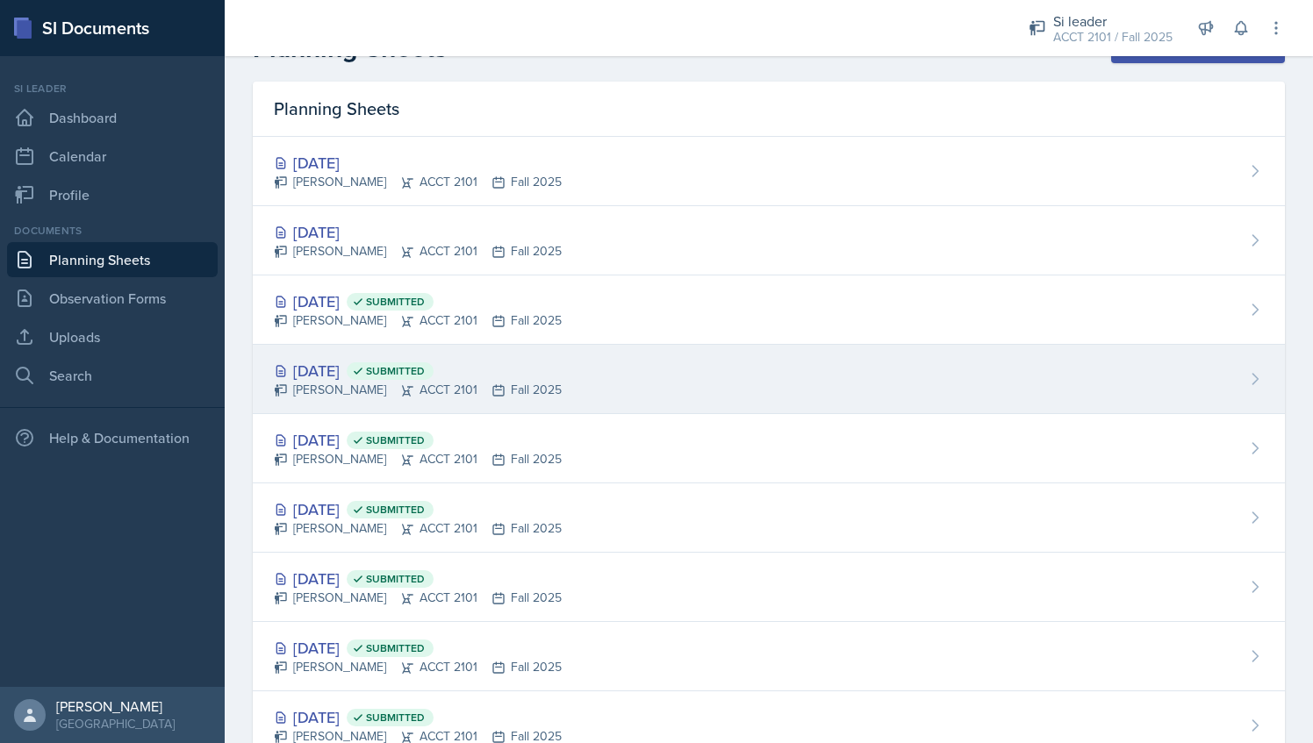
scroll to position [42, 0]
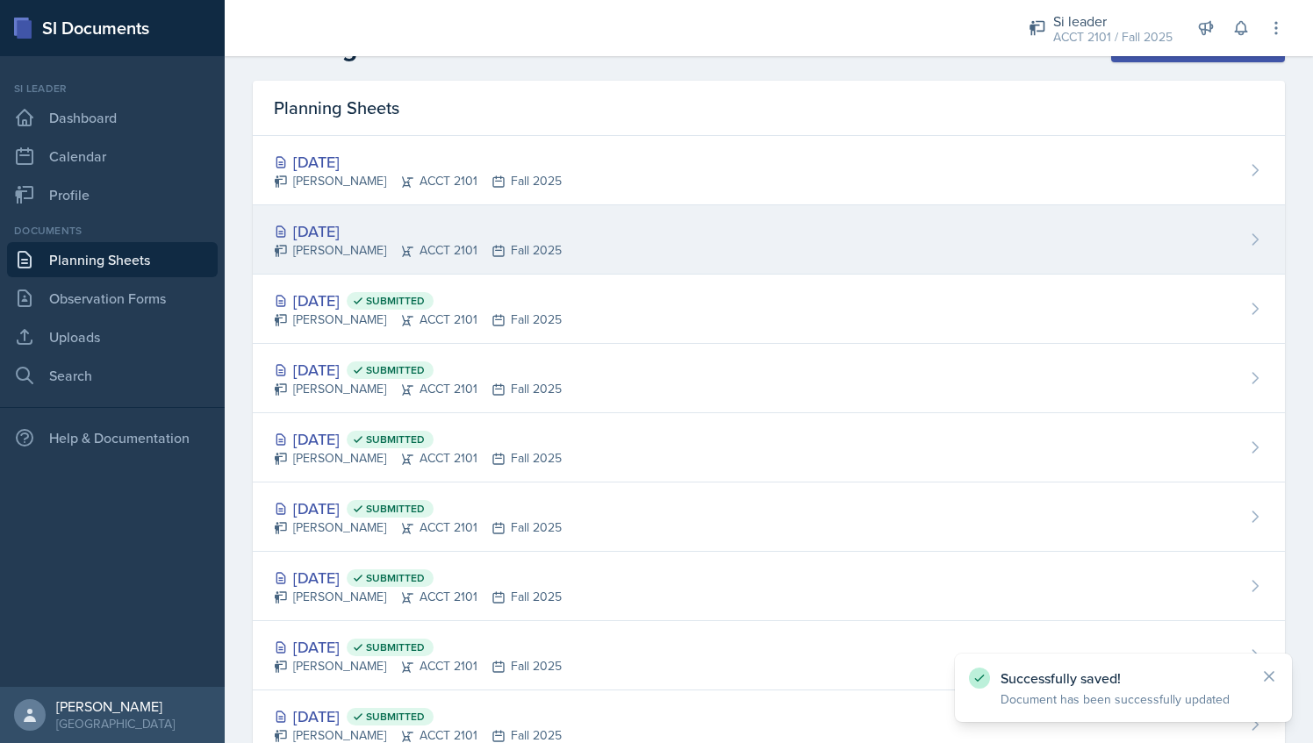
click at [749, 270] on div "[DATE] [PERSON_NAME] ACCT 2101 Fall 2025" at bounding box center [769, 239] width 1032 height 69
